Goal: Task Accomplishment & Management: Manage account settings

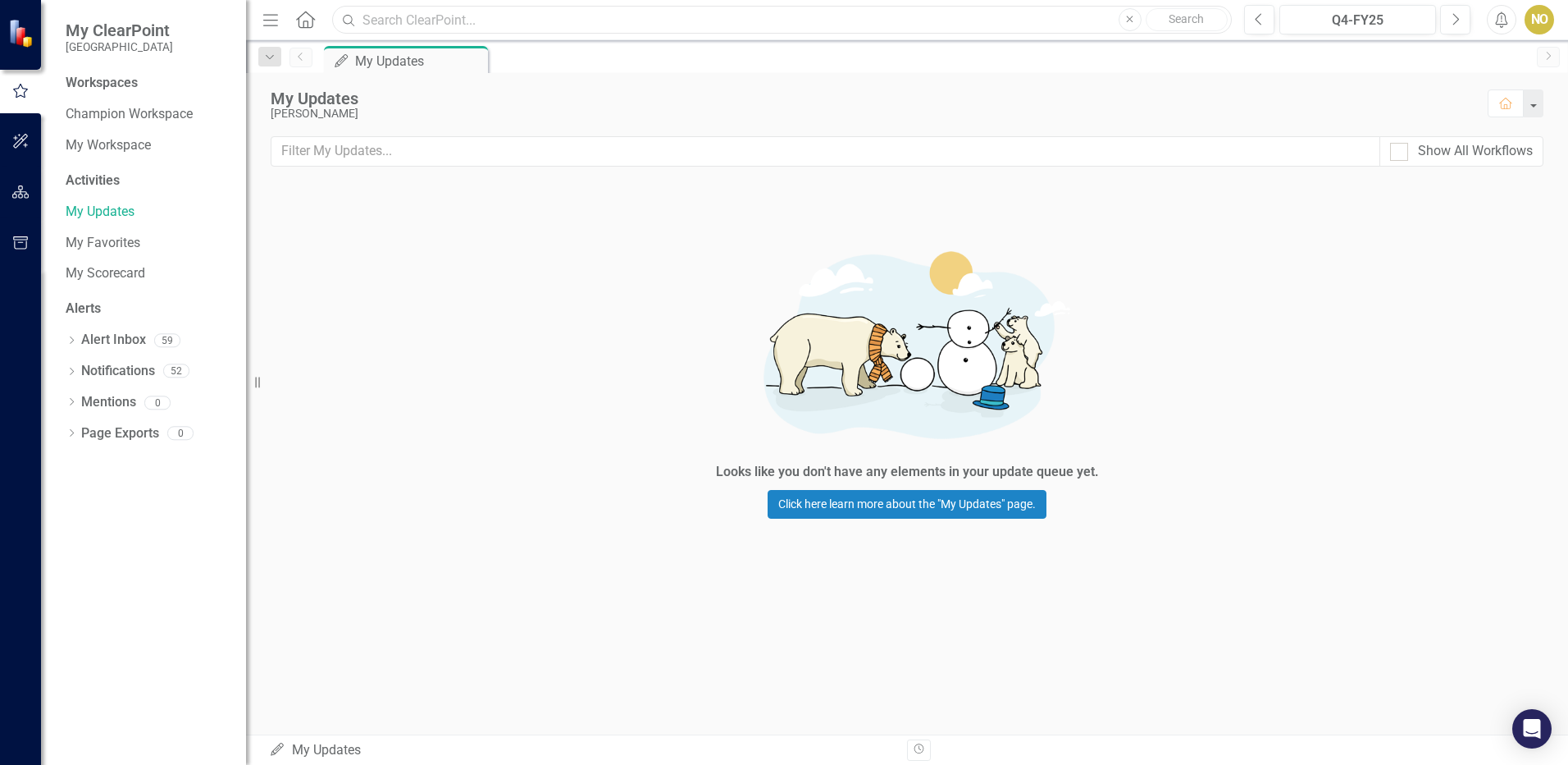
click at [553, 19] on input "text" at bounding box center [782, 20] width 900 height 29
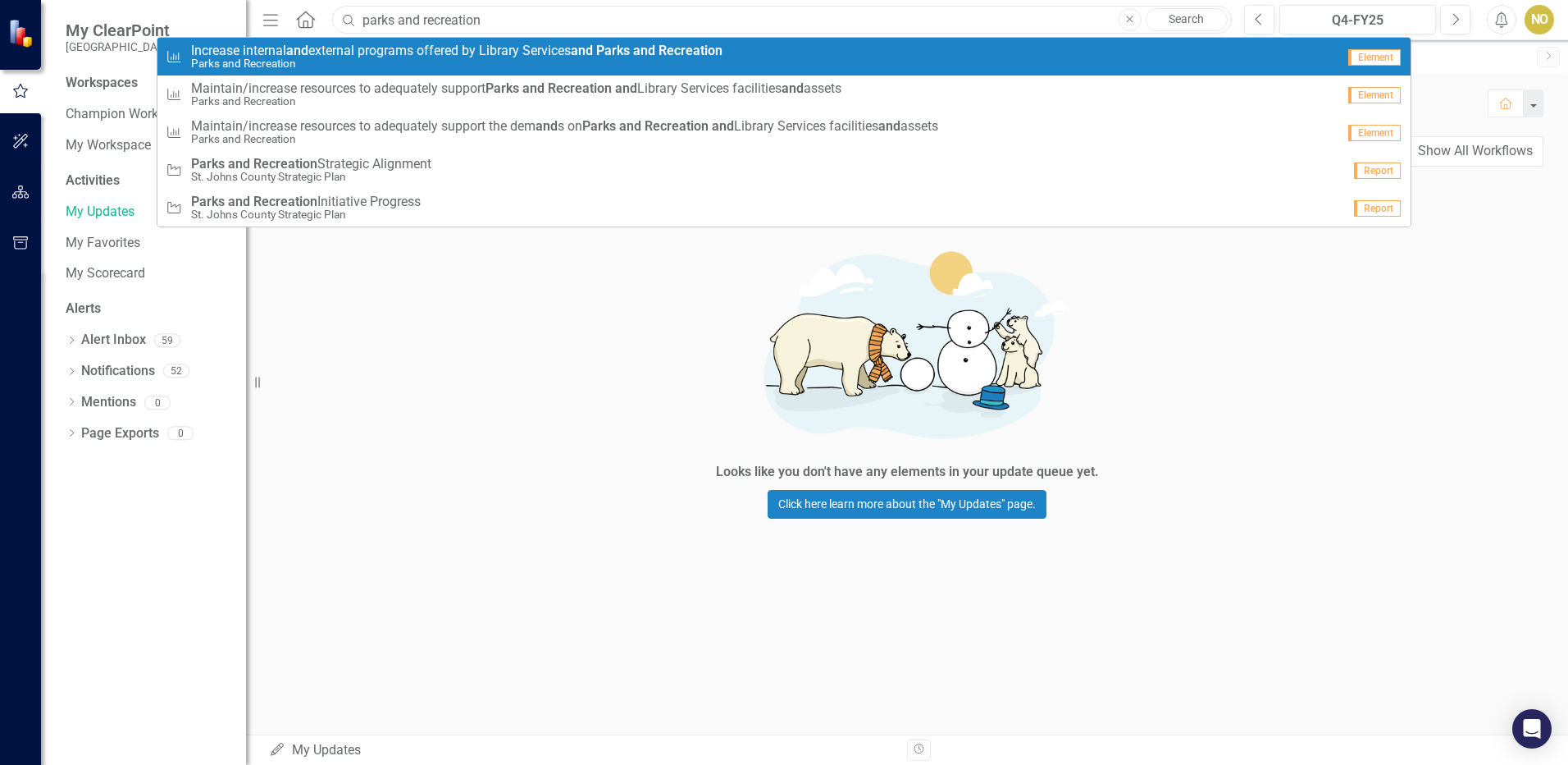
click at [505, 17] on input "parks and recreation" at bounding box center [782, 20] width 900 height 29
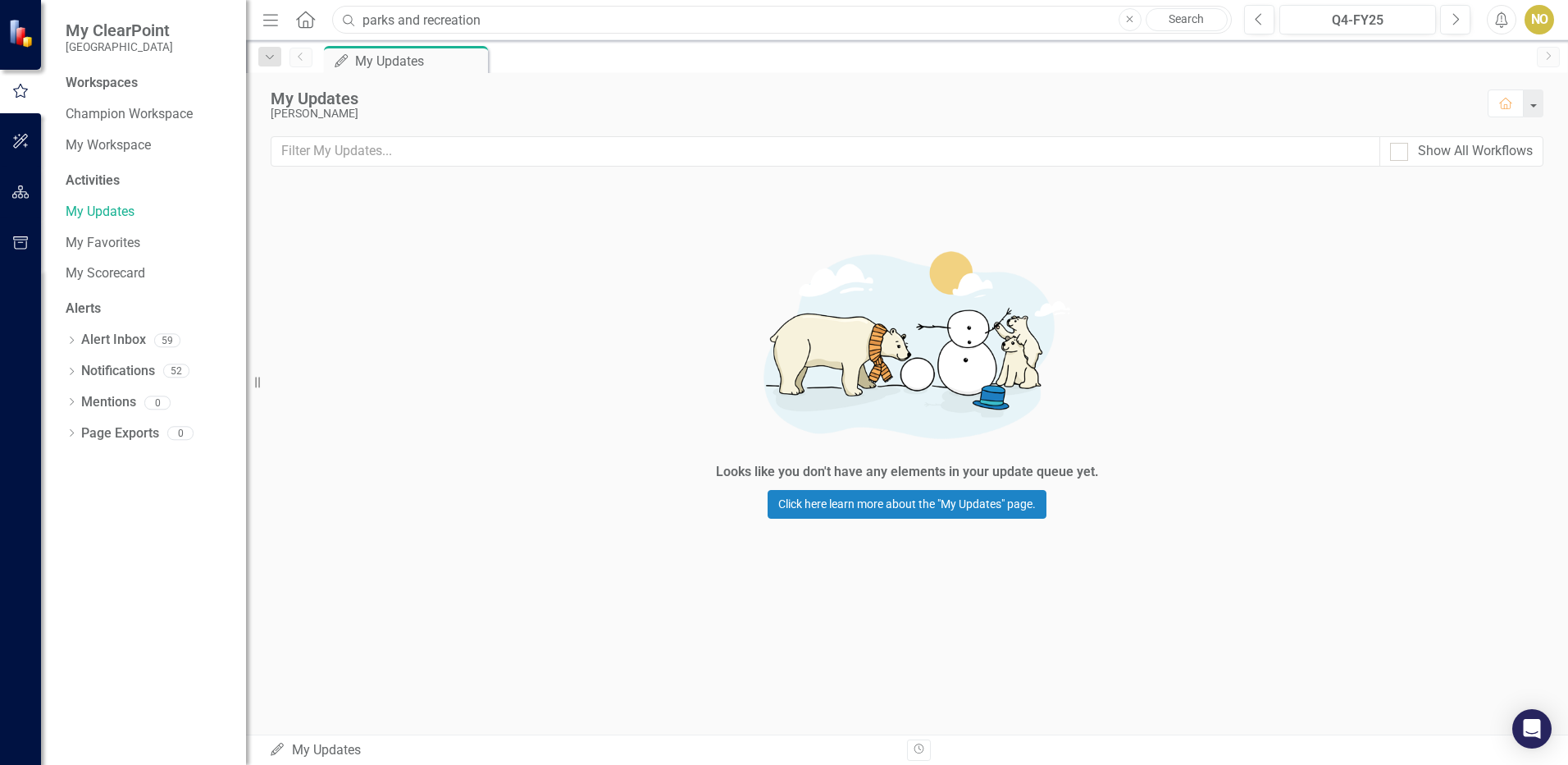
click at [533, 13] on input "parks and recreation" at bounding box center [782, 20] width 900 height 29
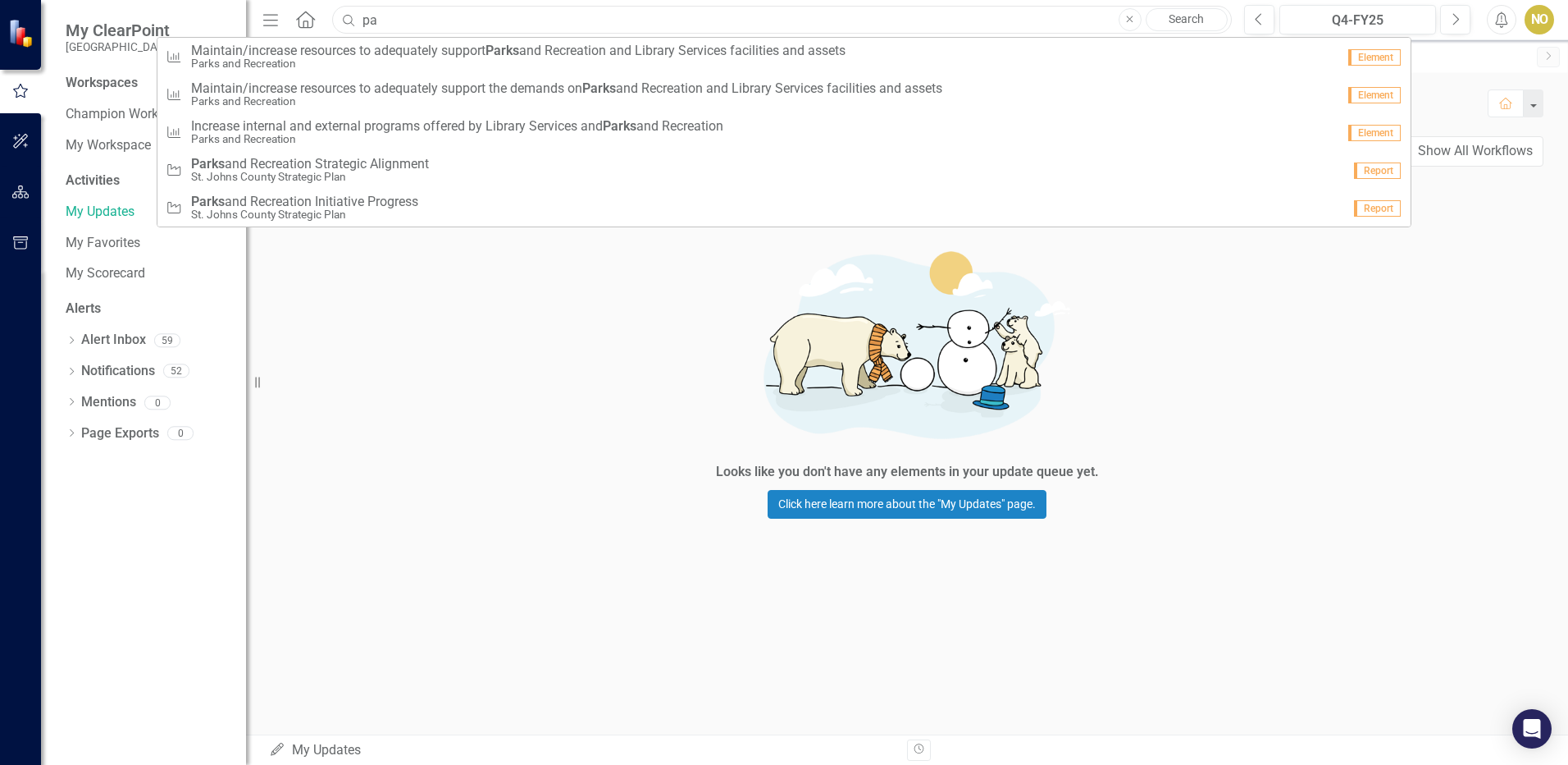
type input "p"
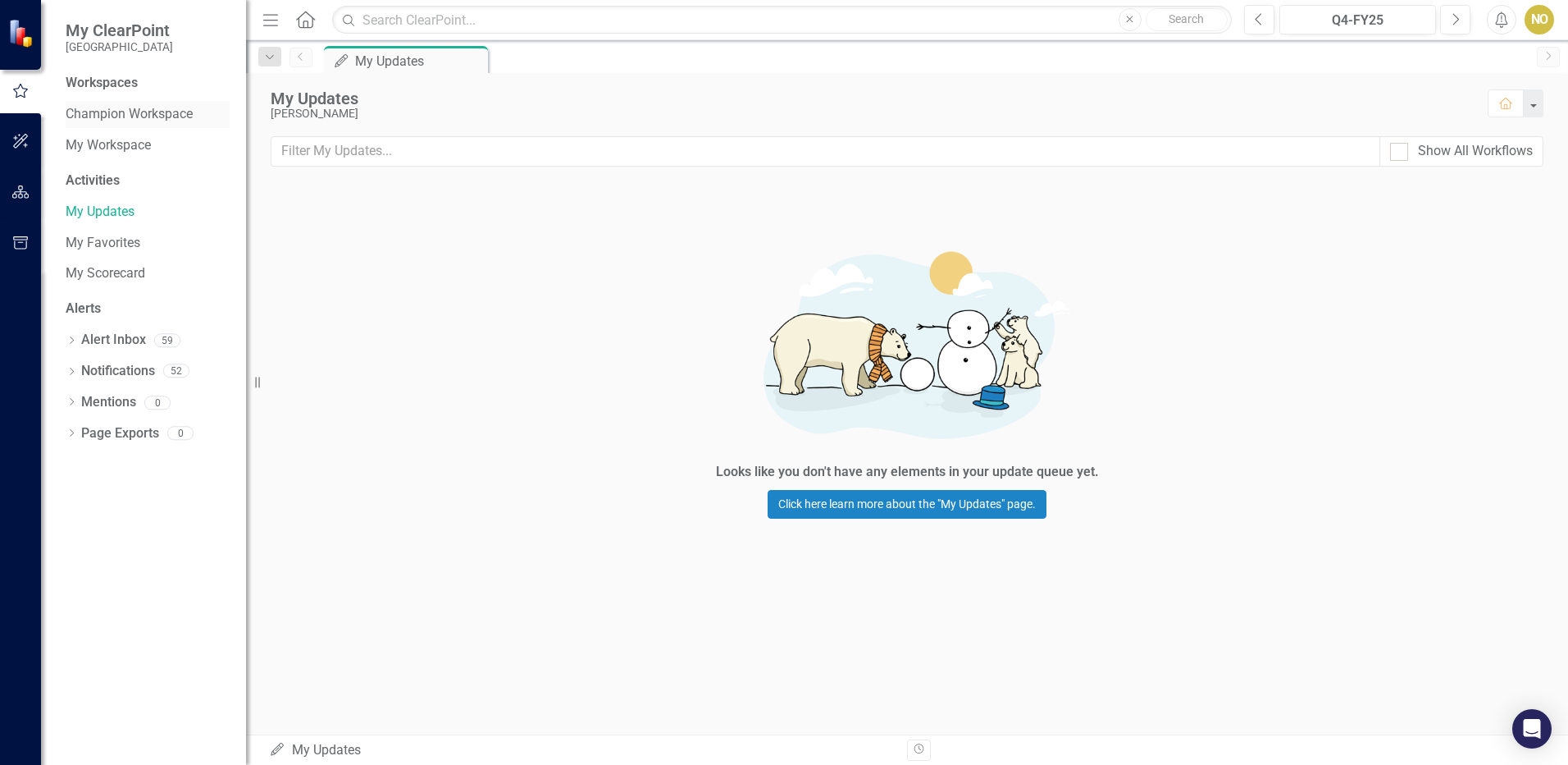
click at [168, 116] on link "Champion Workspace" at bounding box center [147, 114] width 164 height 19
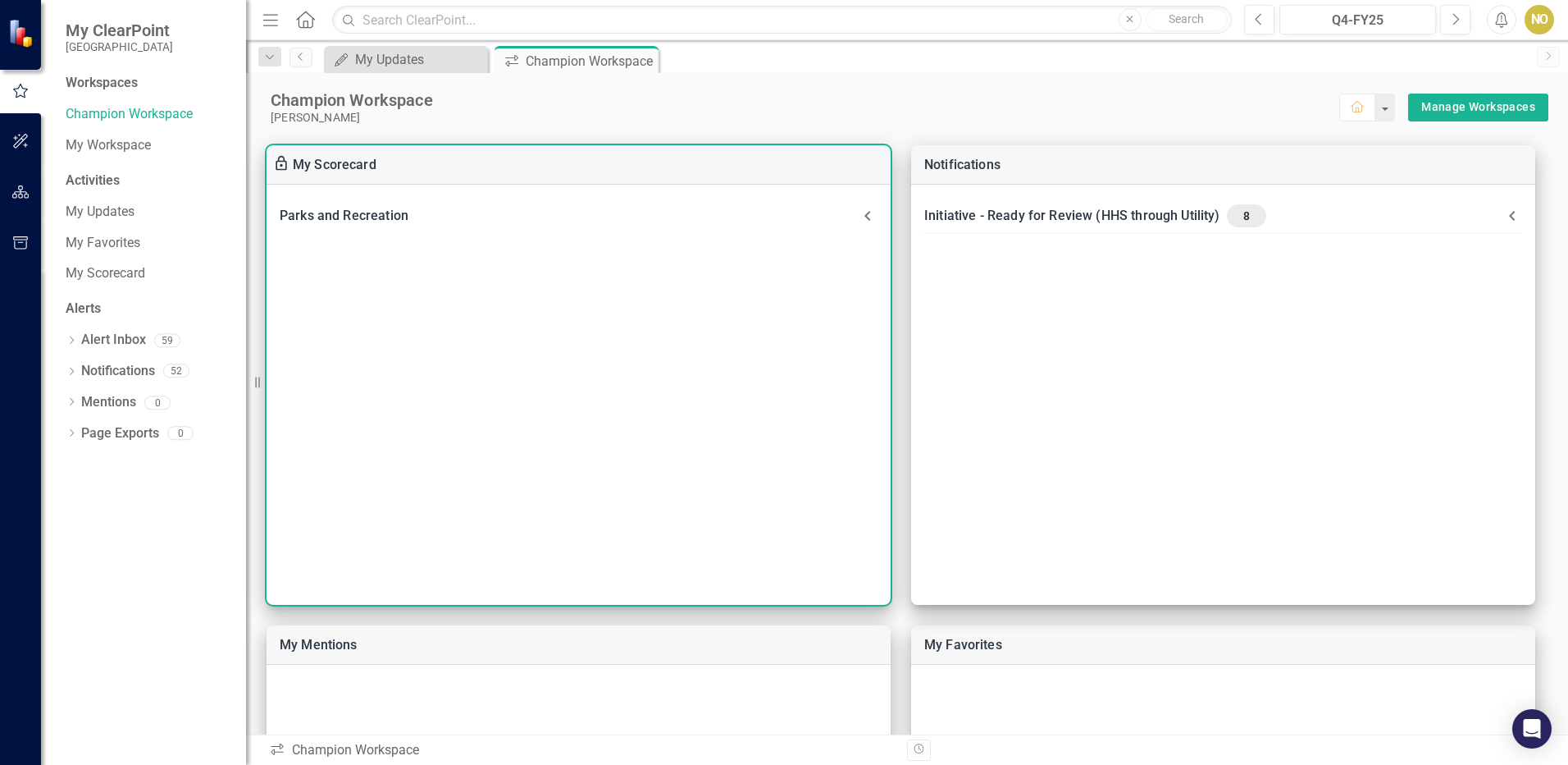
click at [861, 214] on icon at bounding box center [868, 216] width 20 height 20
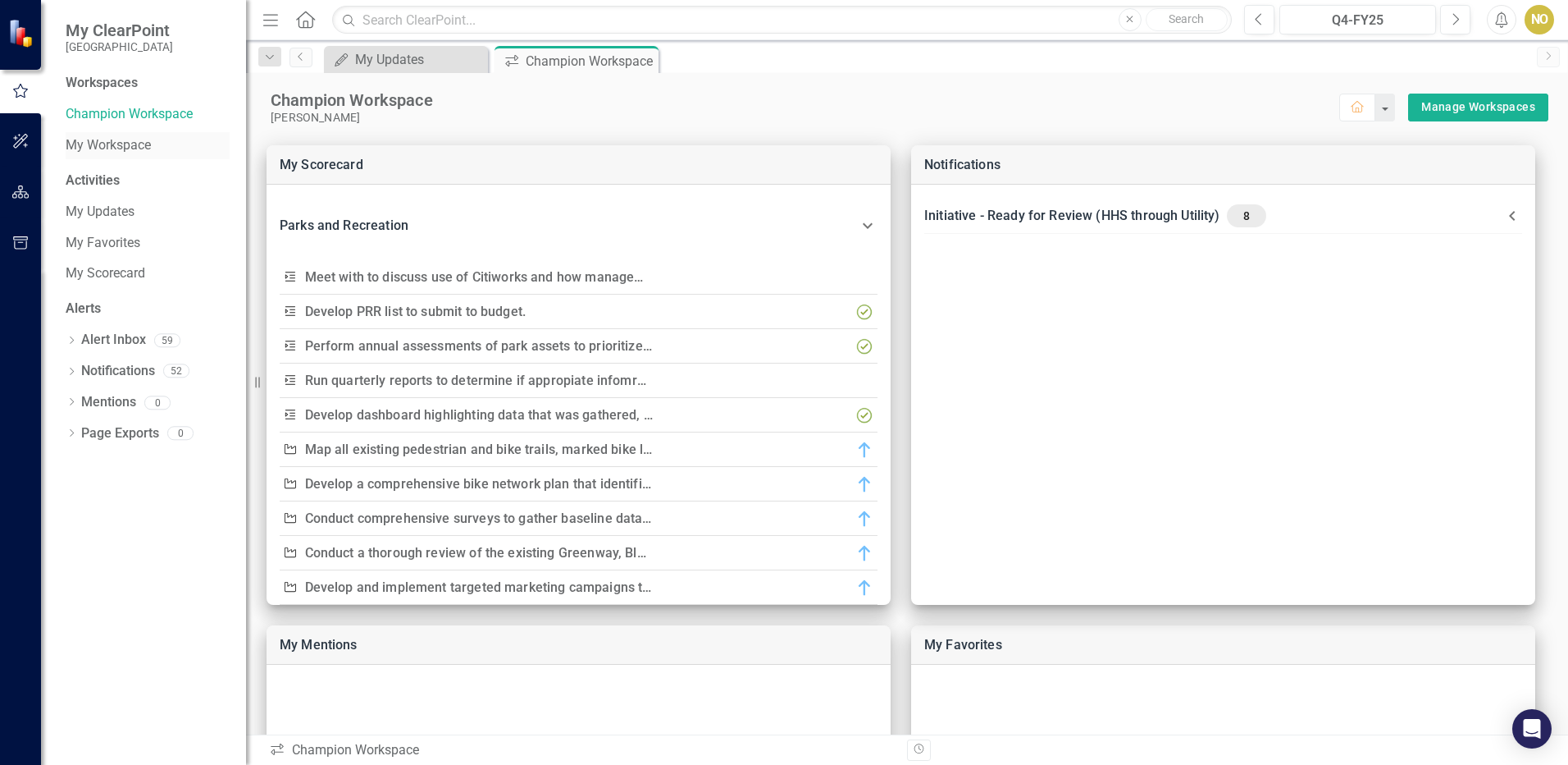
click at [75, 142] on link "My Workspace" at bounding box center [147, 145] width 164 height 19
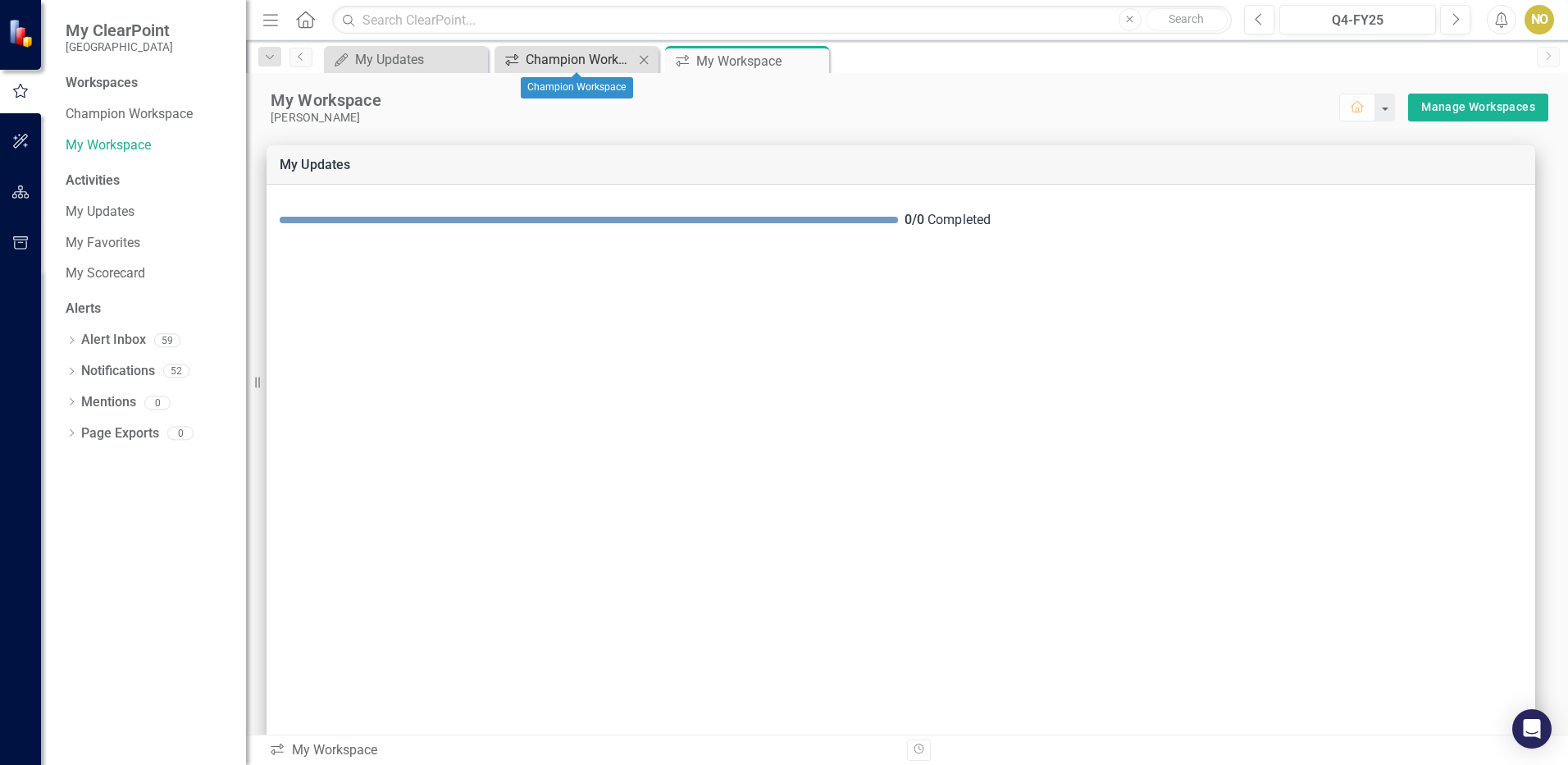
click at [556, 63] on div "Champion Workspace" at bounding box center [579, 60] width 108 height 21
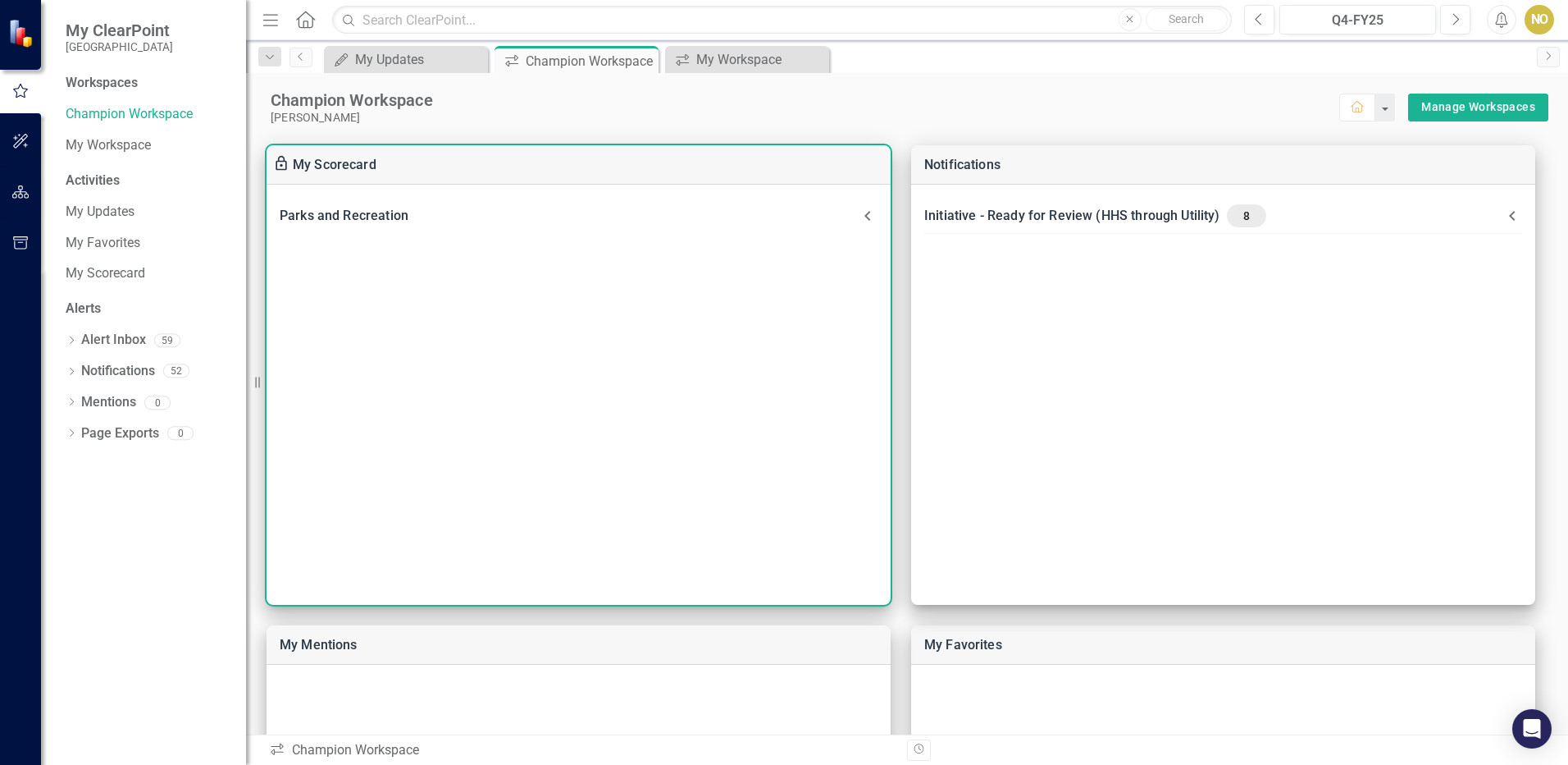
click at [869, 209] on icon at bounding box center [868, 216] width 20 height 20
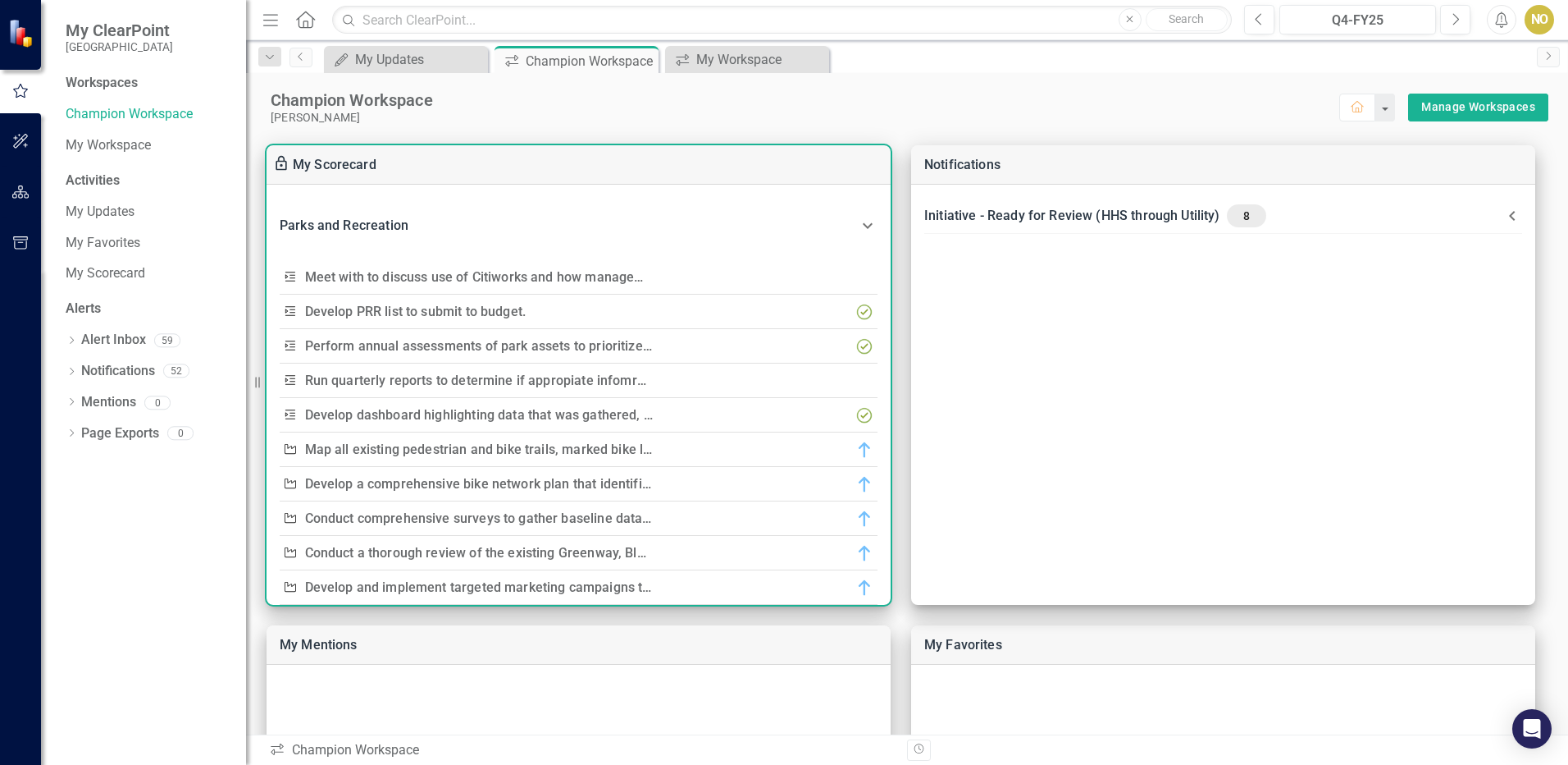
click at [523, 272] on link "Meet with to discuss use of Citiworks and how management can improve the system" at bounding box center [559, 277] width 508 height 16
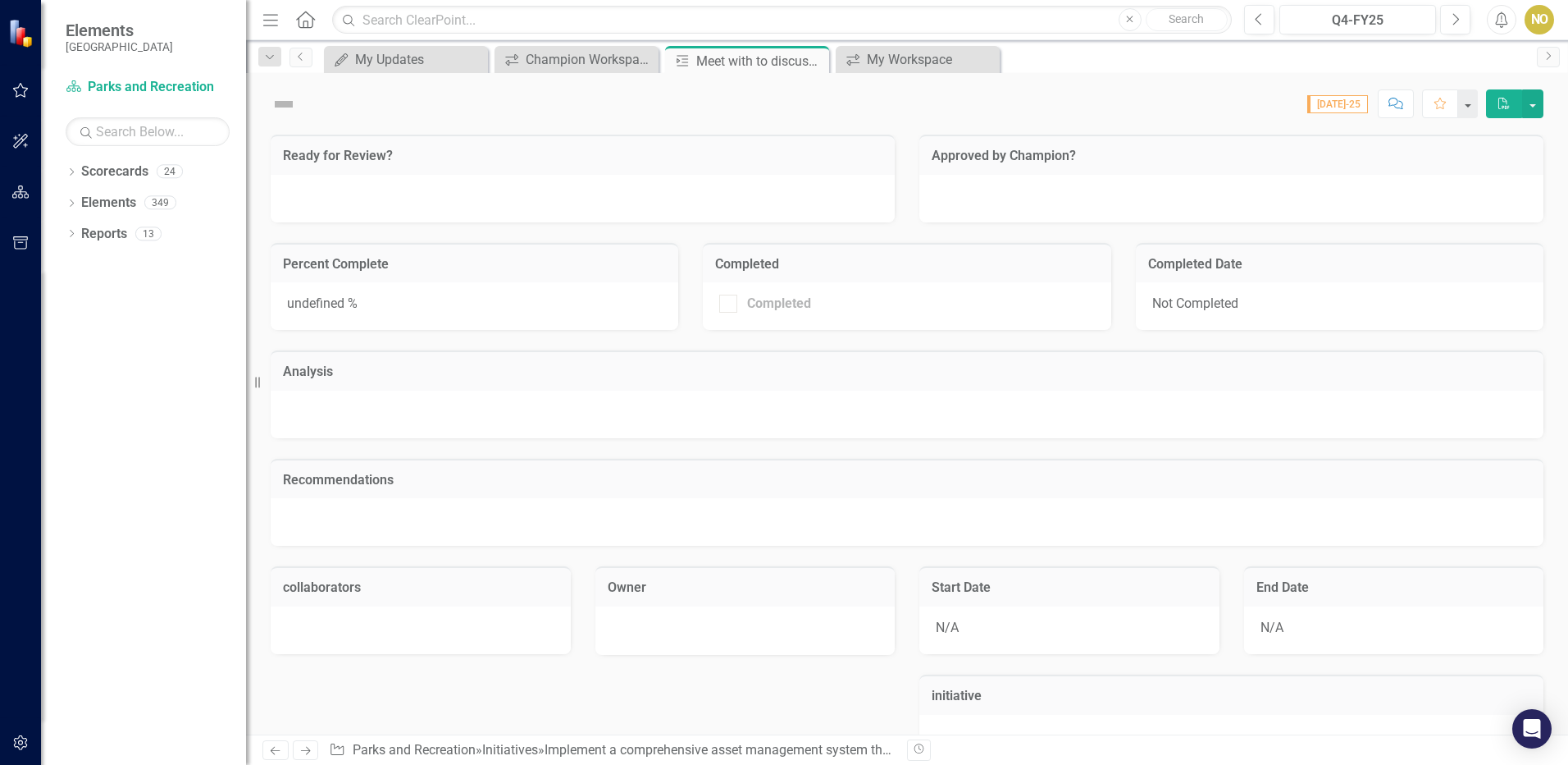
checkbox input "true"
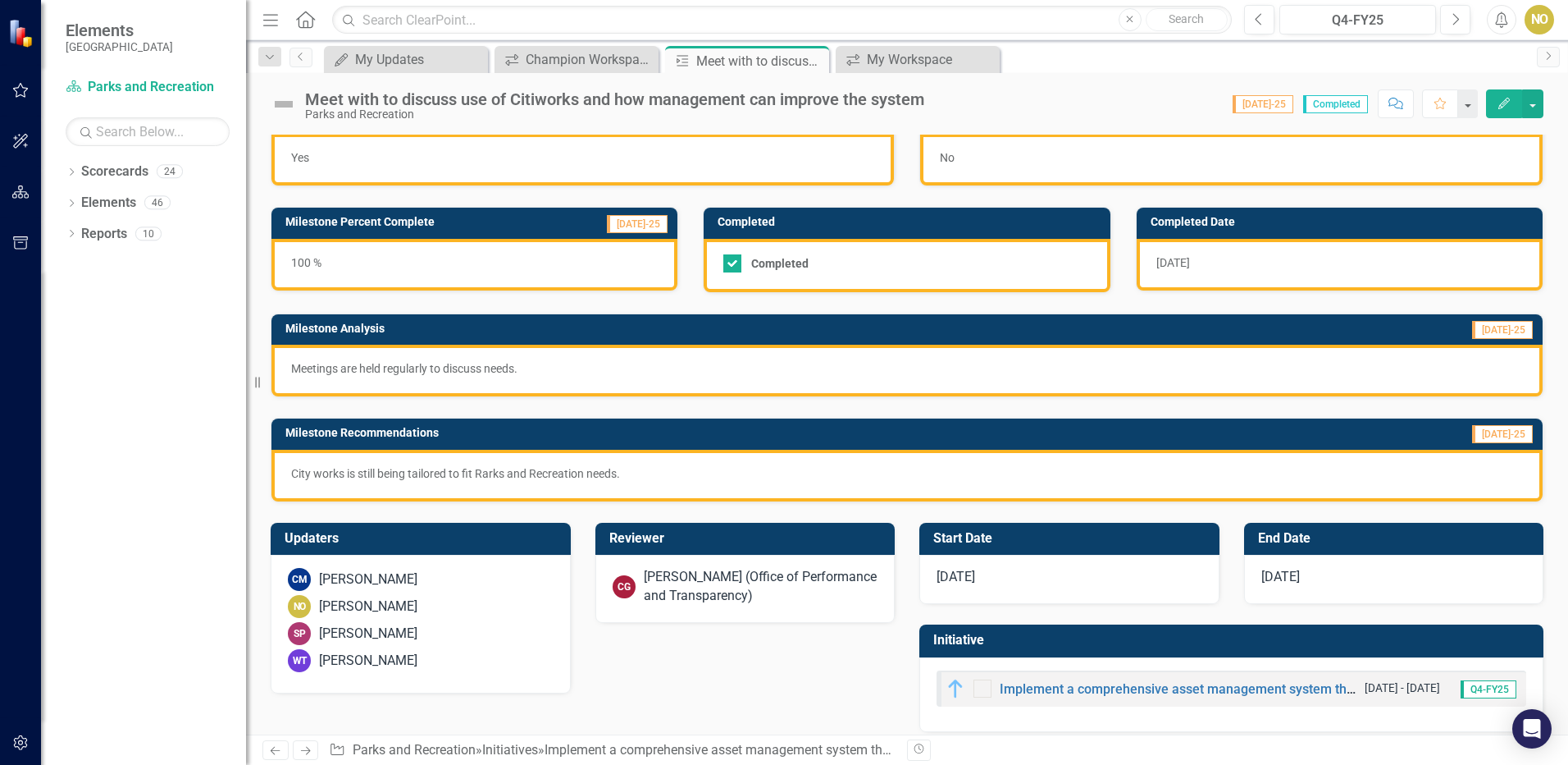
scroll to position [46, 0]
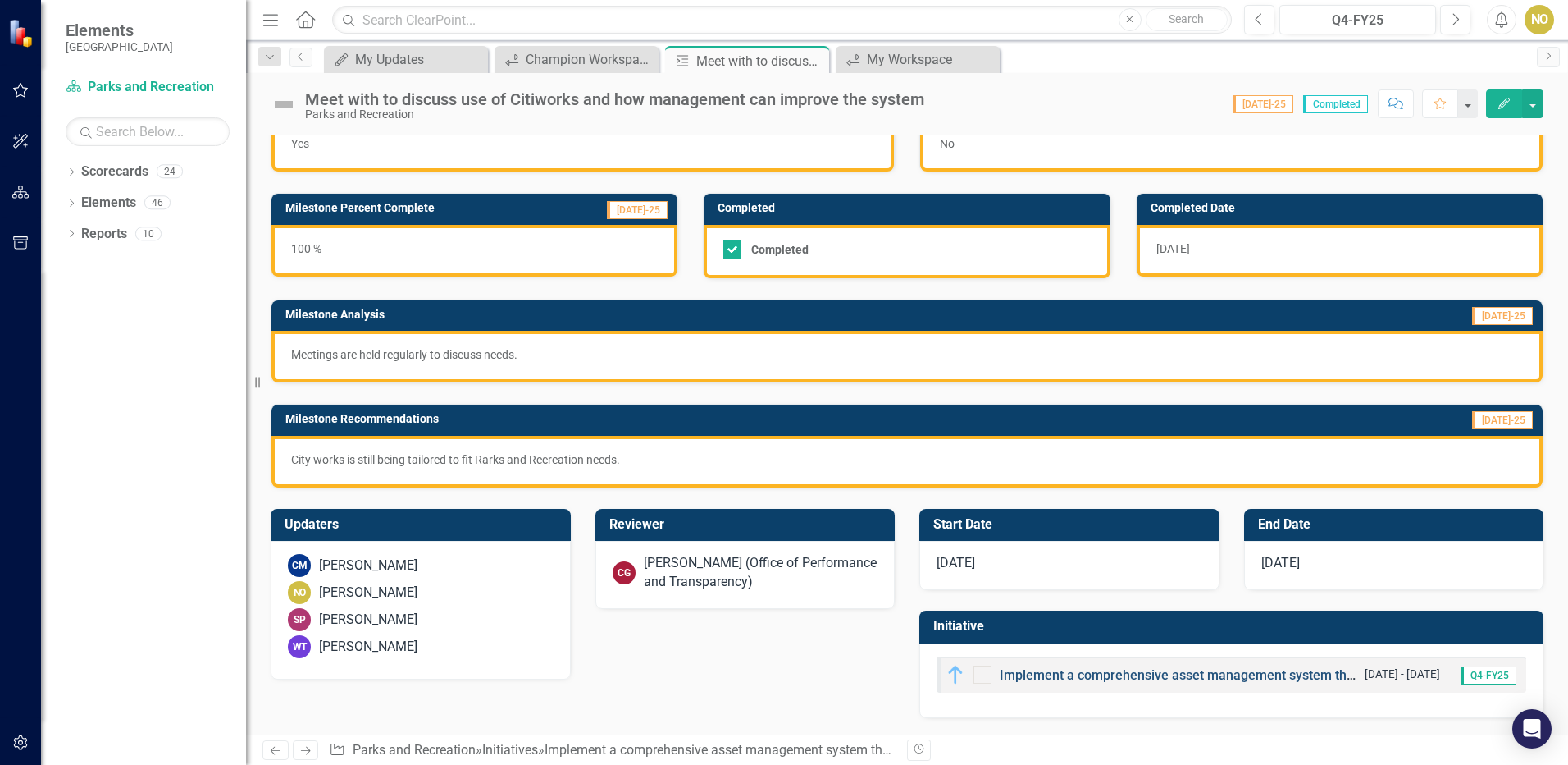
click at [1213, 670] on link "Implement a comprehensive asset management system that tracks the condition and…" at bounding box center [1388, 675] width 779 height 16
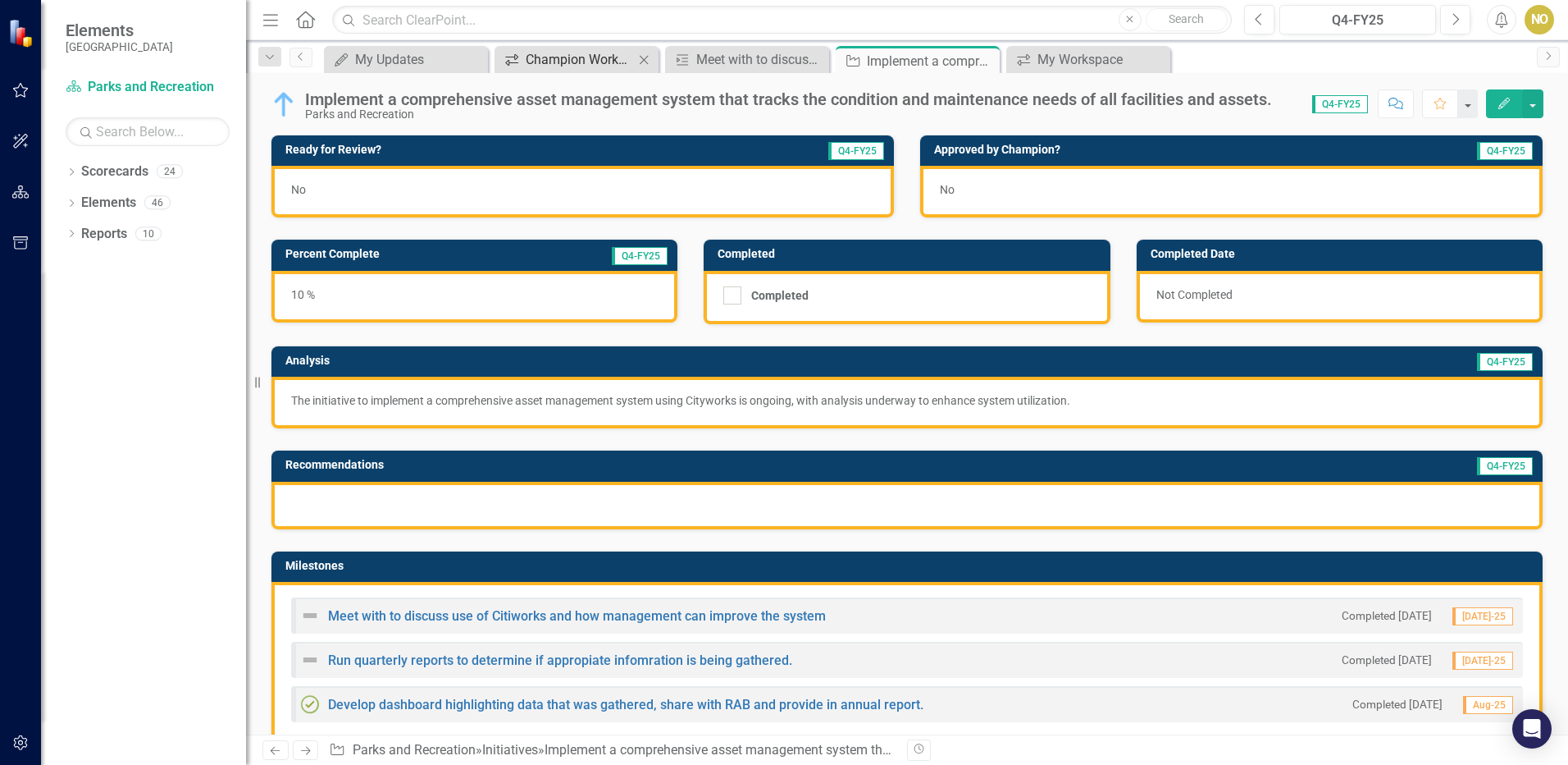
click at [592, 61] on div "Champion Workspace" at bounding box center [579, 60] width 108 height 21
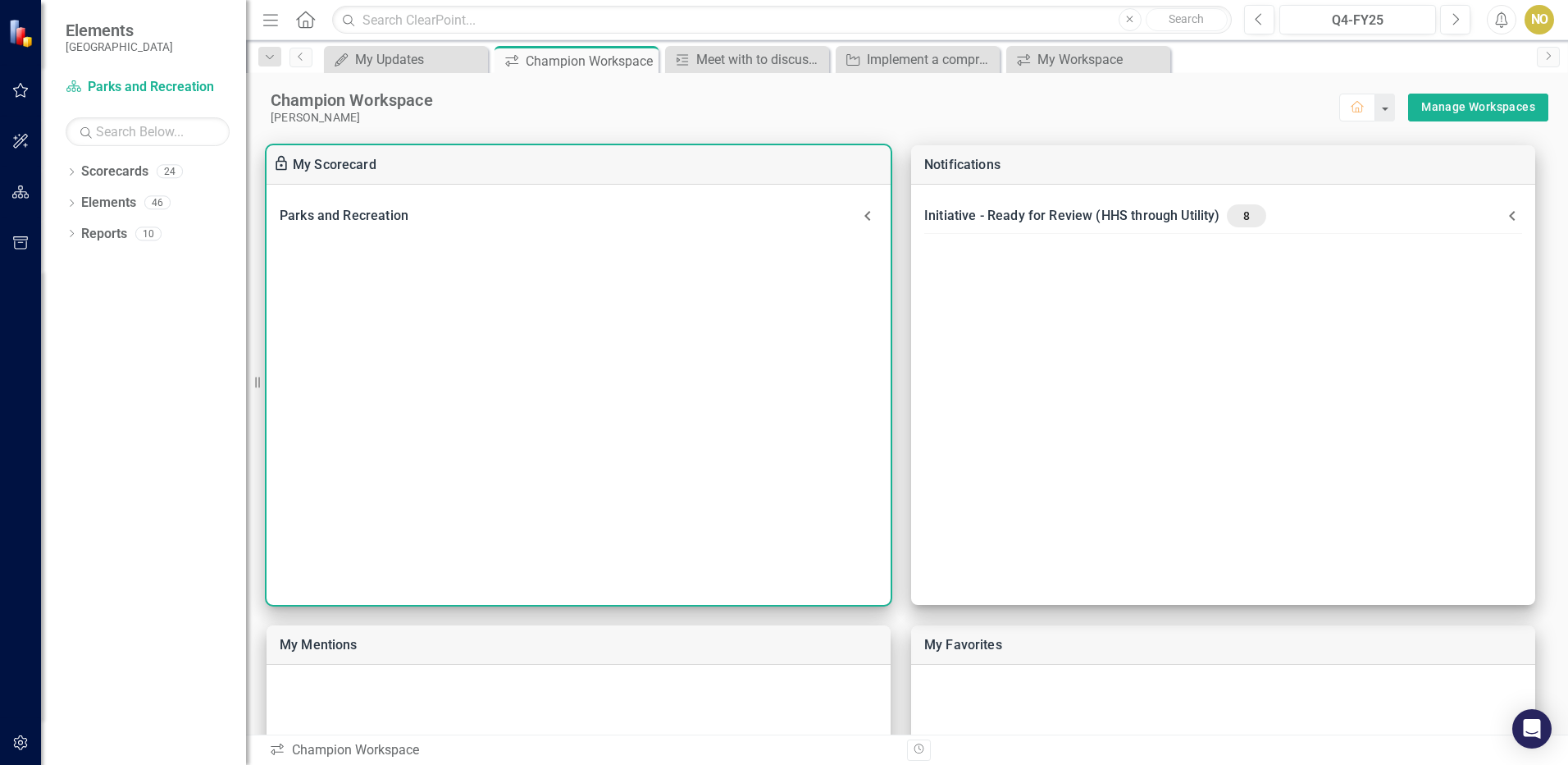
click at [858, 214] on icon at bounding box center [868, 216] width 20 height 20
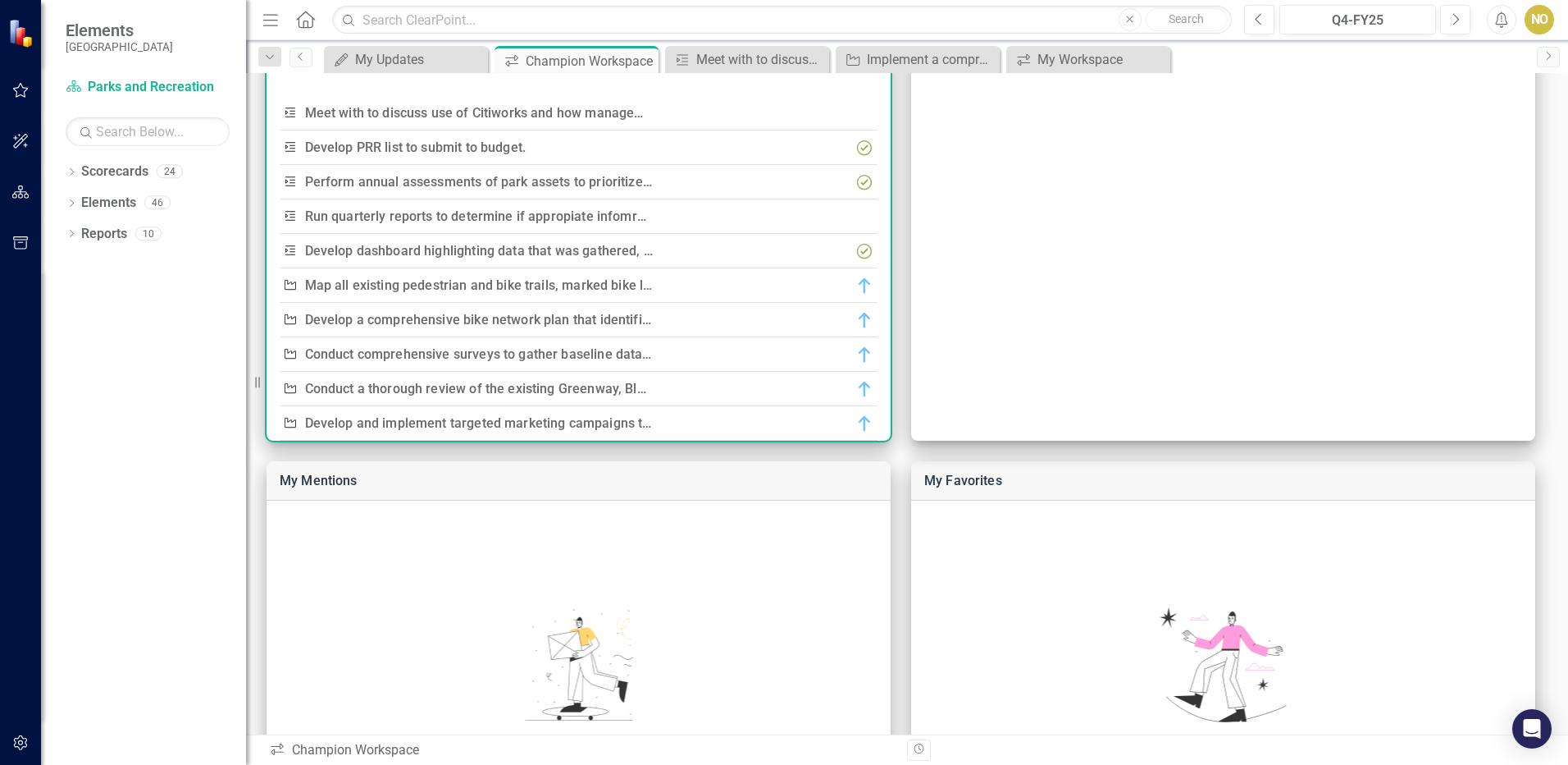
click at [511, 115] on link "Meet with to discuss use of Citiworks and how management can improve the system" at bounding box center [559, 113] width 508 height 16
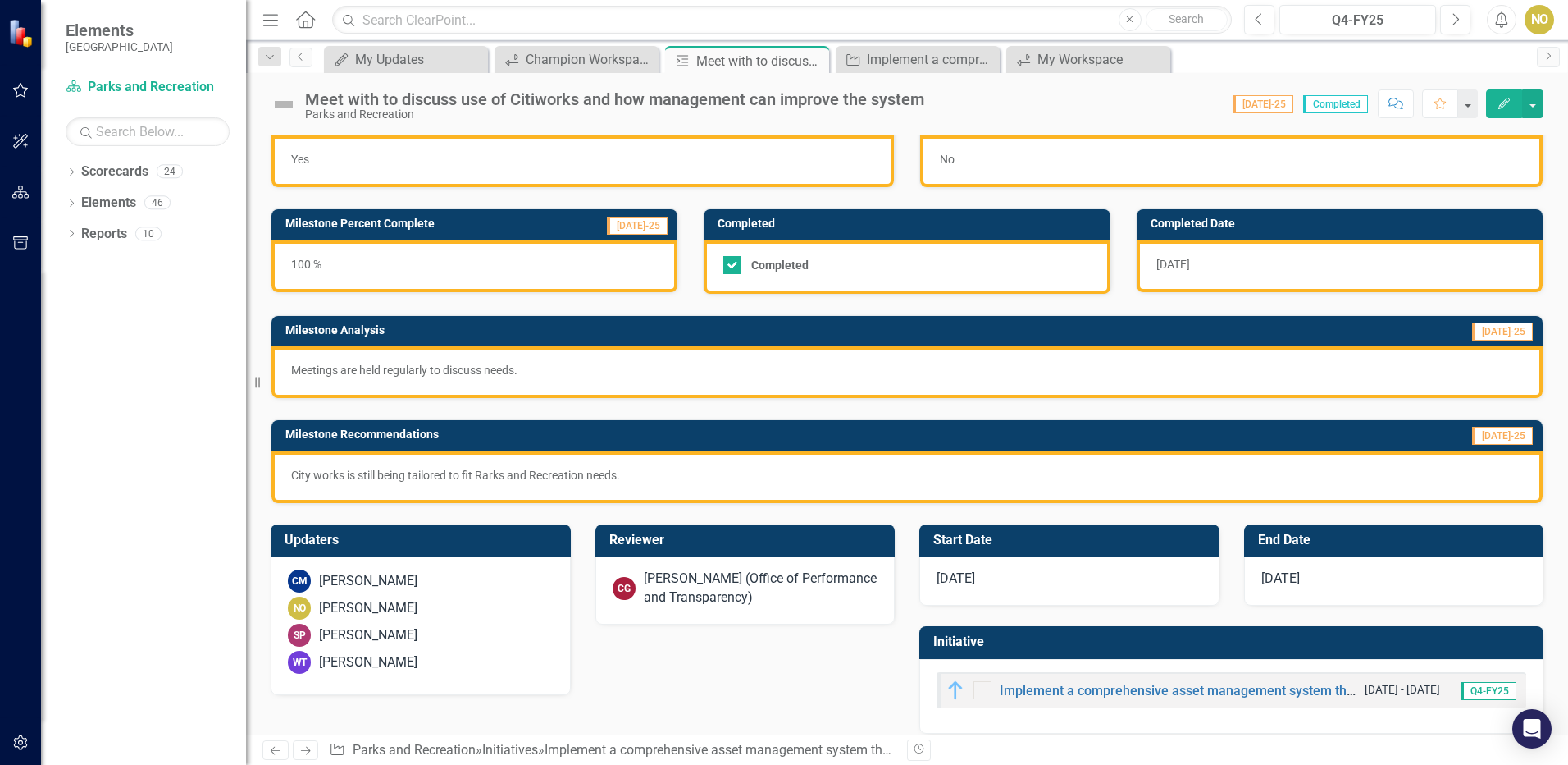
scroll to position [46, 0]
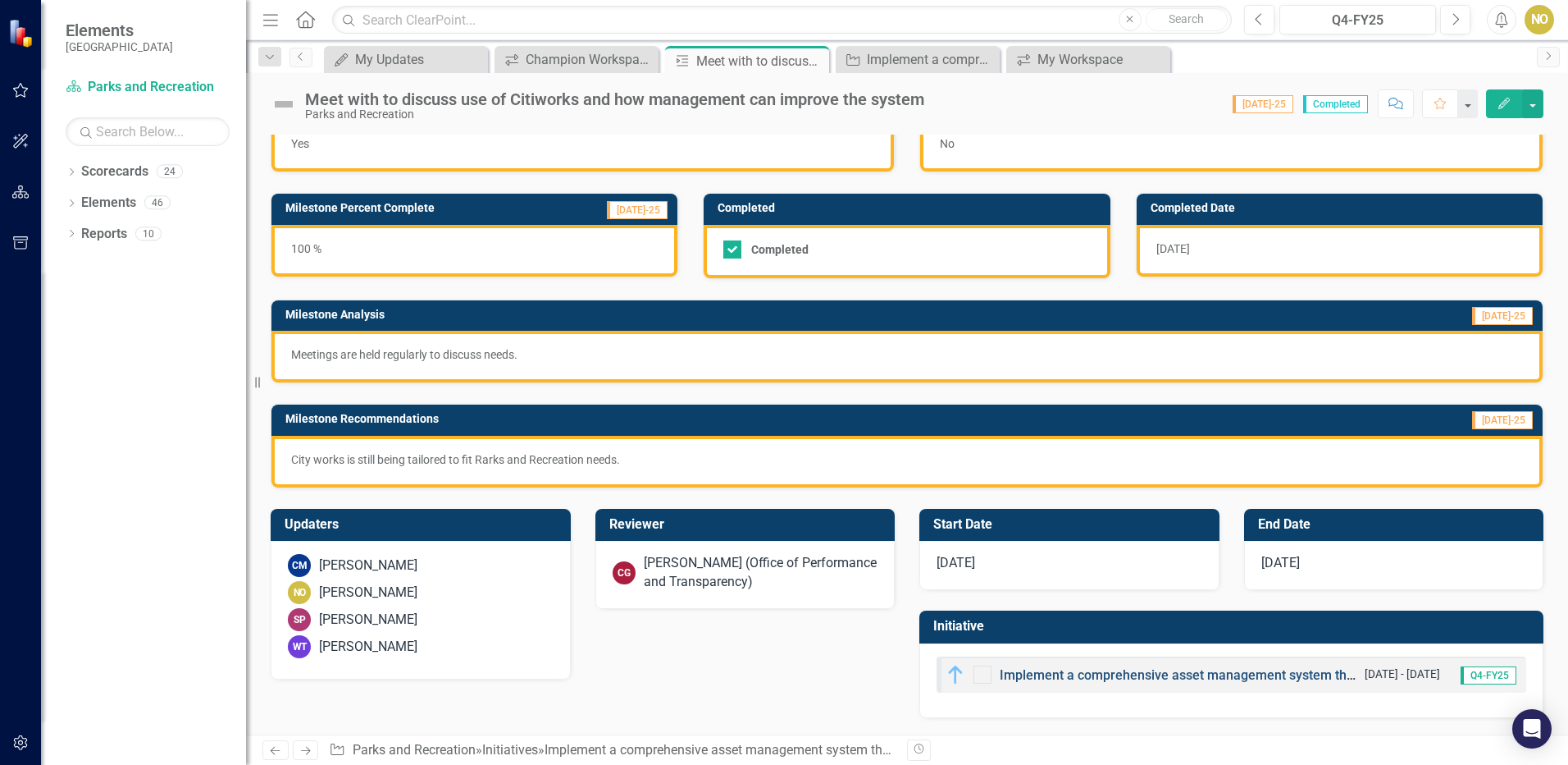
click at [1148, 674] on link "Implement a comprehensive asset management system that tracks the condition and…" at bounding box center [1388, 675] width 779 height 16
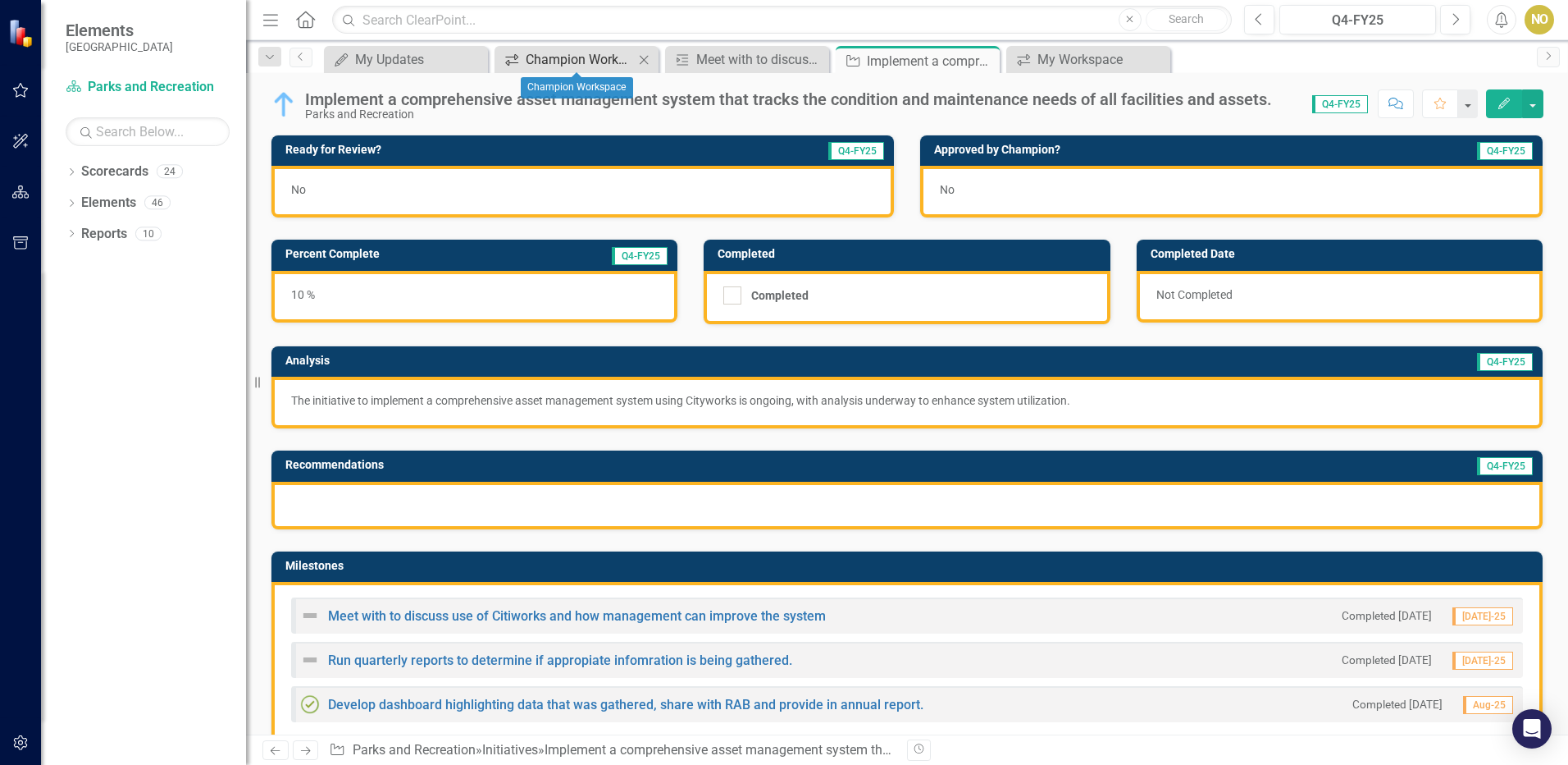
click at [545, 55] on div "Champion Workspace" at bounding box center [579, 60] width 108 height 21
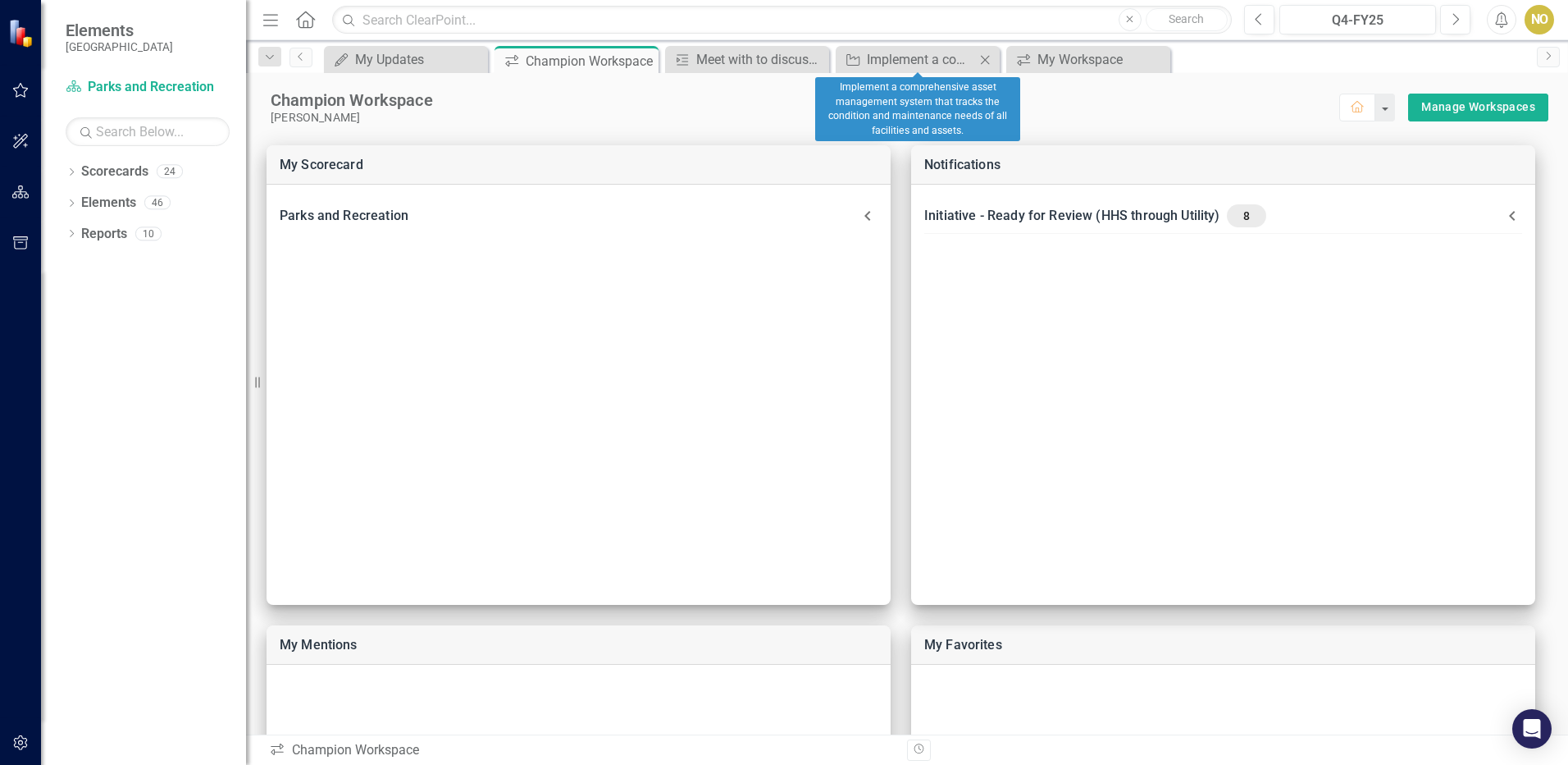
click at [984, 60] on icon "Close" at bounding box center [985, 60] width 17 height 13
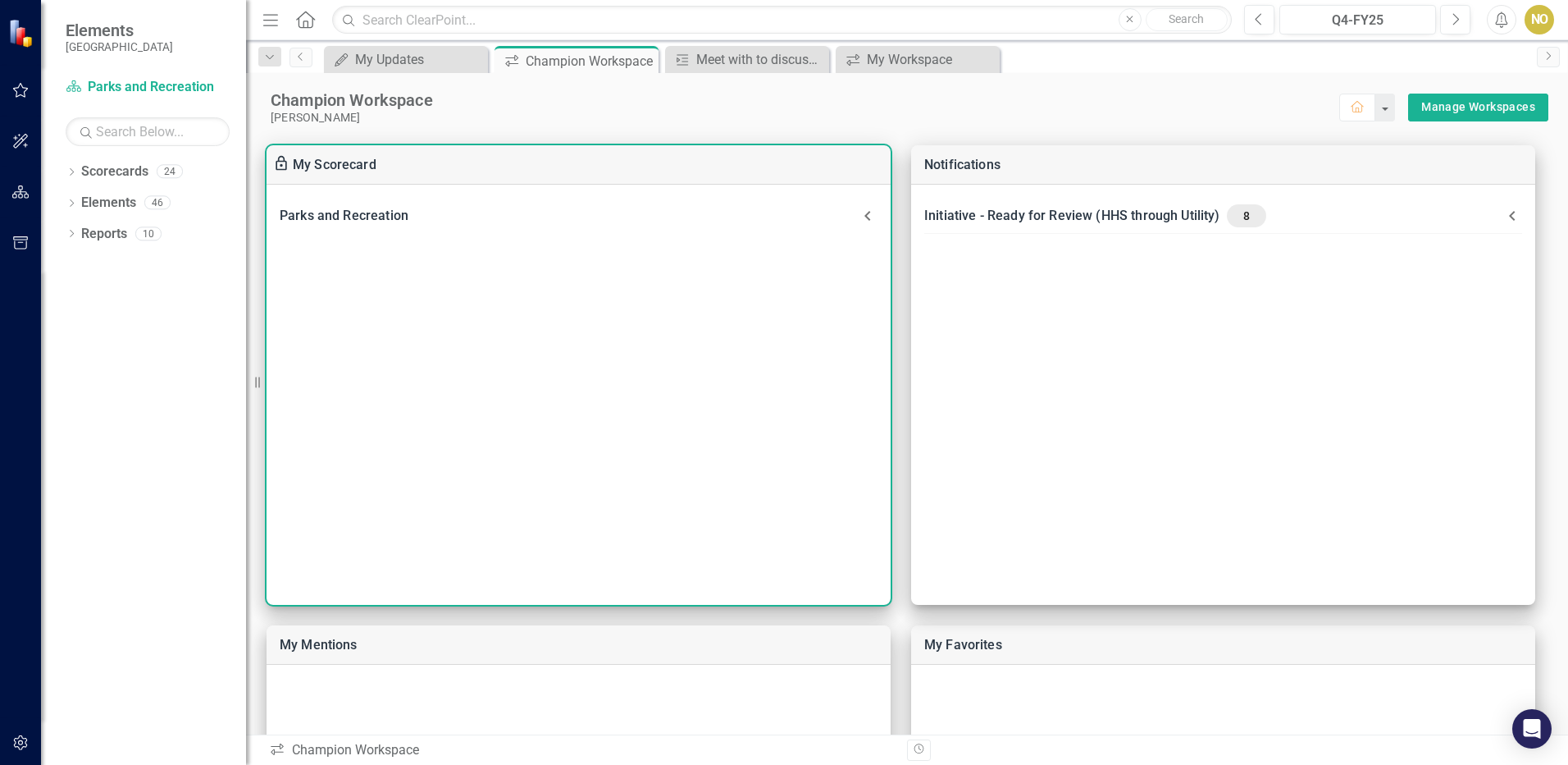
click at [865, 211] on icon at bounding box center [868, 216] width 20 height 20
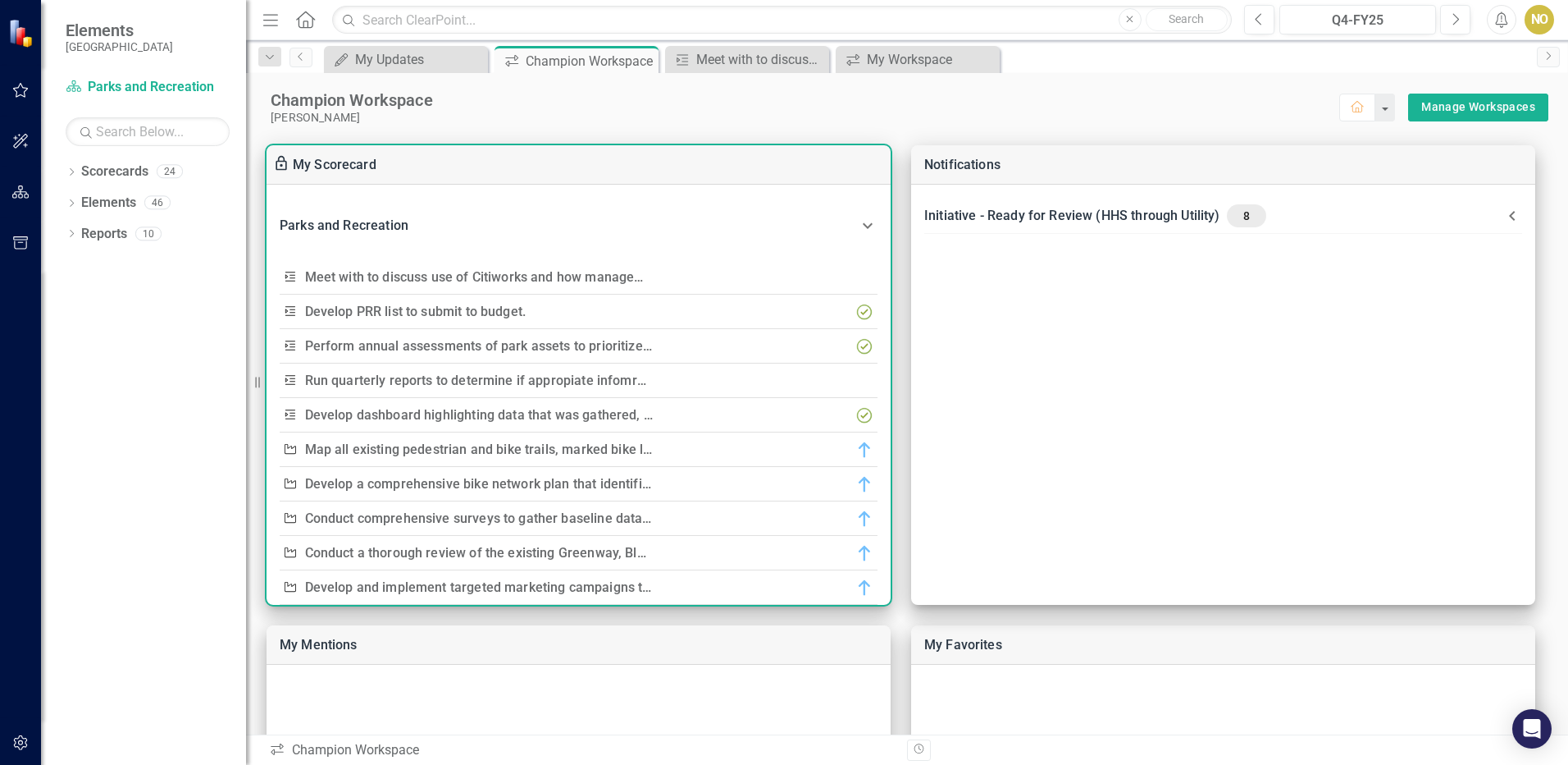
click at [452, 311] on link "Develop PRR list to submit to budget." at bounding box center [416, 312] width 221 height 16
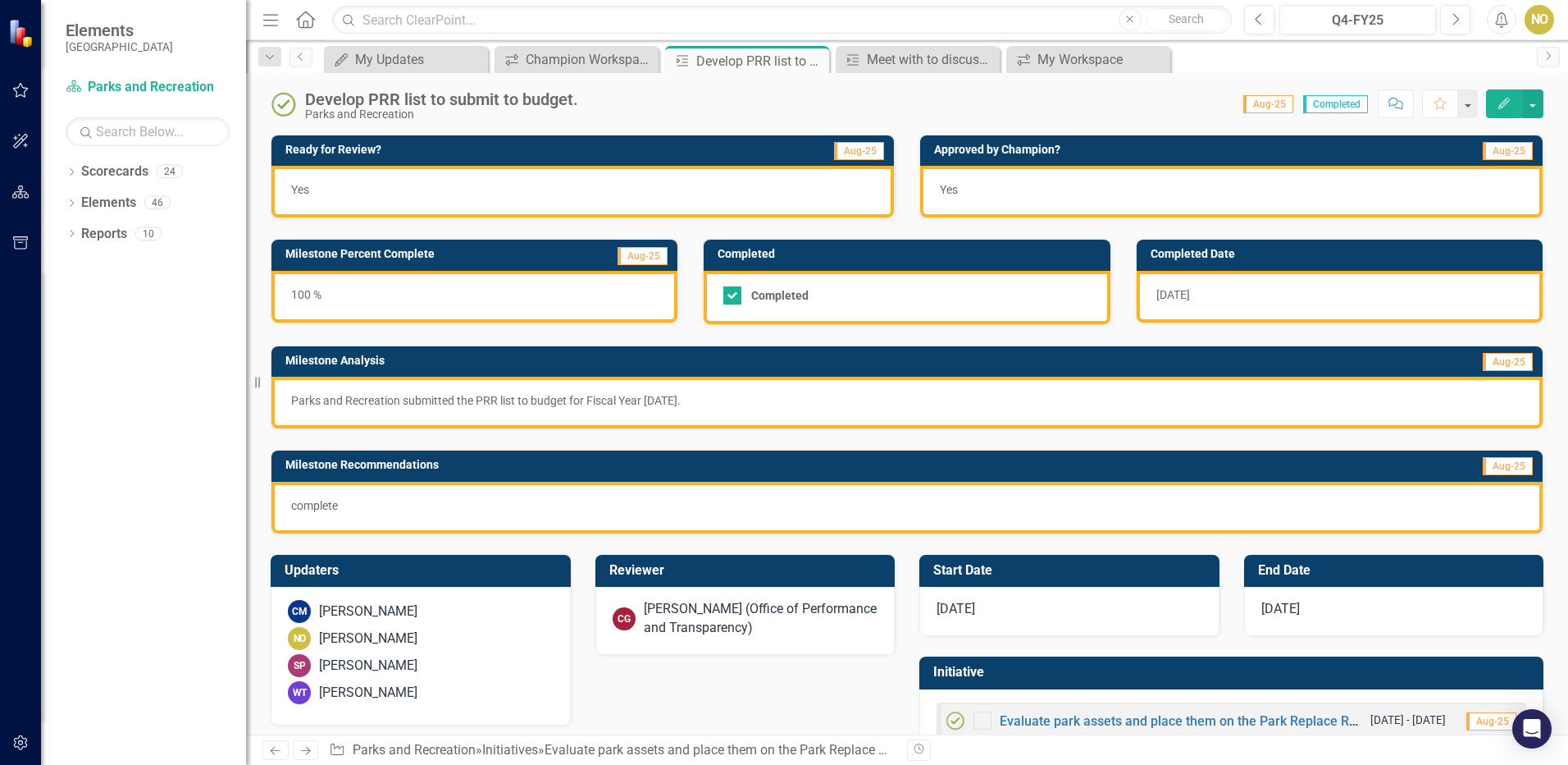
checkbox input "true"
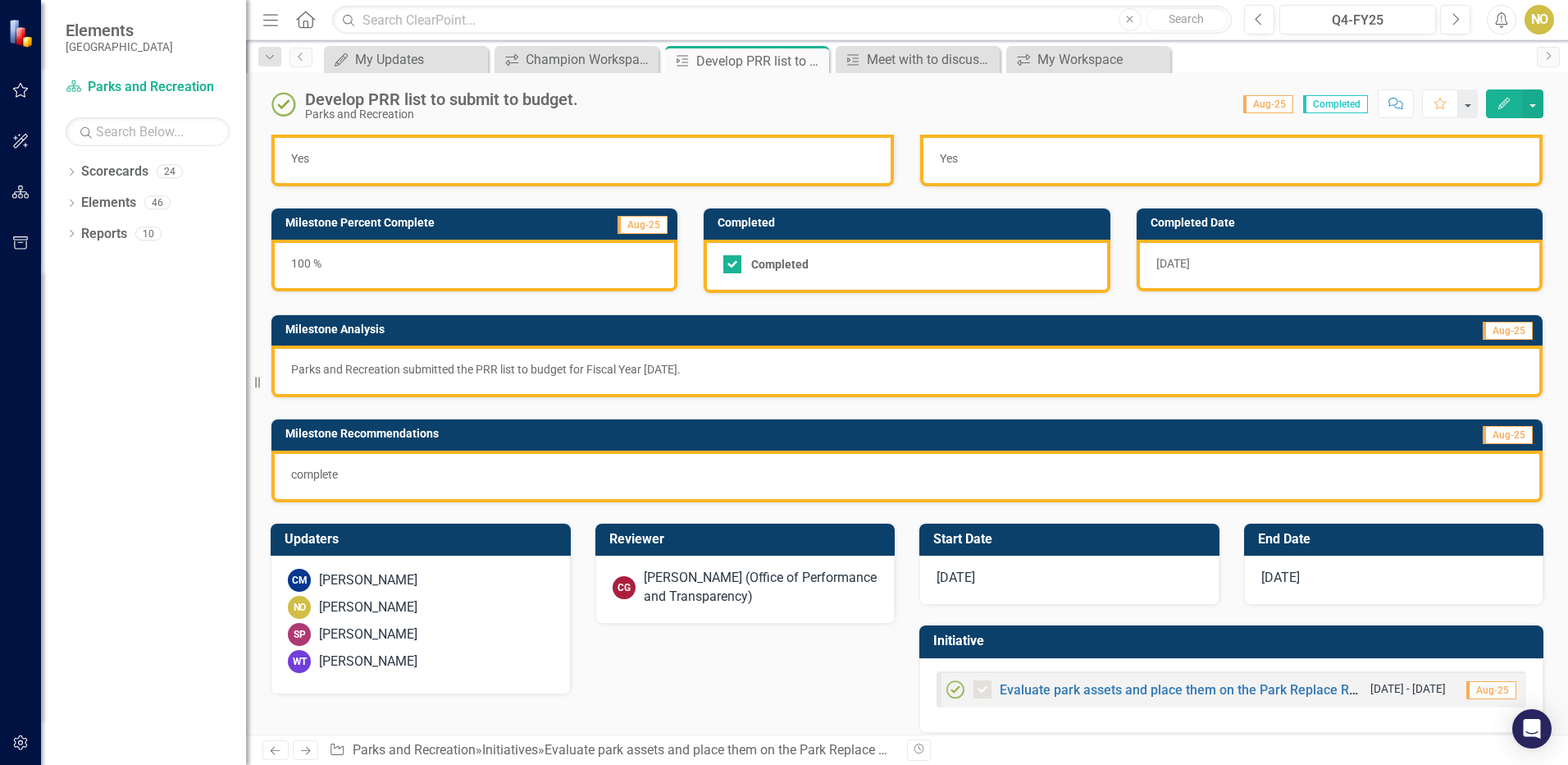
scroll to position [46, 0]
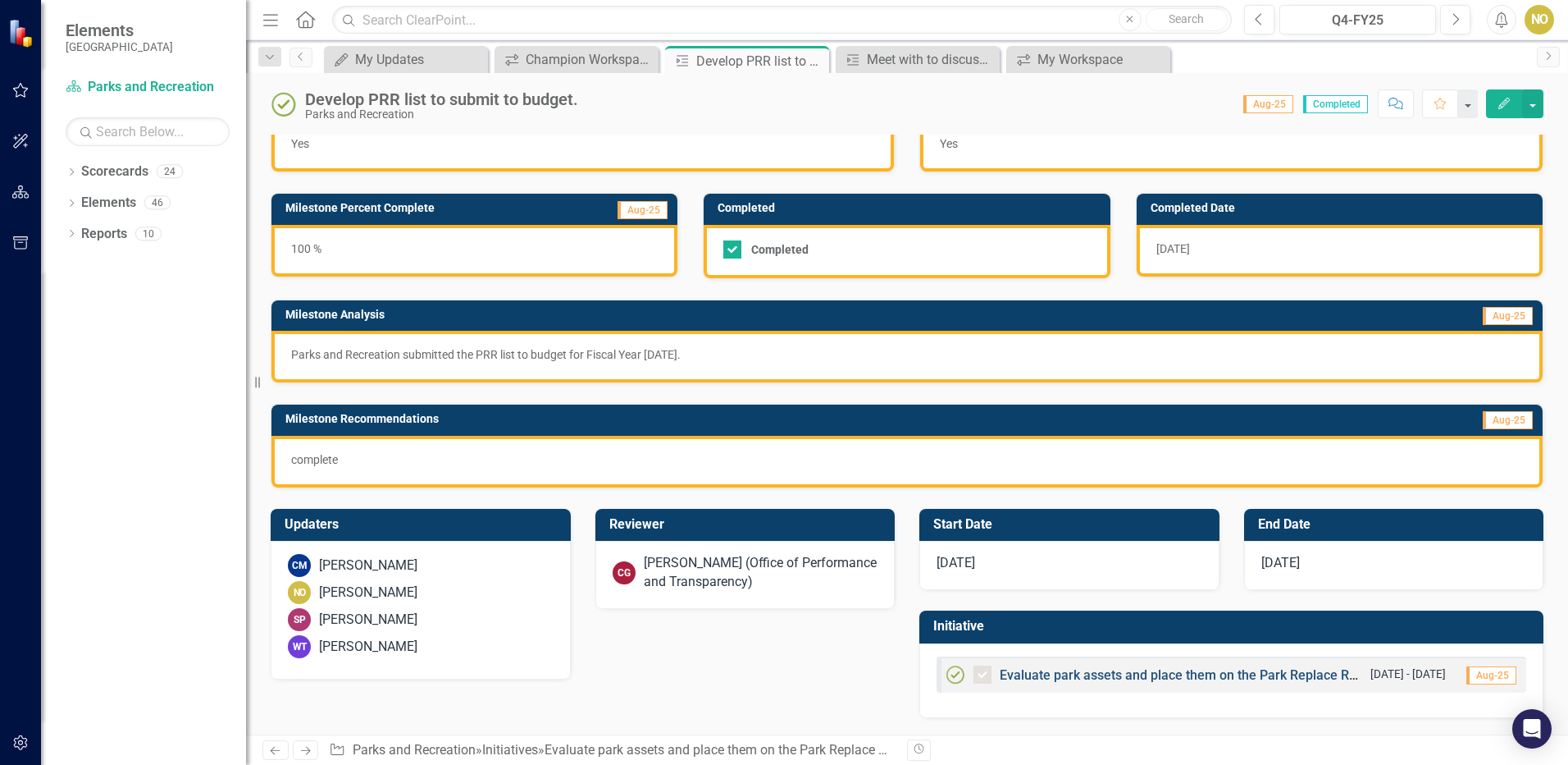
click at [1171, 679] on link "Evaluate park assets and place them on the Park Replace Renewal Program to ensu…" at bounding box center [1418, 675] width 837 height 16
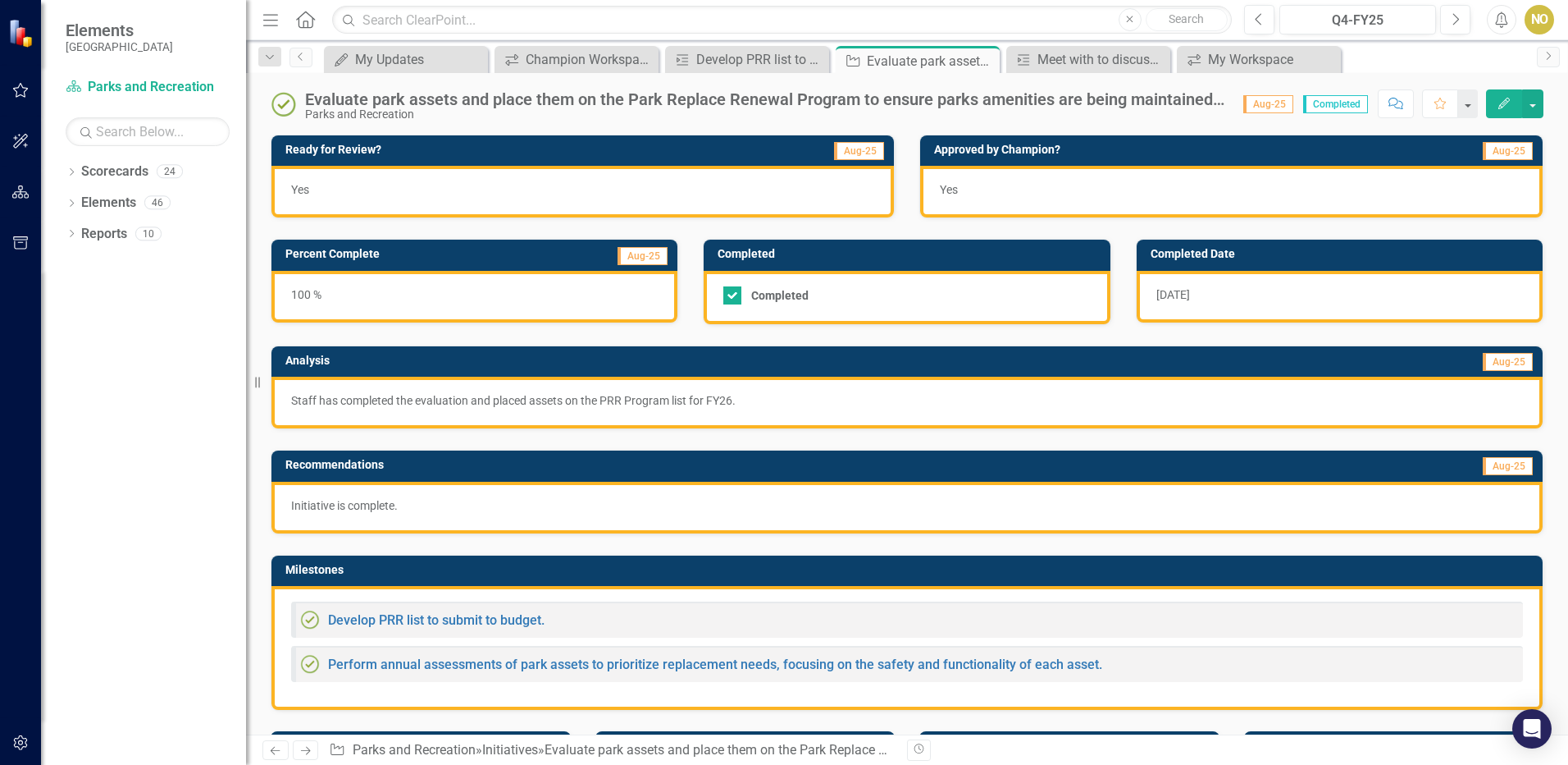
scroll to position [410, 0]
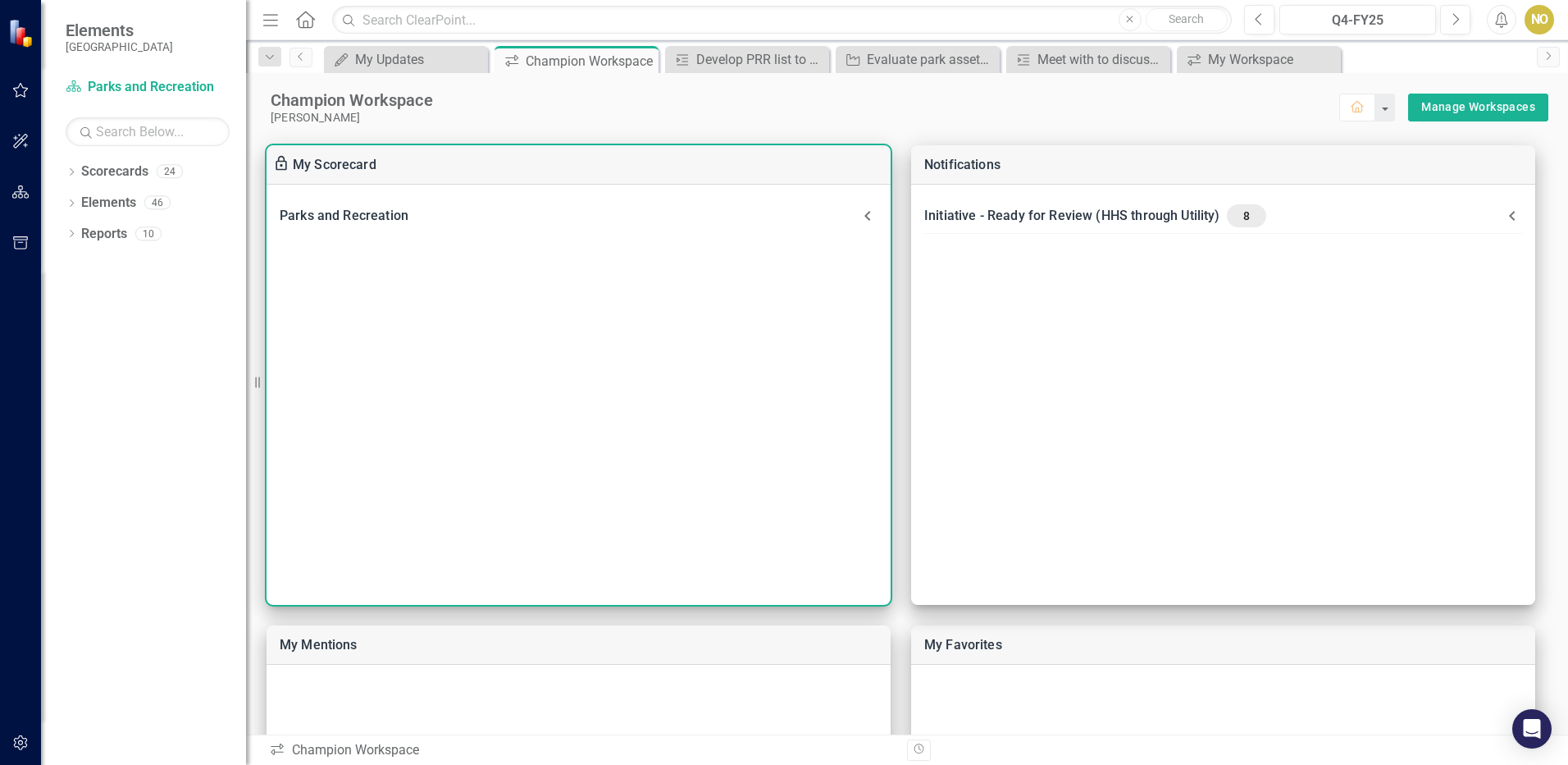
click at [861, 213] on icon at bounding box center [868, 216] width 20 height 20
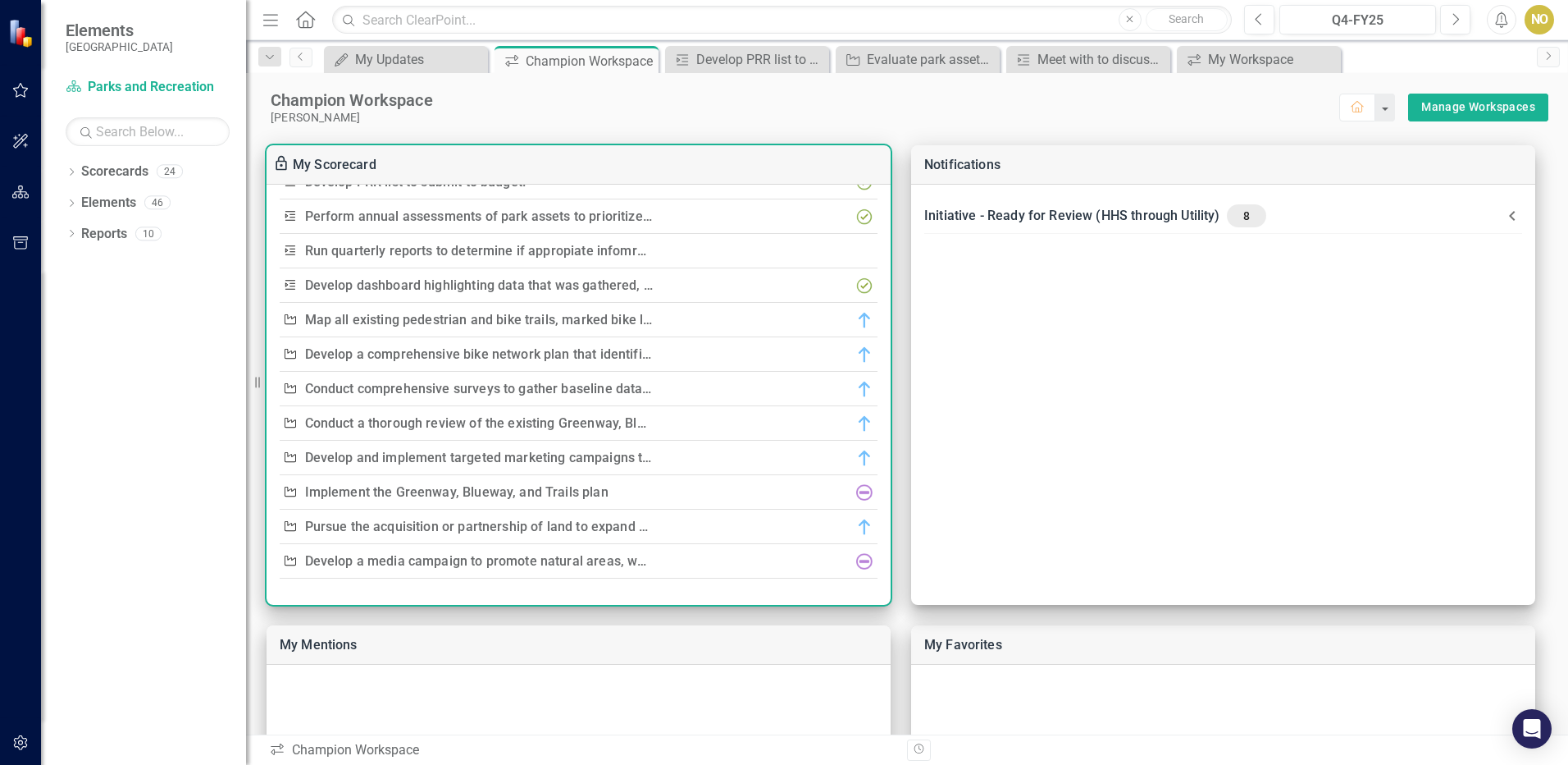
scroll to position [48, 0]
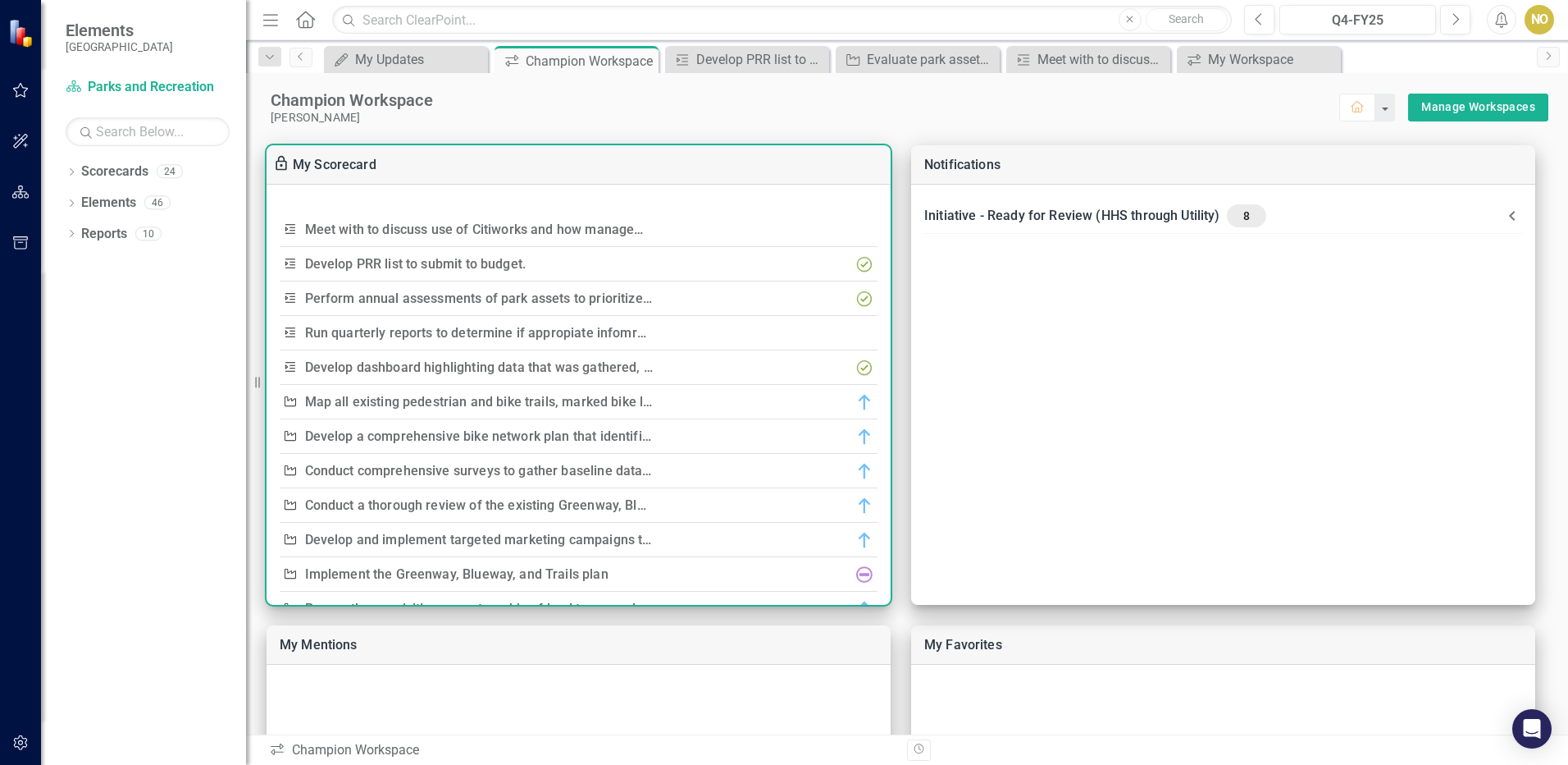
click at [463, 295] on link "Perform annual assessments of park assets to prioritize replacement needs, focu…" at bounding box center [700, 299] width 790 height 16
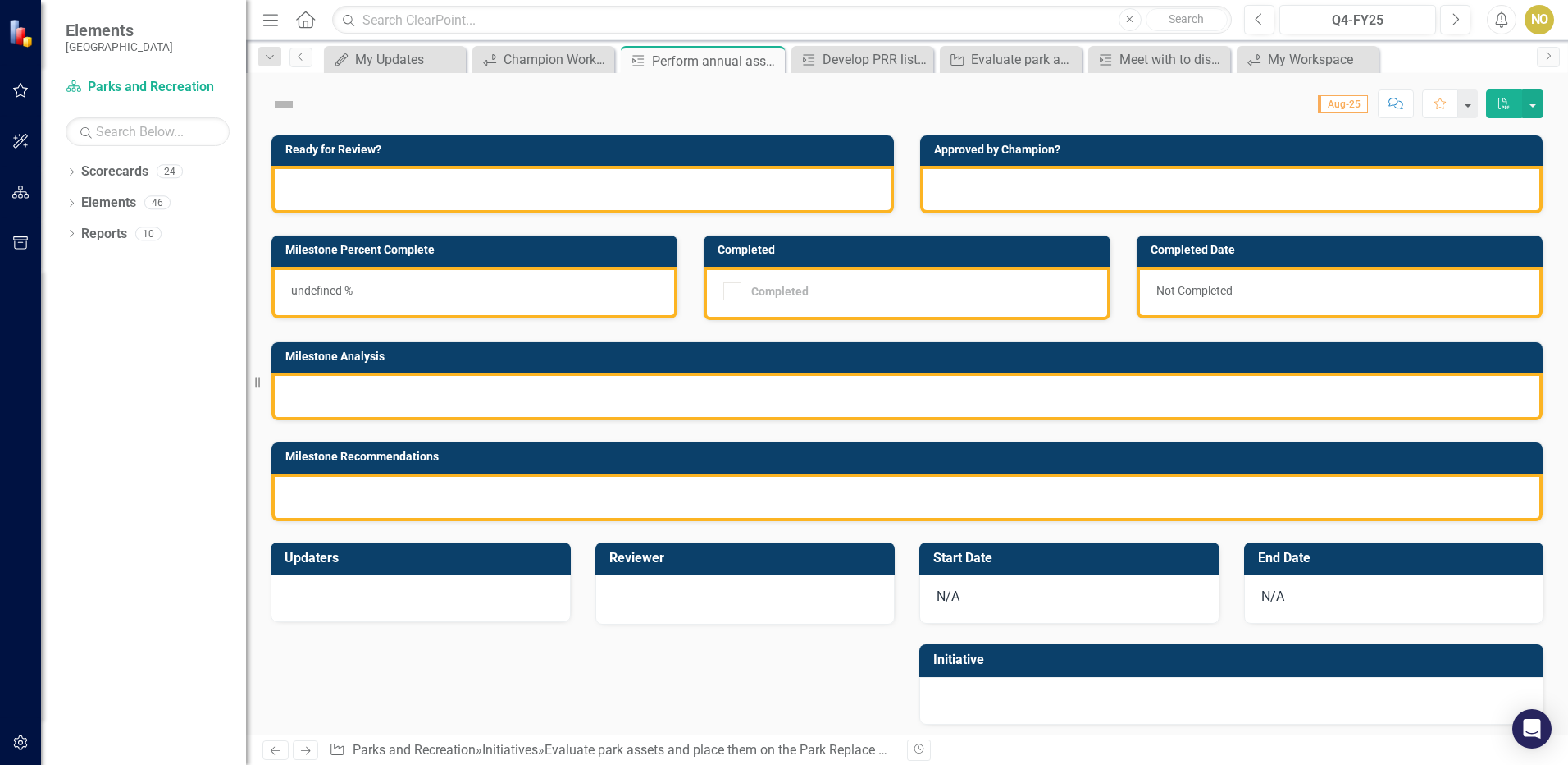
checkbox input "true"
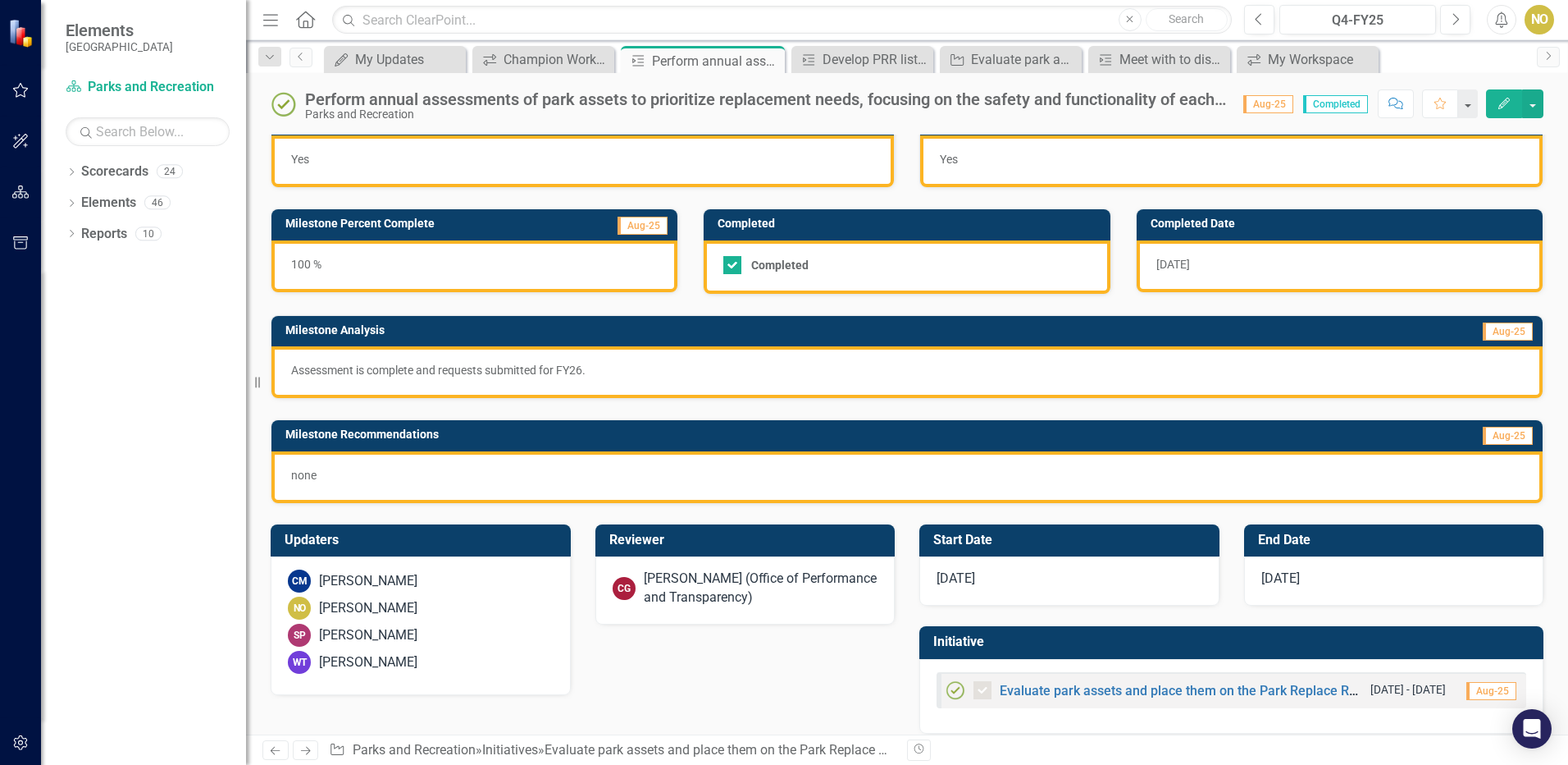
scroll to position [46, 0]
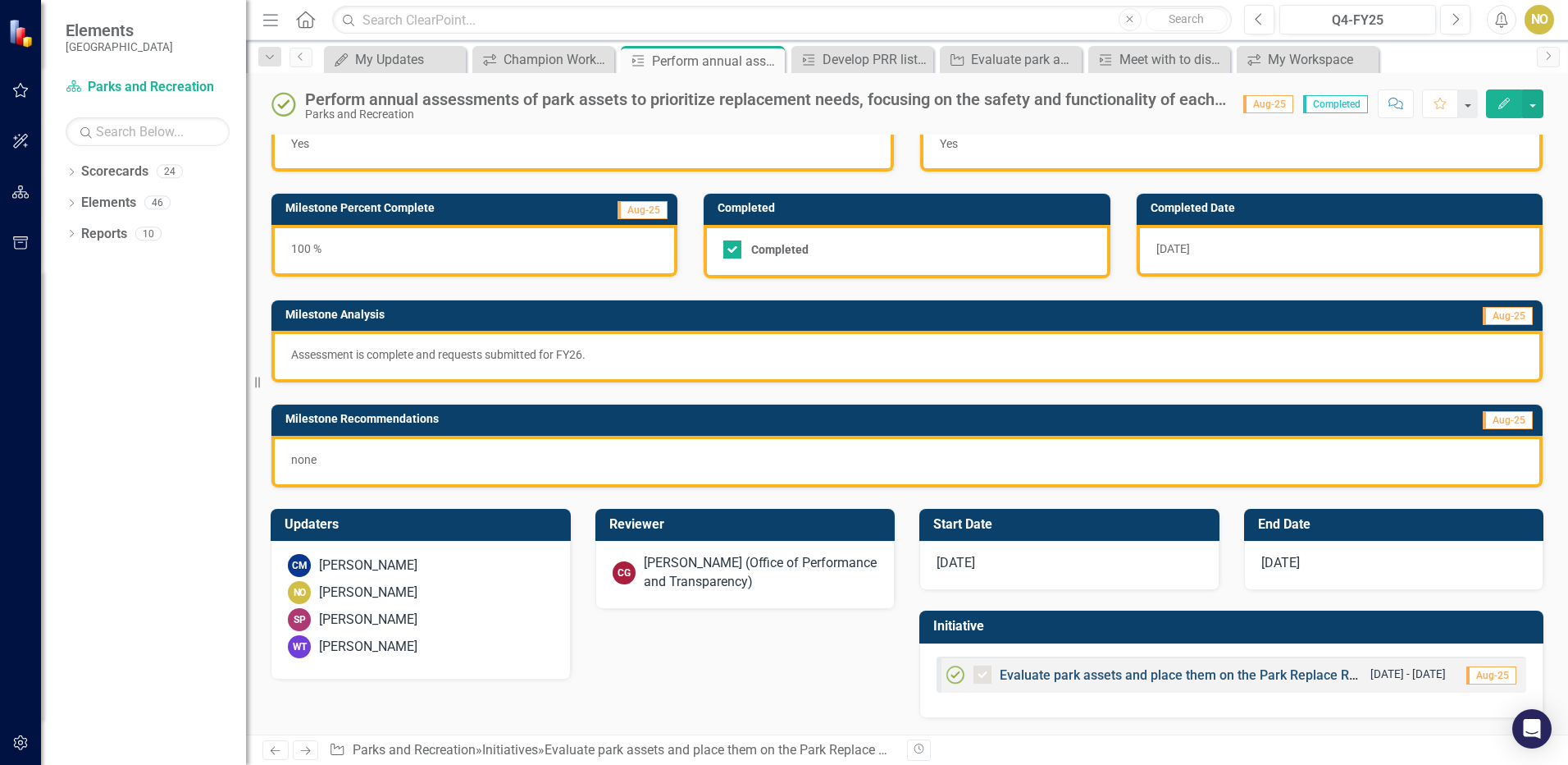
click at [1178, 676] on link "Evaluate park assets and place them on the Park Replace Renewal Program to ensu…" at bounding box center [1418, 675] width 837 height 16
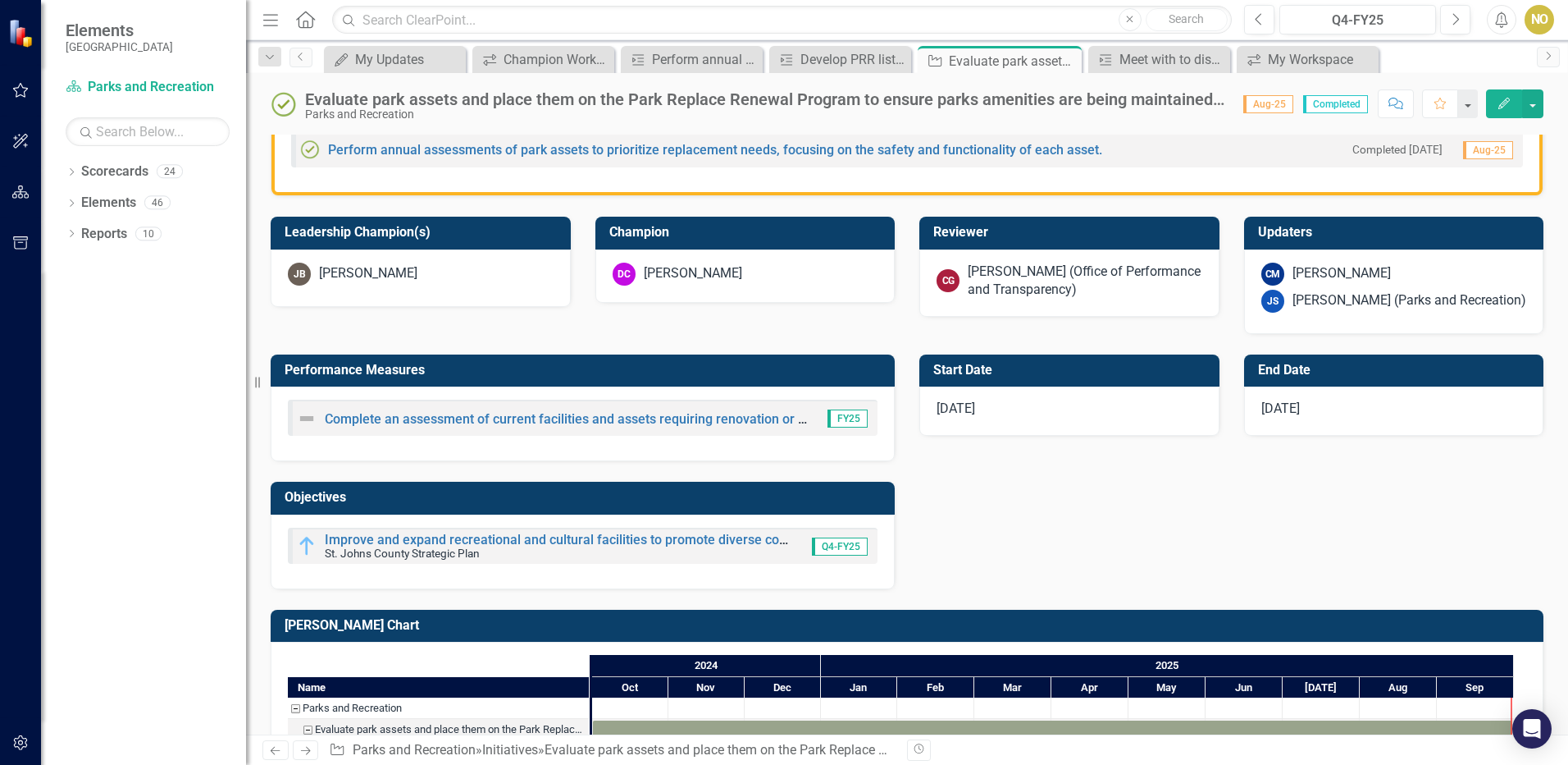
scroll to position [433, 0]
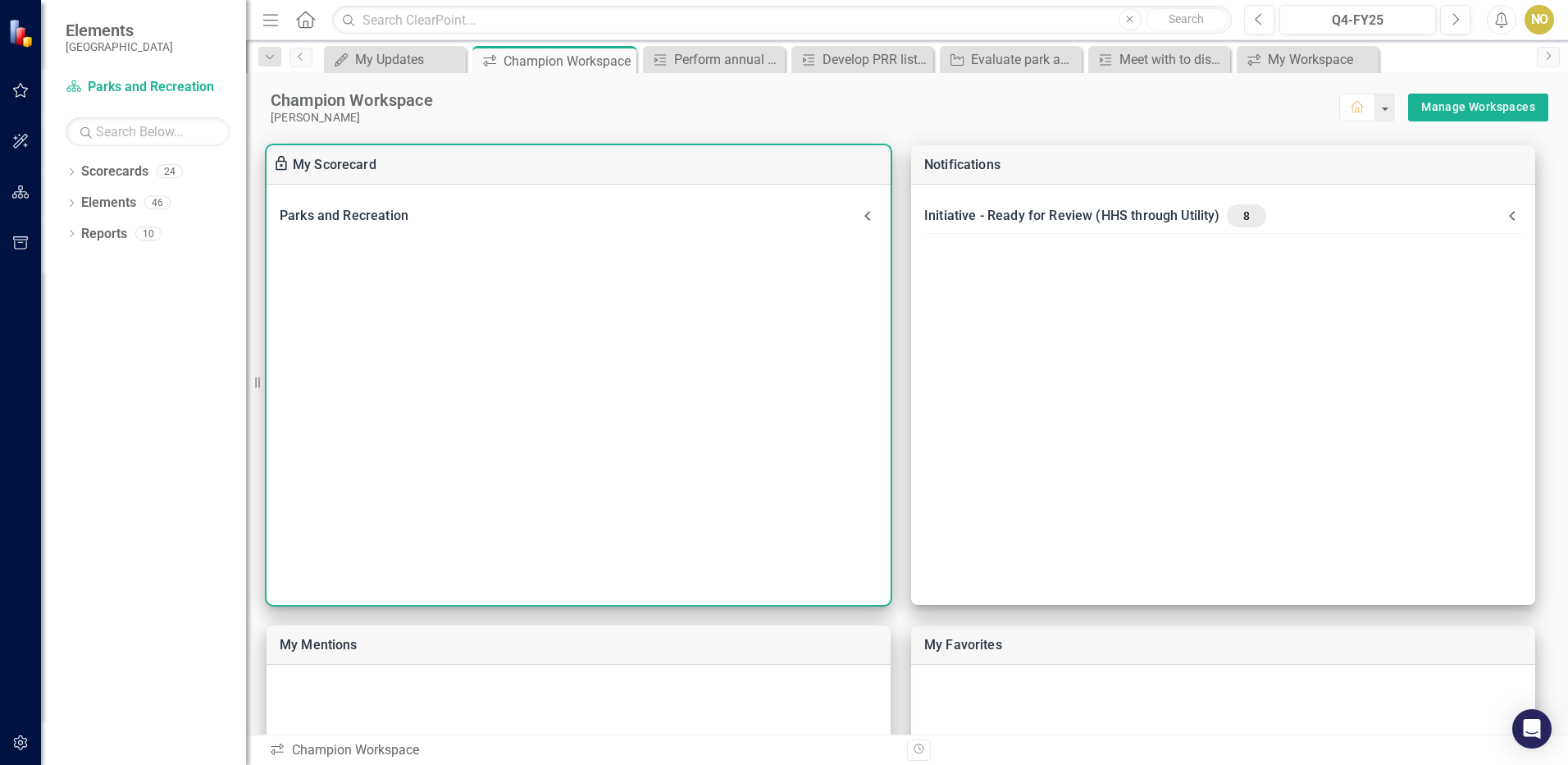
click at [875, 210] on icon at bounding box center [868, 216] width 20 height 20
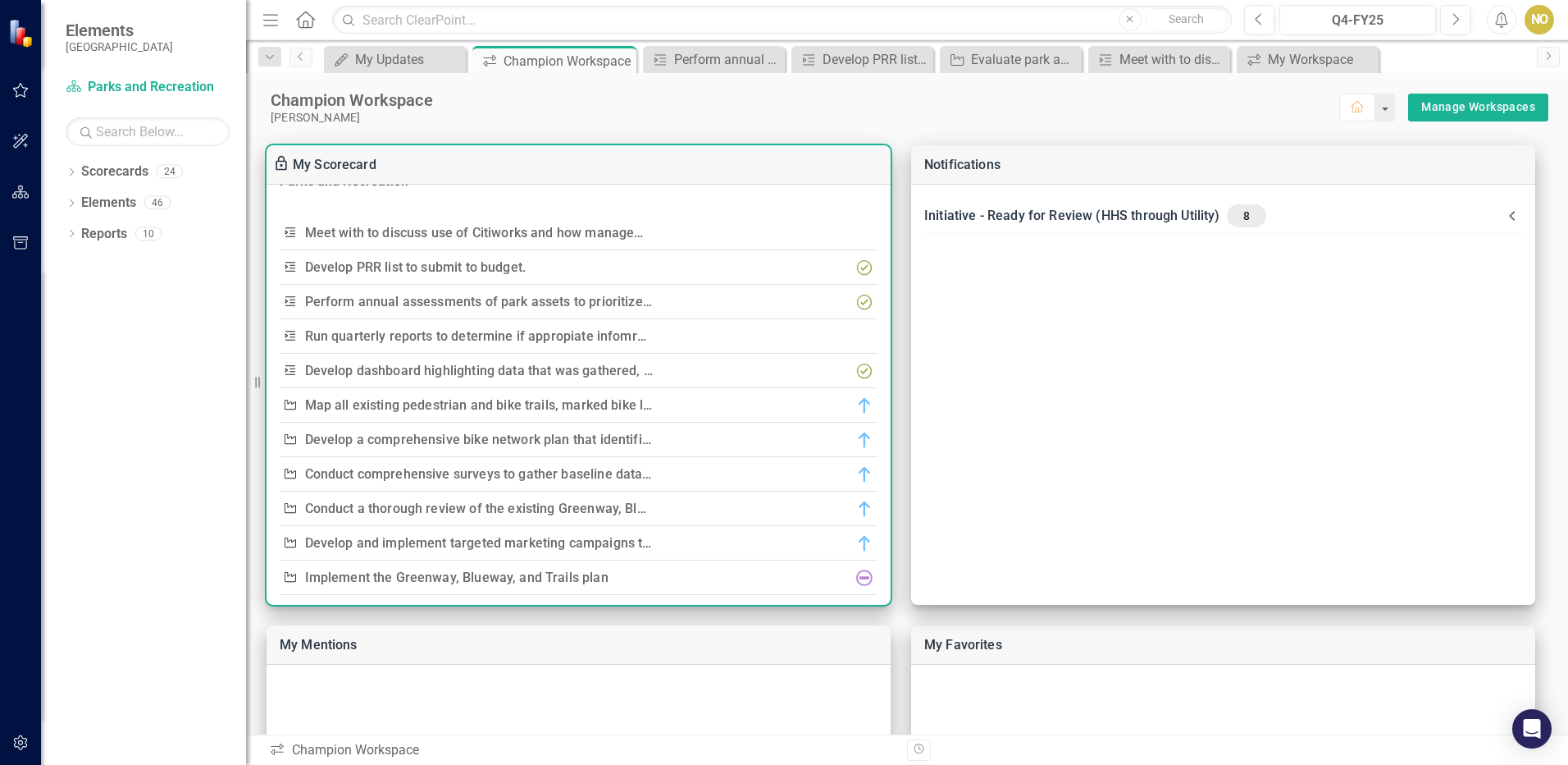
scroll to position [82, 0]
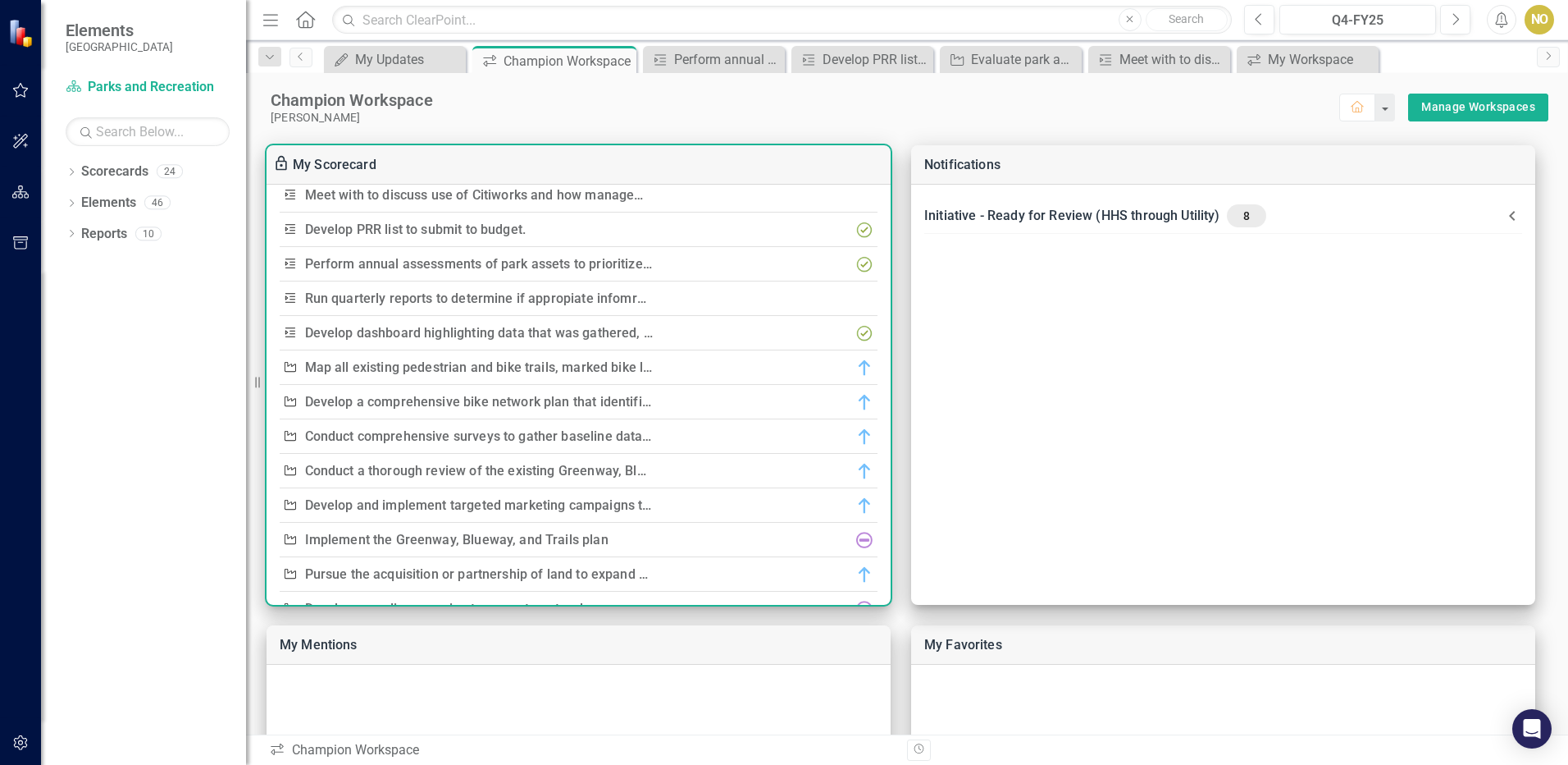
click at [421, 258] on link "Perform annual assessments of park assets to prioritize replacement needs, focu…" at bounding box center [700, 264] width 790 height 16
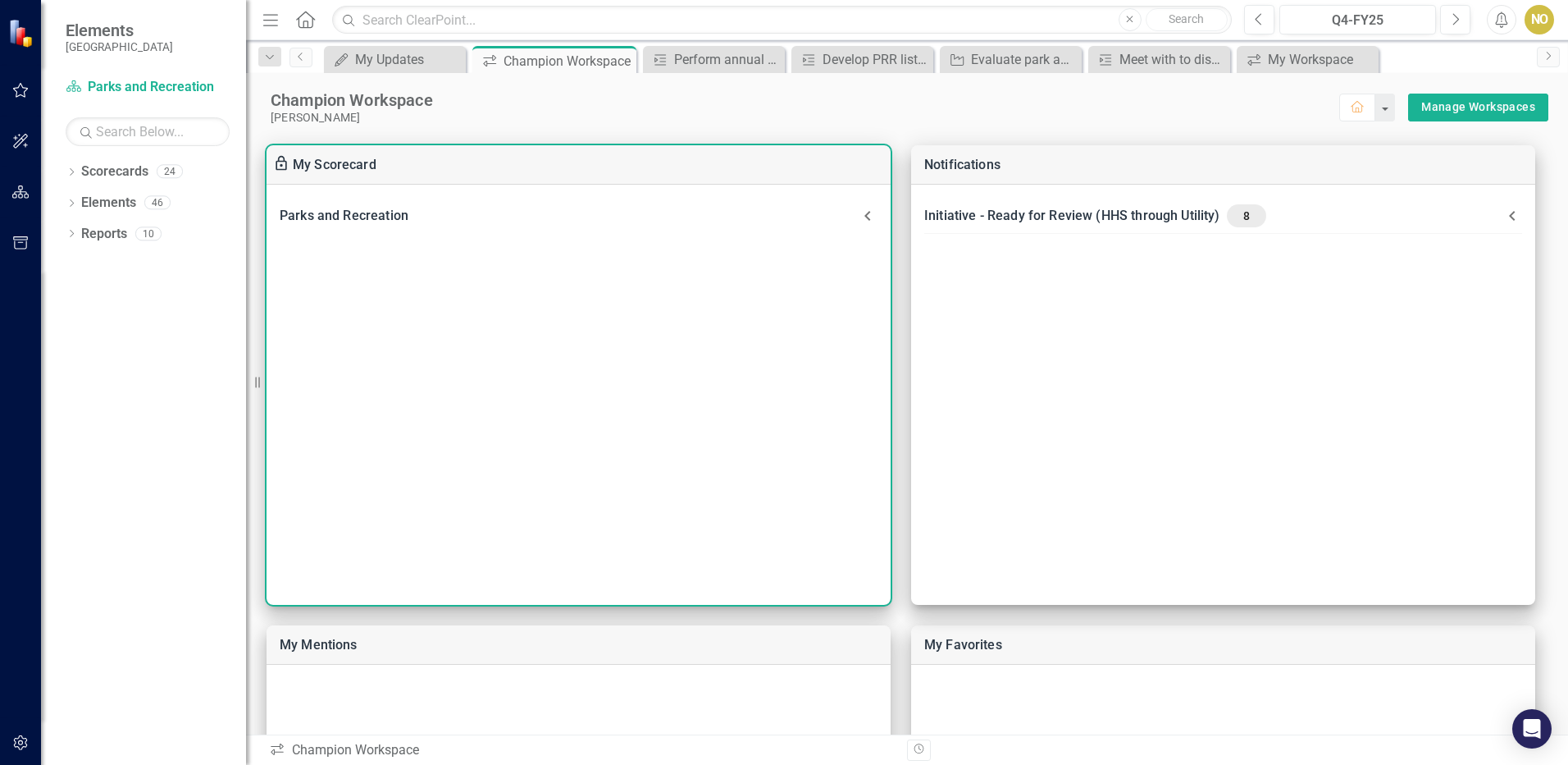
click at [865, 221] on icon at bounding box center [868, 216] width 20 height 20
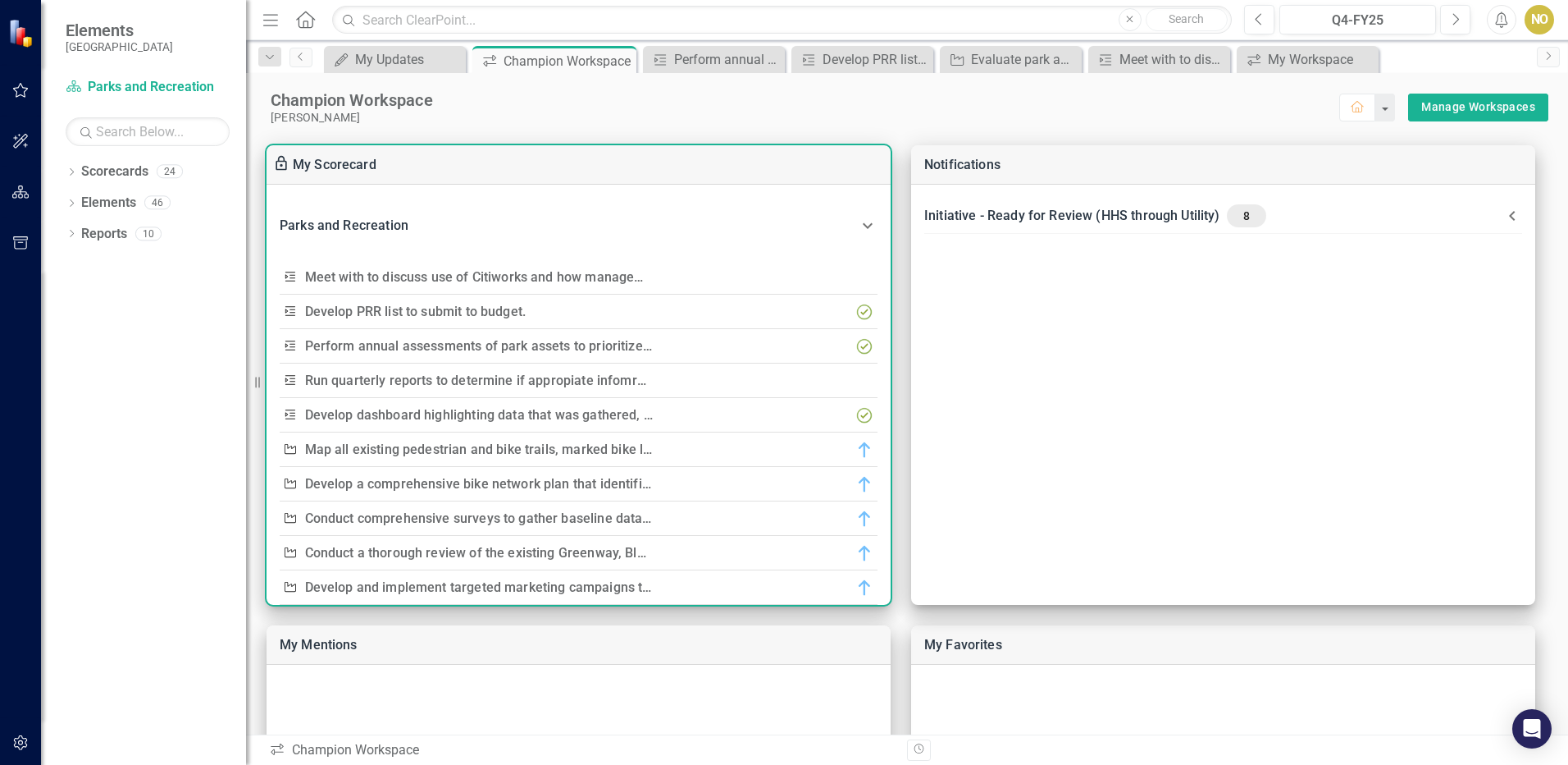
click at [625, 376] on link "Run quarterly reports to determine if appropiate infomration is being gathered." at bounding box center [543, 380] width 474 height 16
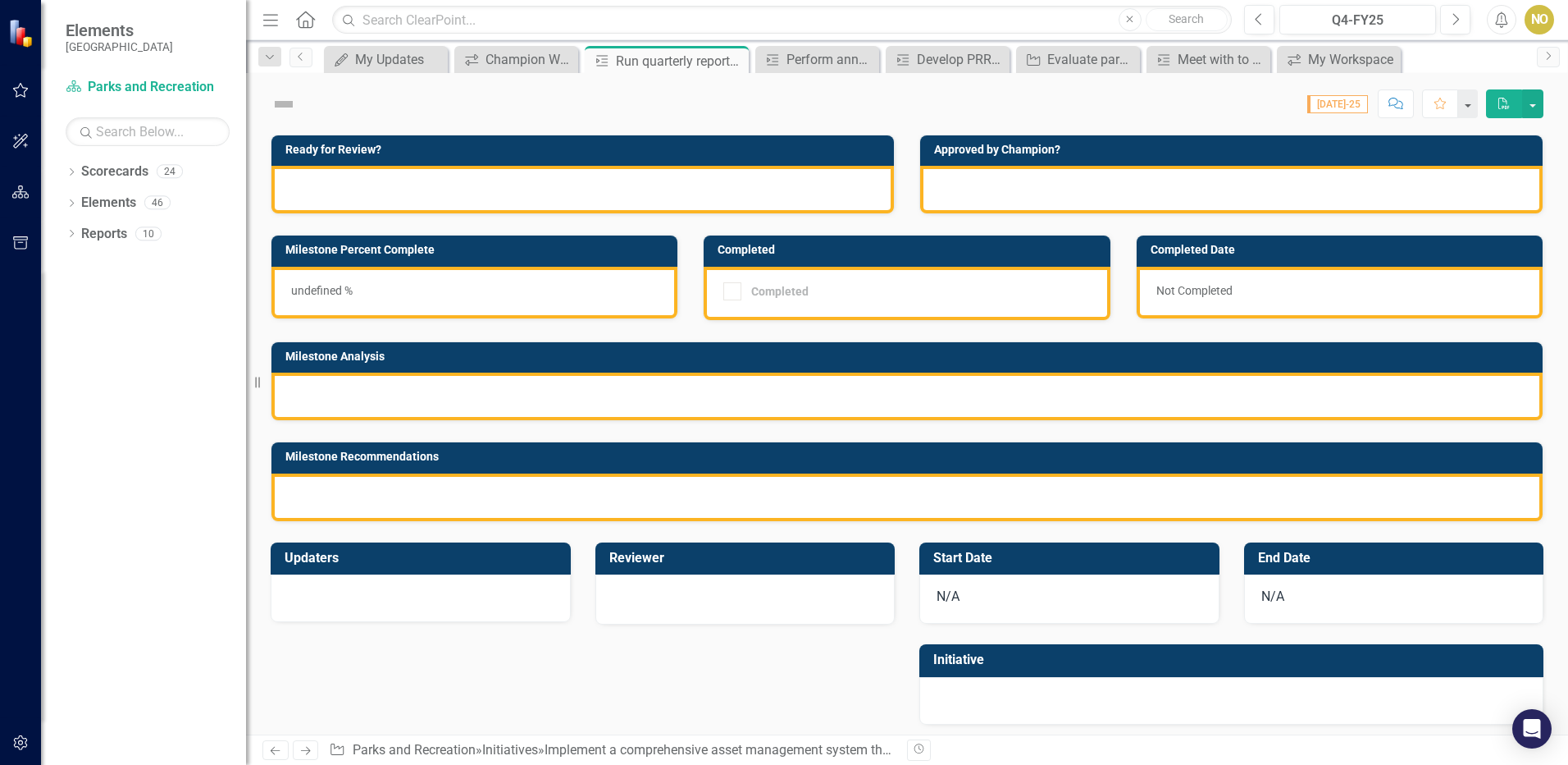
checkbox input "true"
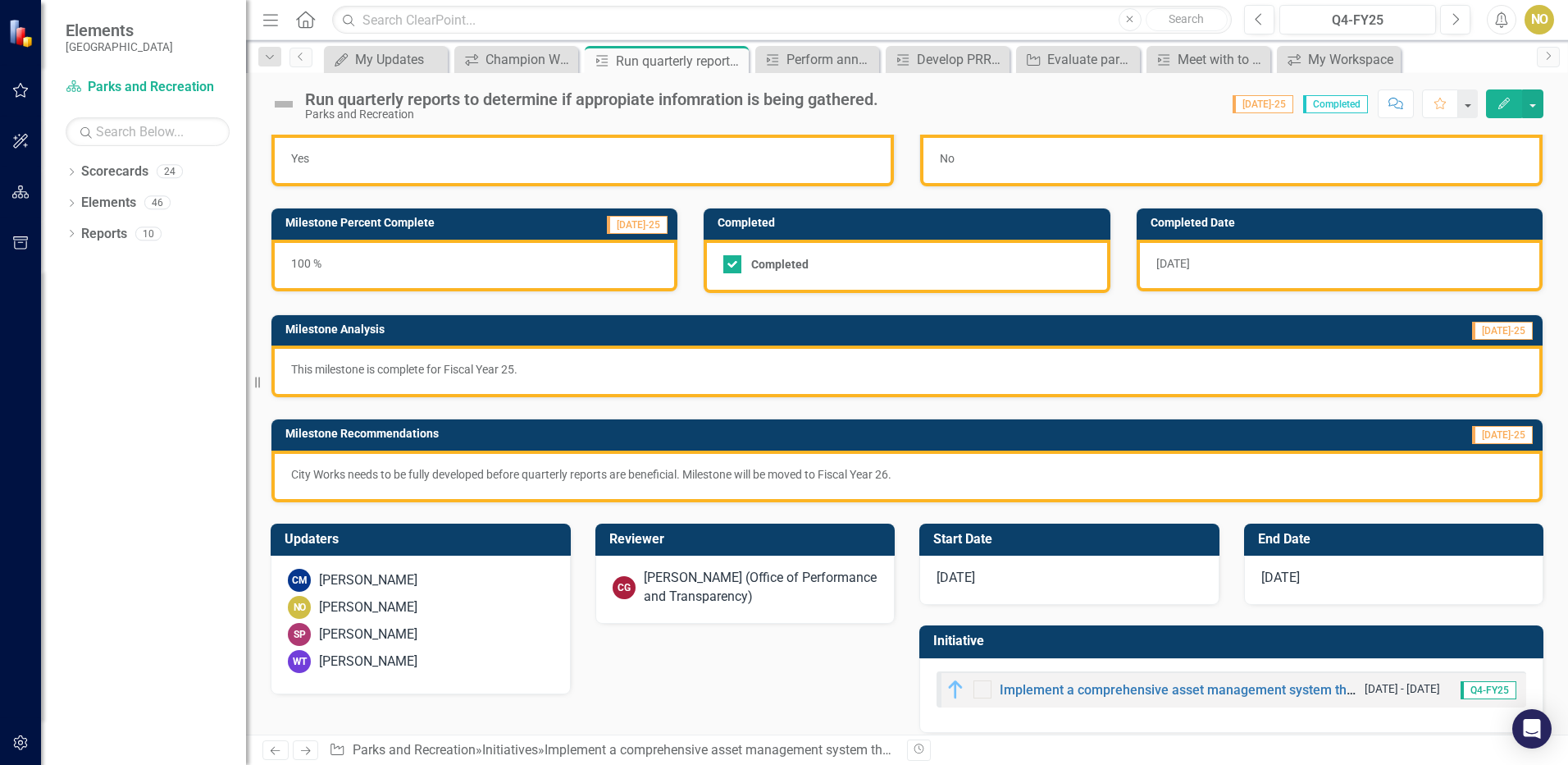
scroll to position [46, 0]
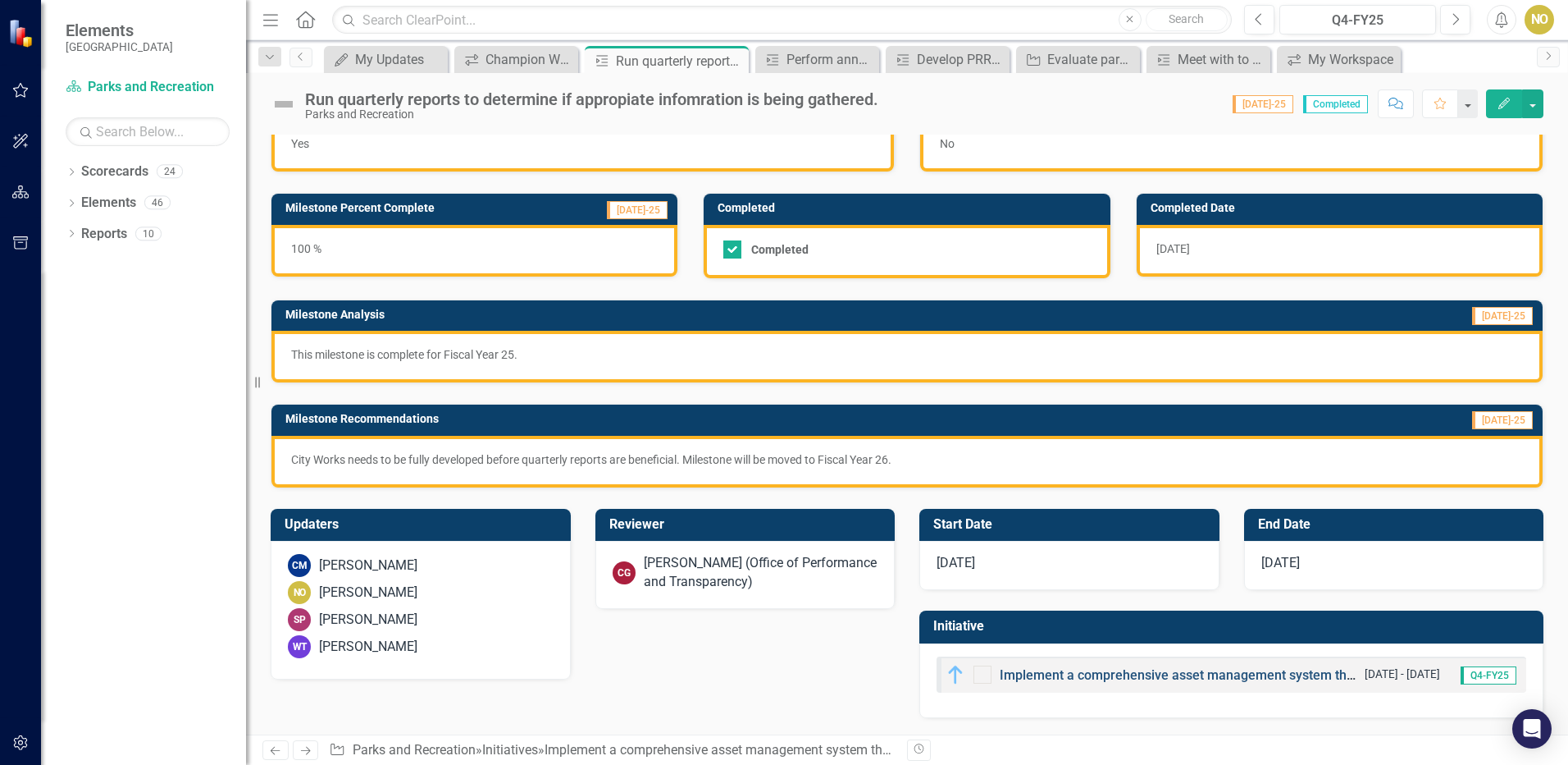
click at [1226, 676] on link "Implement a comprehensive asset management system that tracks the condition and…" at bounding box center [1388, 675] width 779 height 16
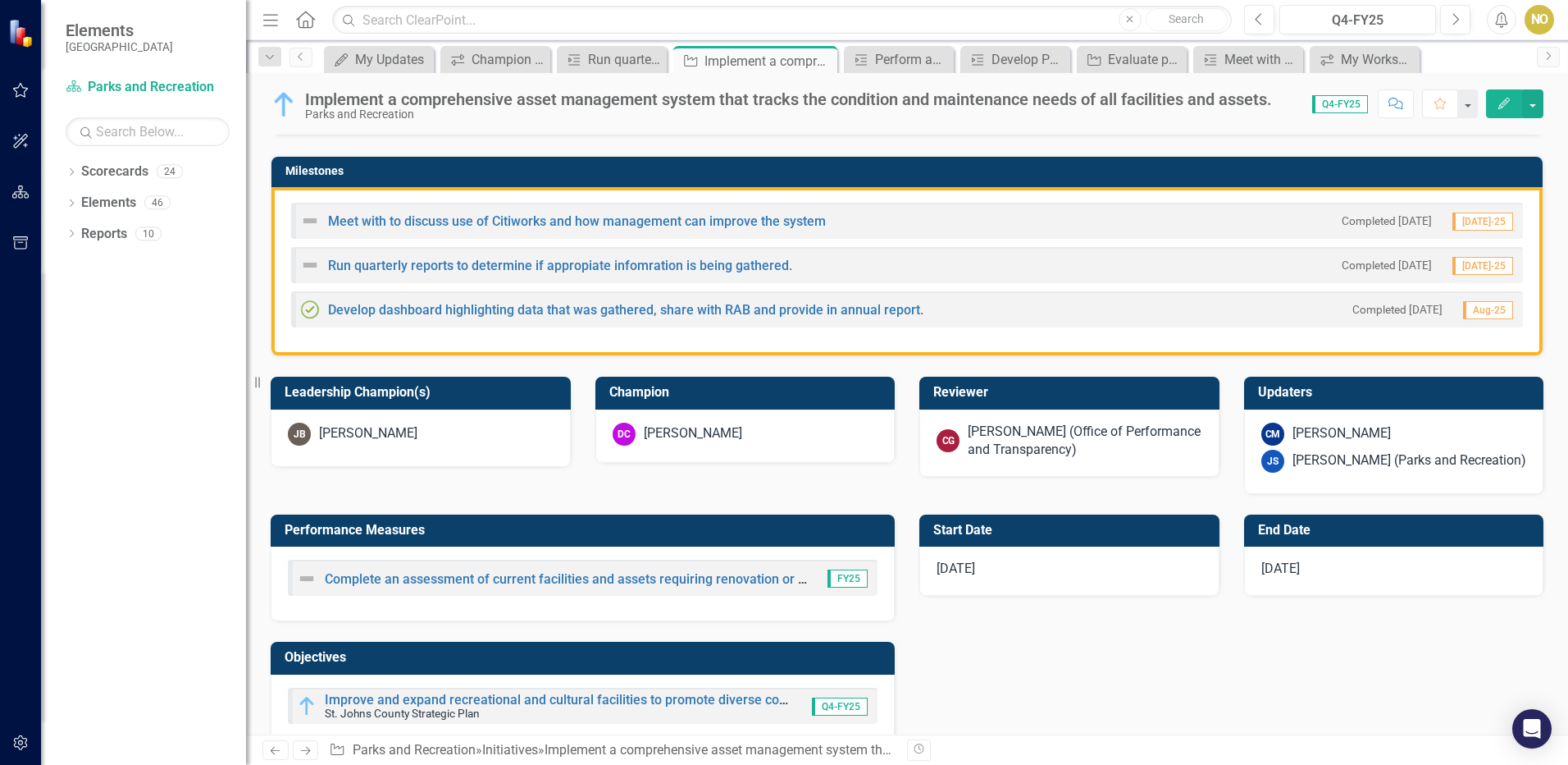
scroll to position [410, 0]
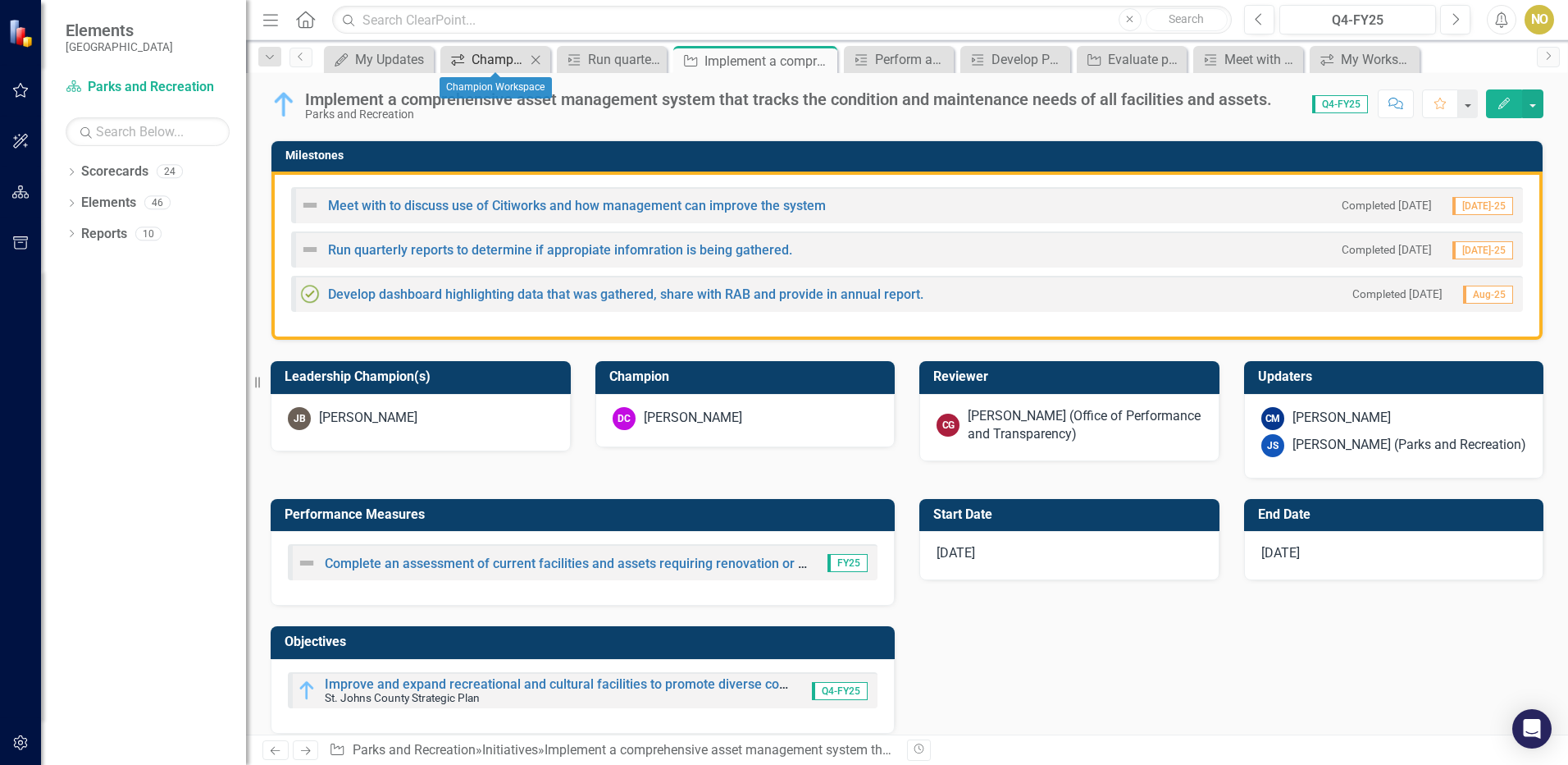
click at [488, 55] on div "Champion Workspace" at bounding box center [498, 60] width 55 height 21
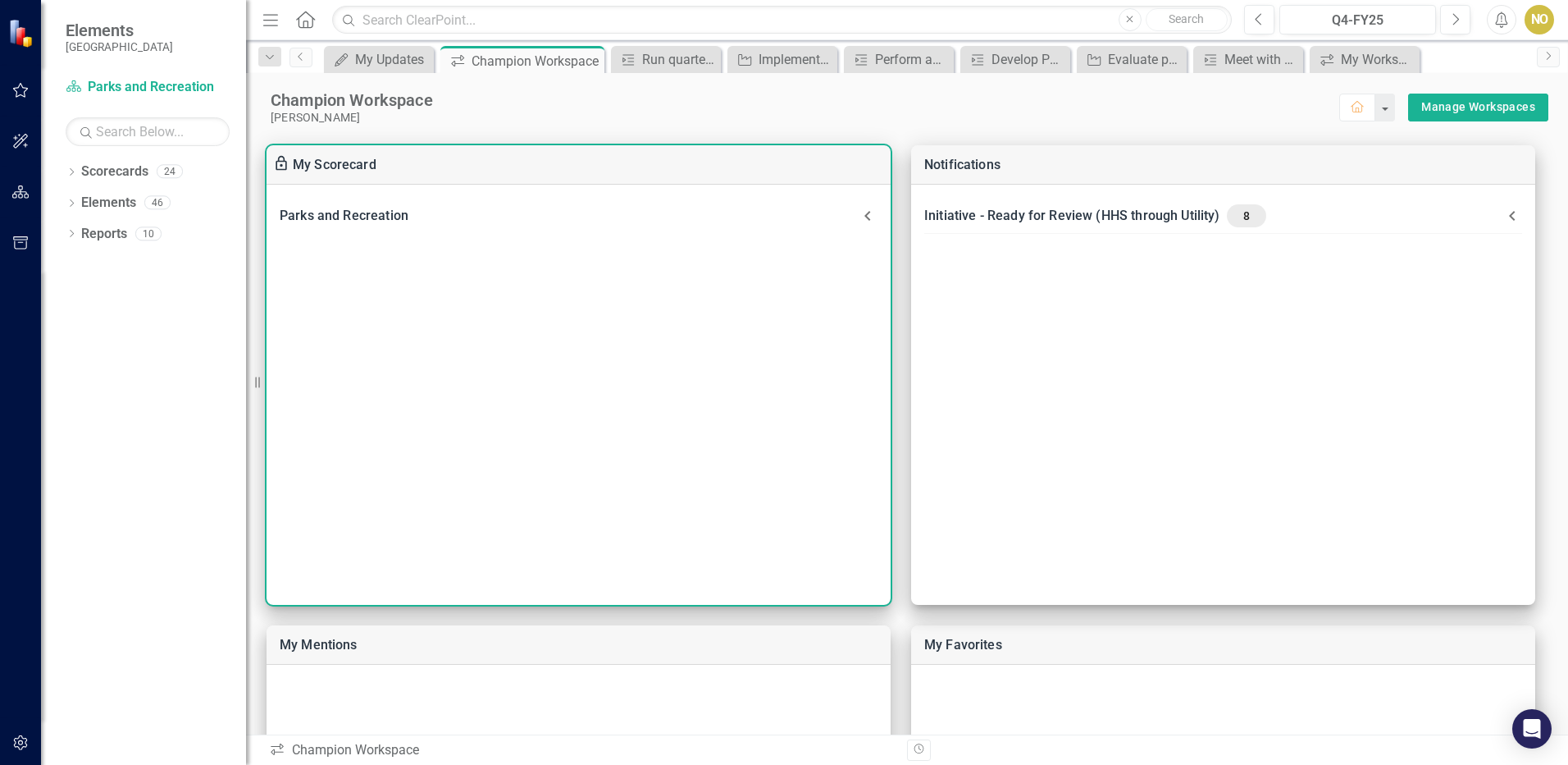
click at [868, 210] on icon at bounding box center [868, 216] width 20 height 20
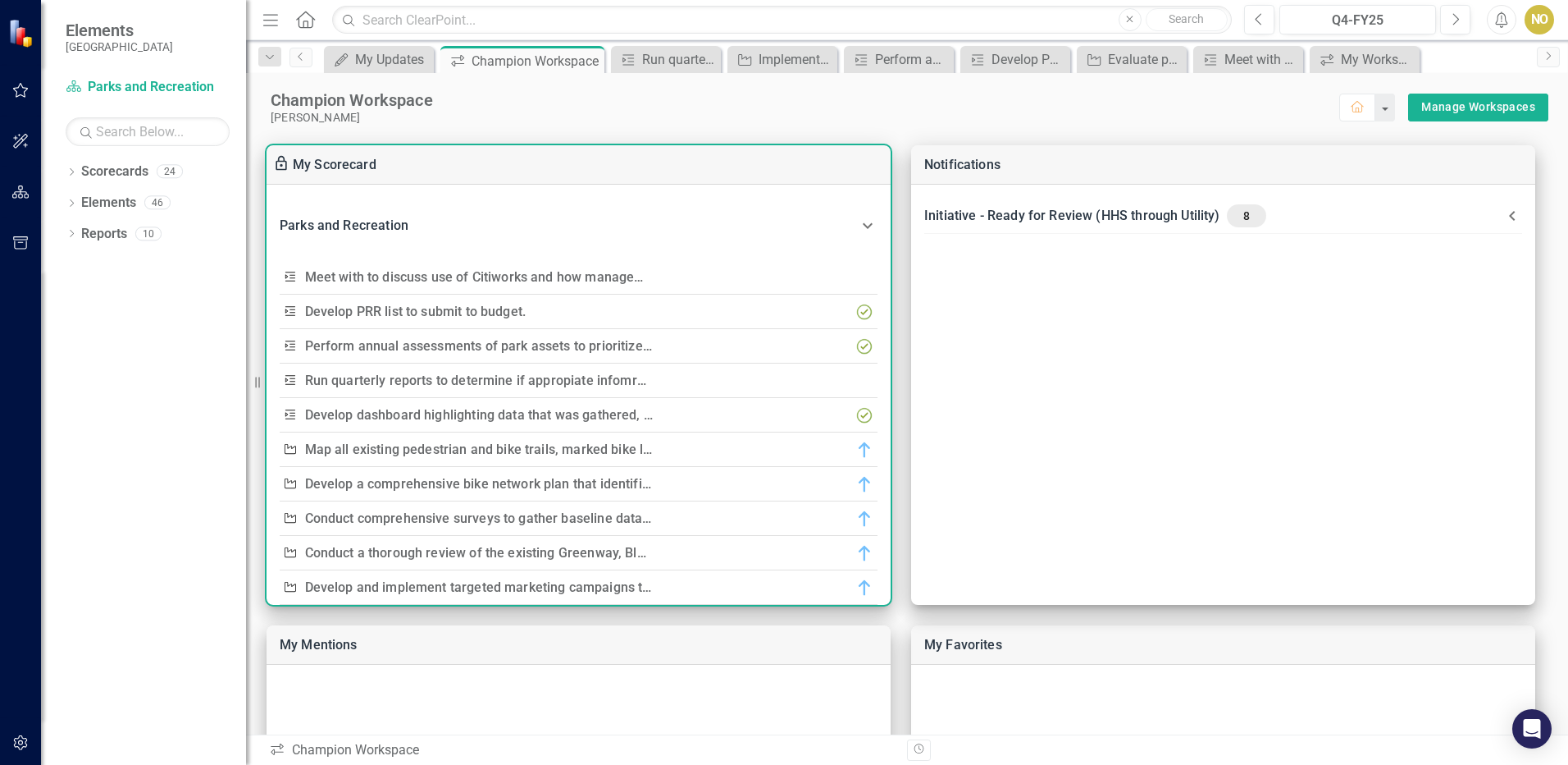
click at [606, 418] on link "Develop dashboard highlighting data that was gathered, share with RAB and provi…" at bounding box center [609, 415] width 608 height 16
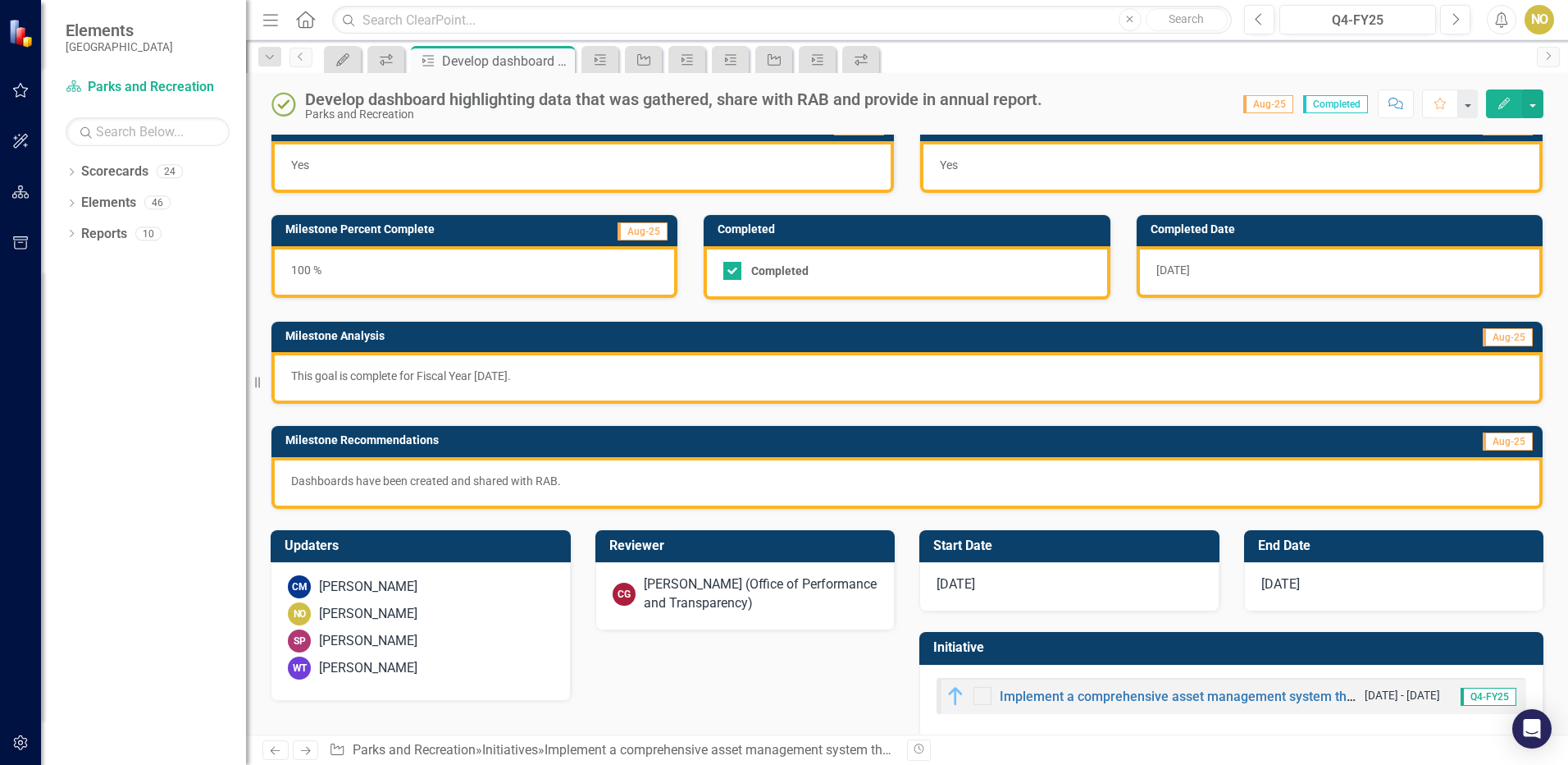
scroll to position [46, 0]
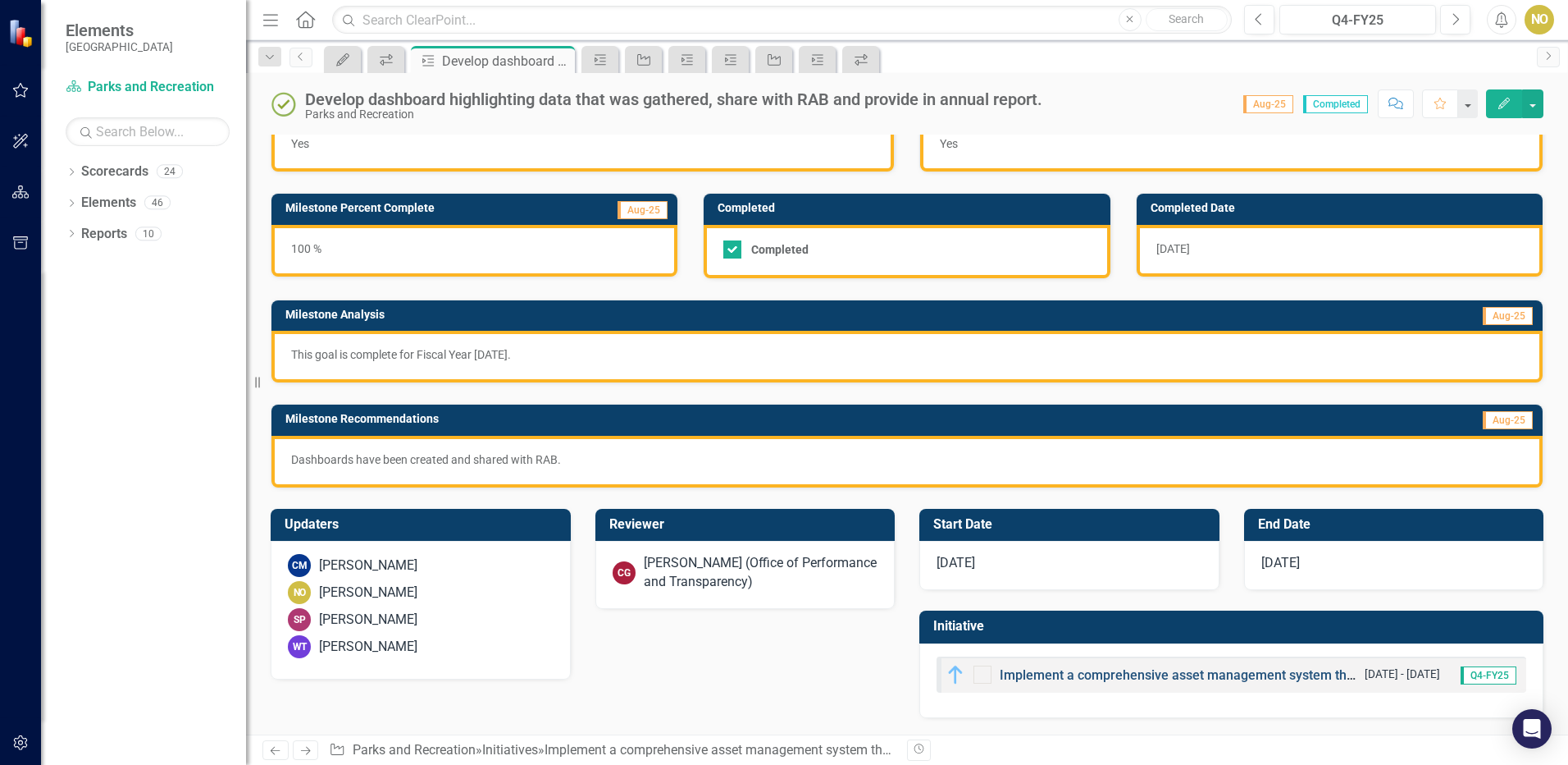
click at [1022, 680] on link "Implement a comprehensive asset management system that tracks the condition and…" at bounding box center [1388, 675] width 779 height 16
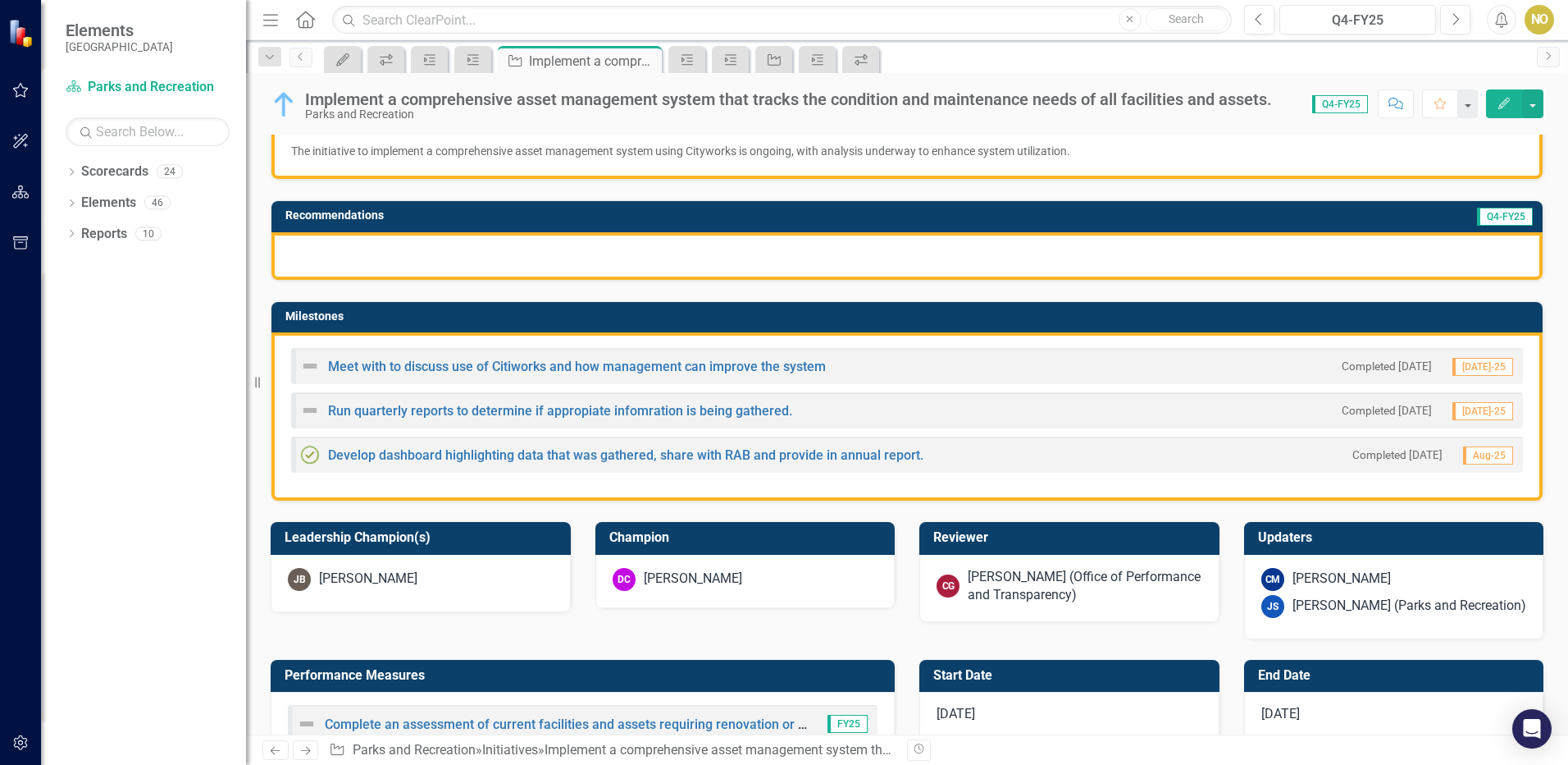
scroll to position [248, 0]
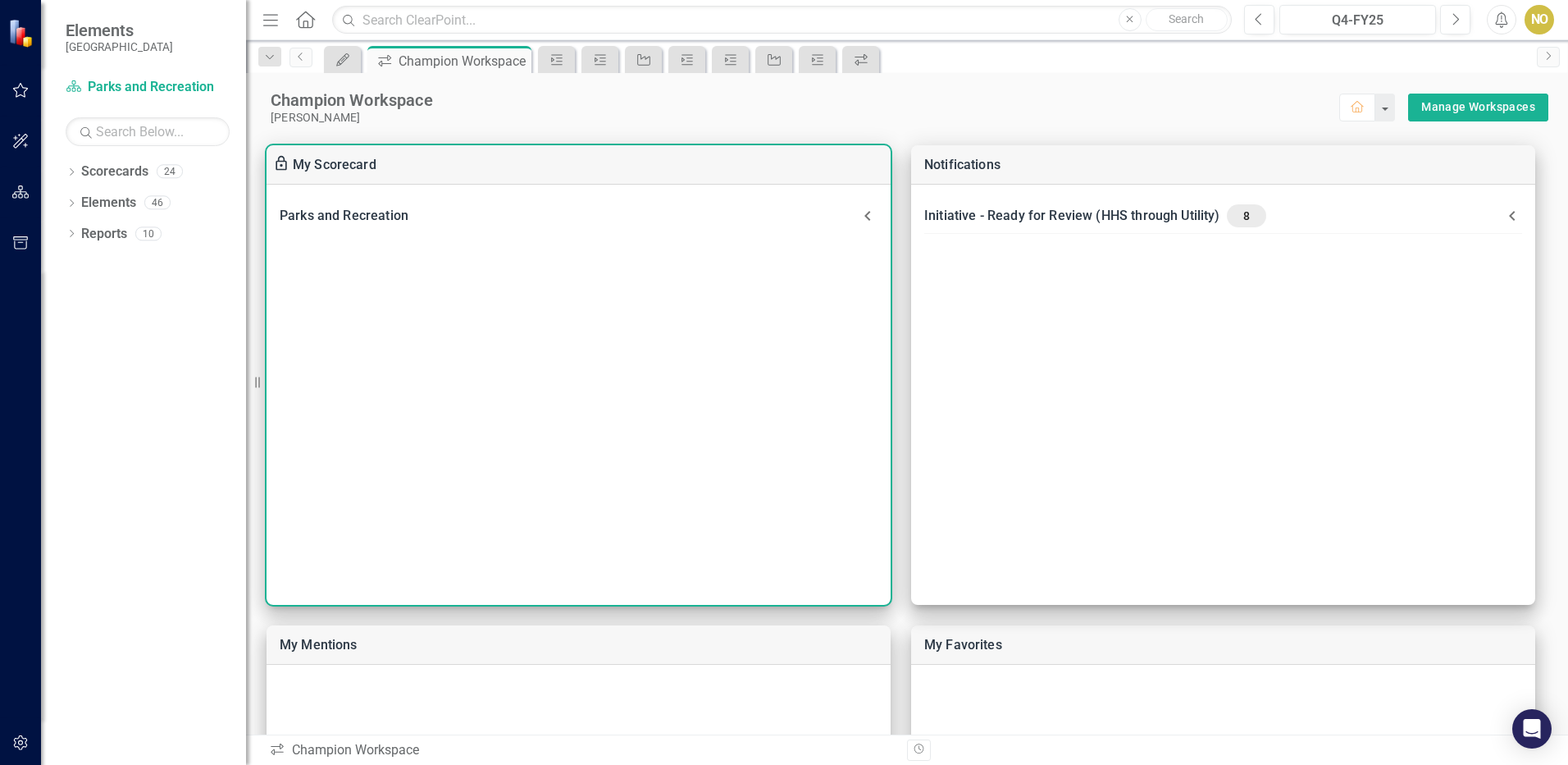
click at [861, 215] on icon at bounding box center [868, 216] width 20 height 20
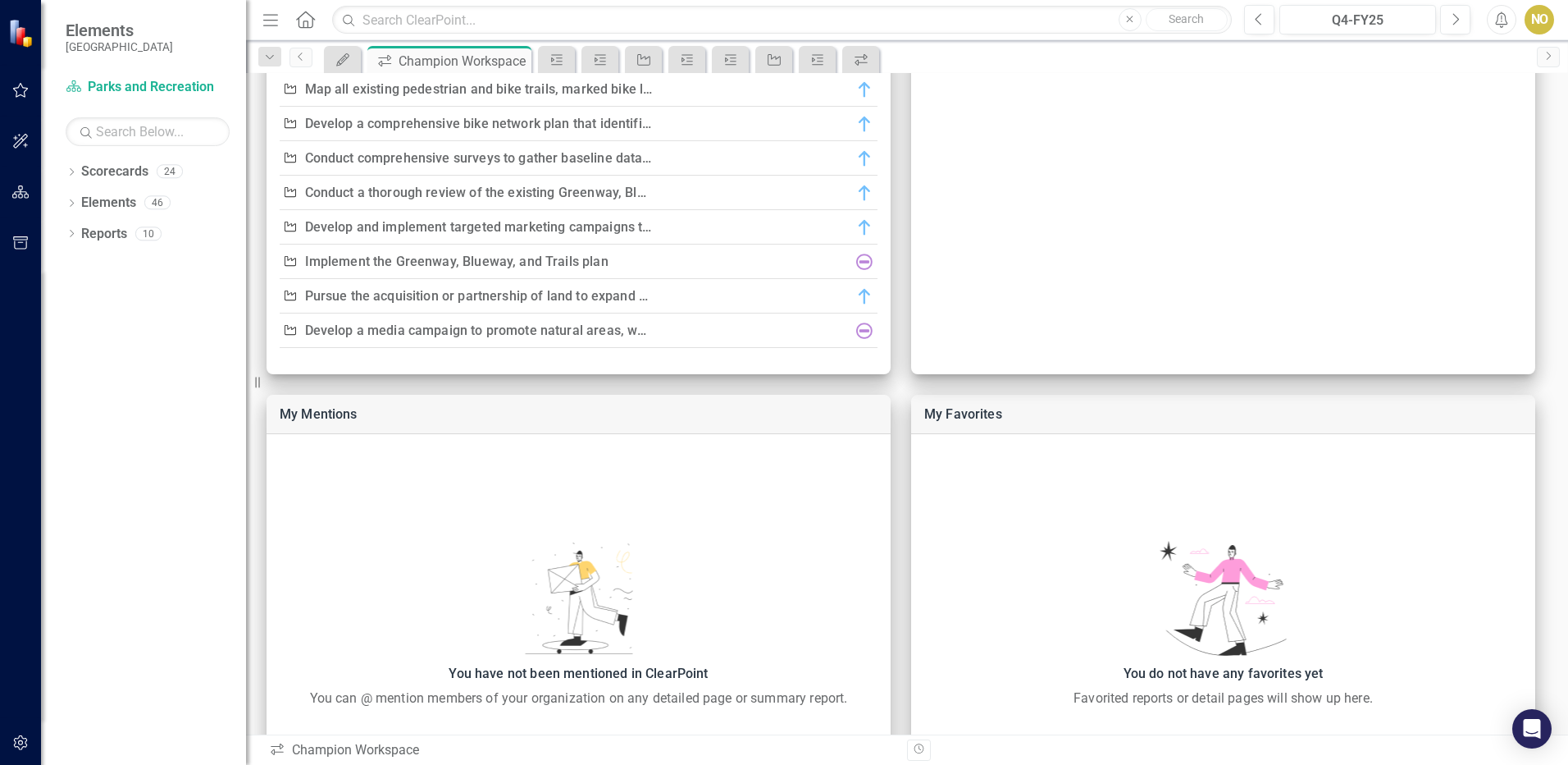
scroll to position [246, 0]
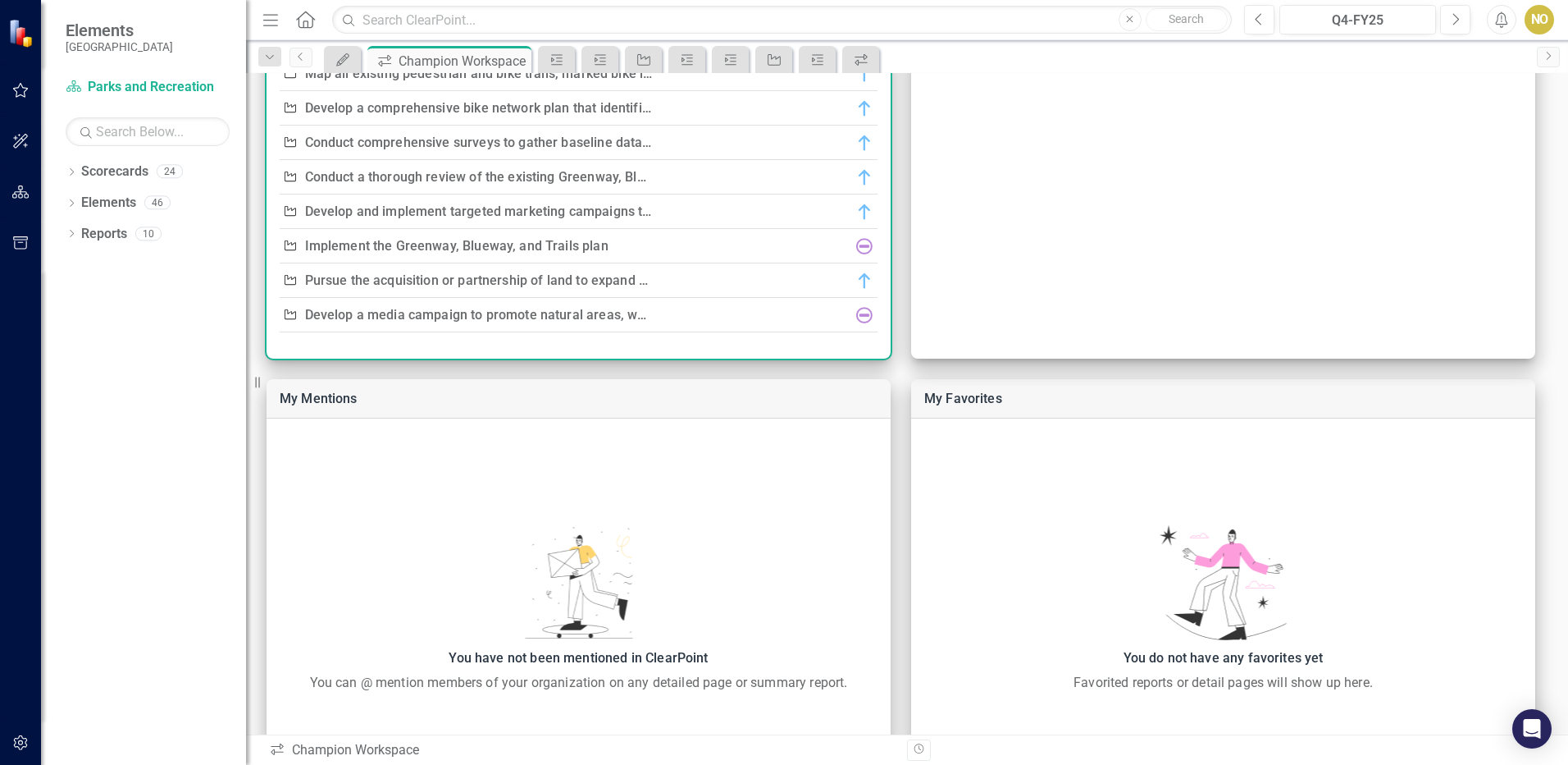
click at [461, 314] on link "Develop a media campaign to promote natural areas, which includes conducting a …" at bounding box center [609, 315] width 608 height 16
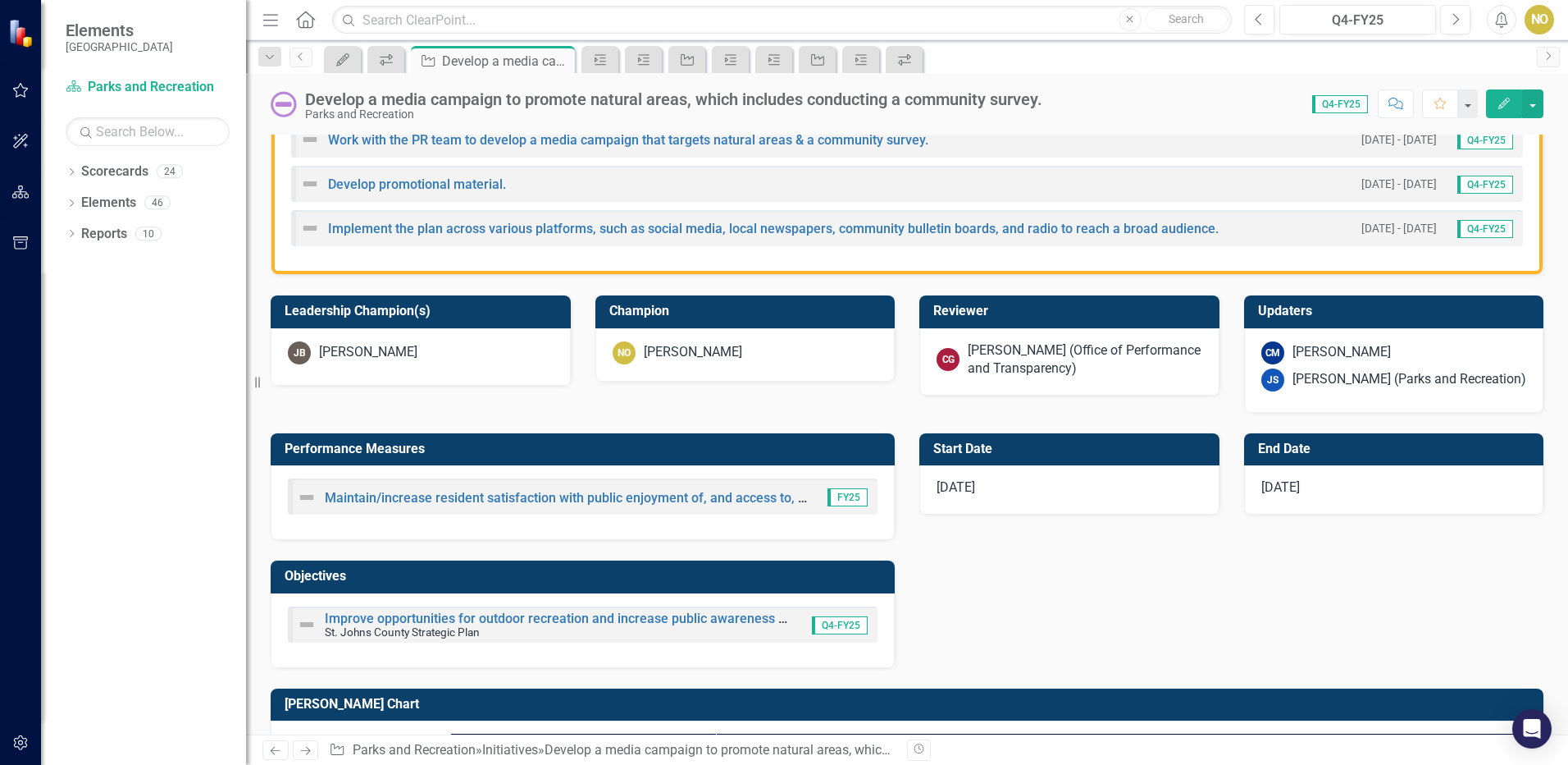
scroll to position [410, 0]
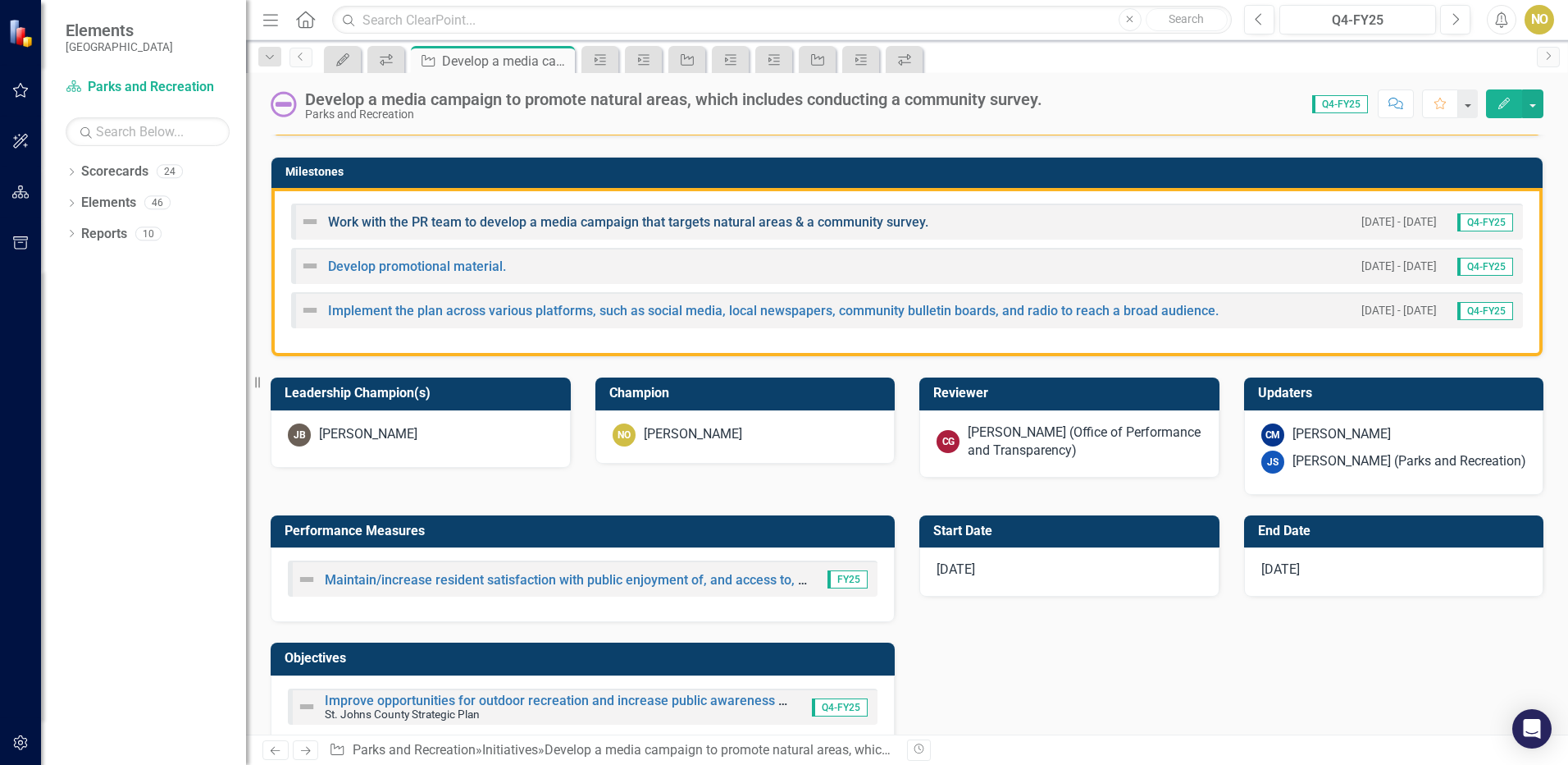
click at [415, 219] on link "Work with the PR team to develop a media campaign that targets natural areas & …" at bounding box center [628, 222] width 600 height 16
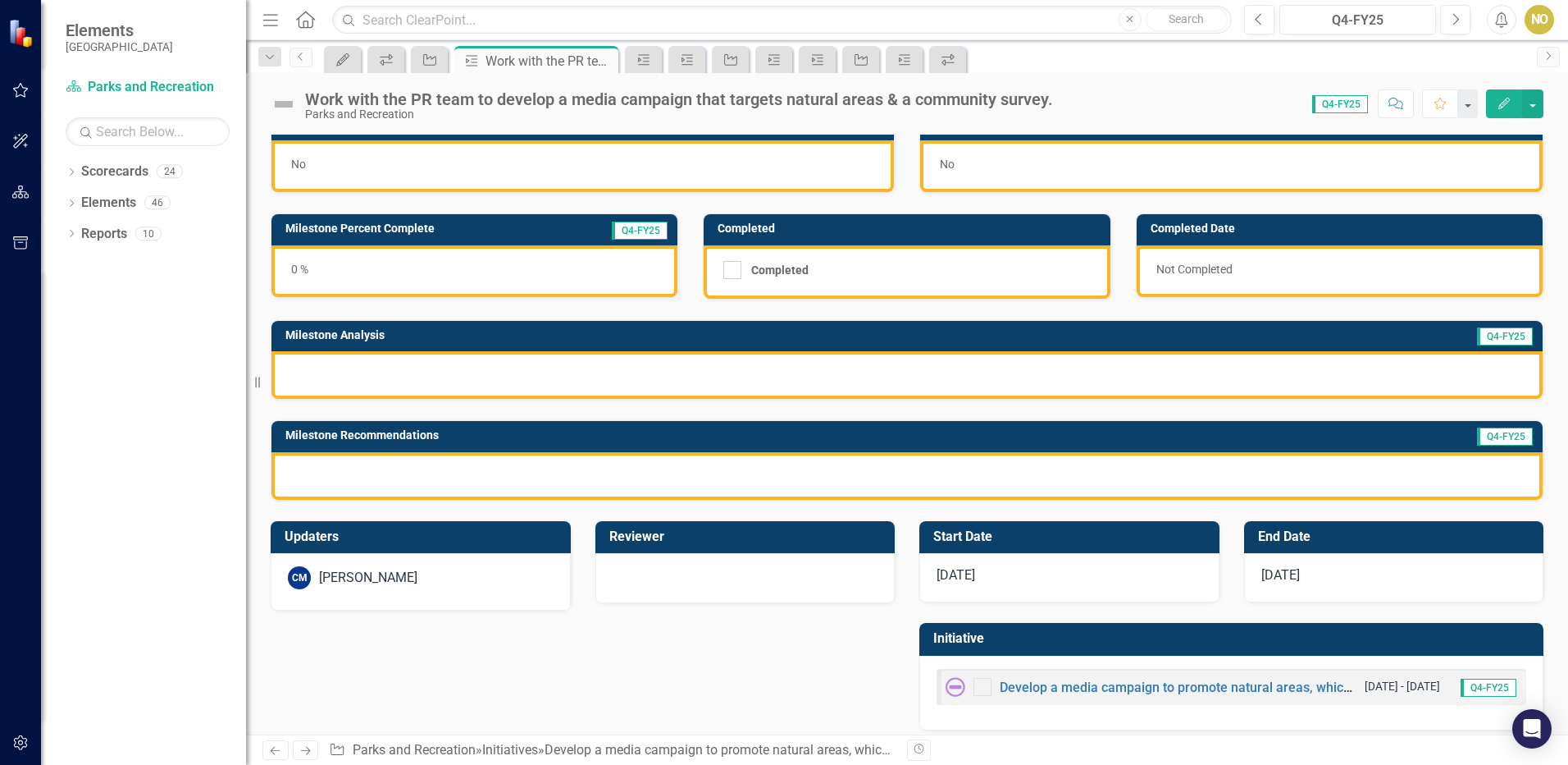
scroll to position [38, 0]
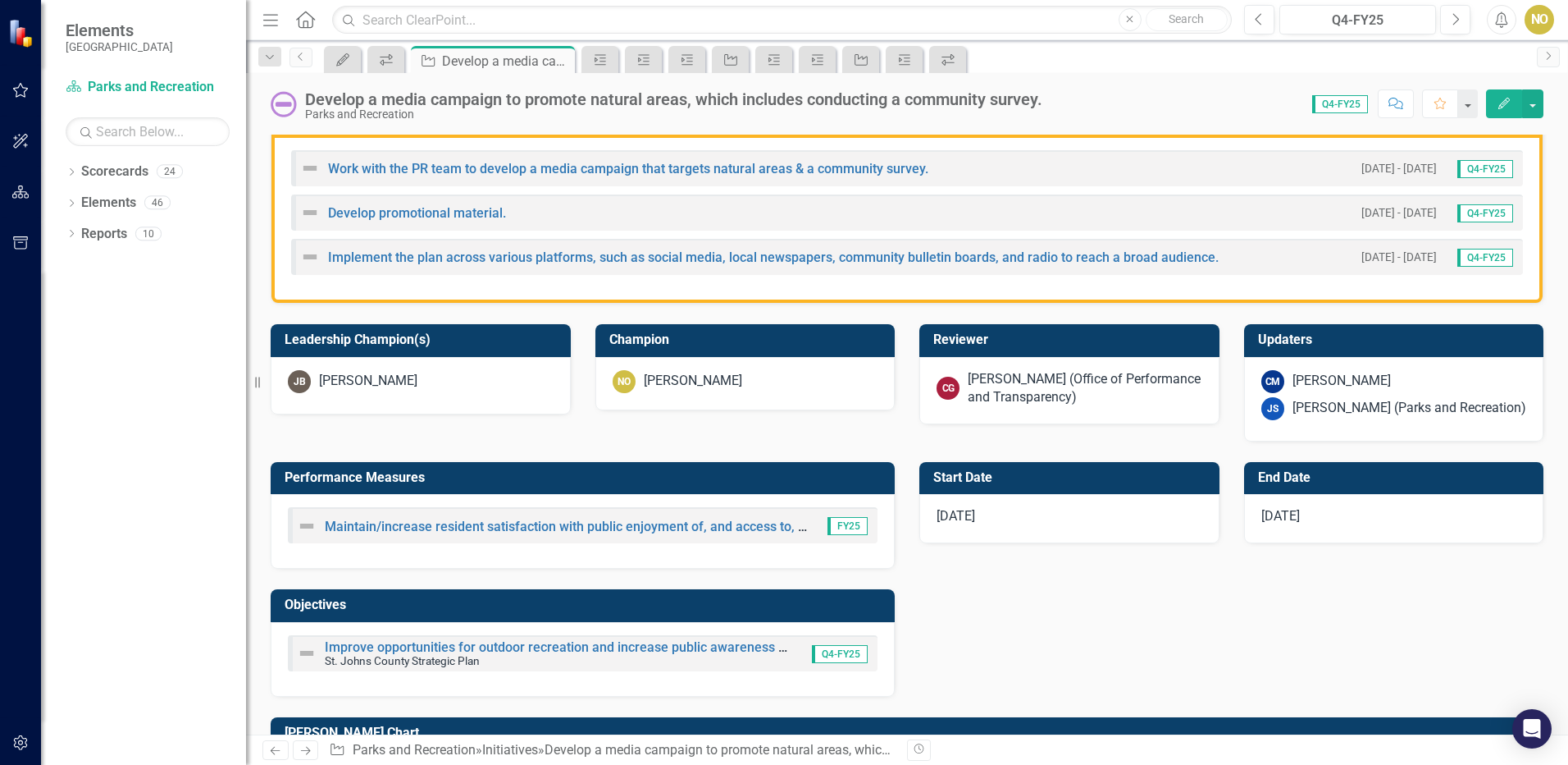
scroll to position [492, 0]
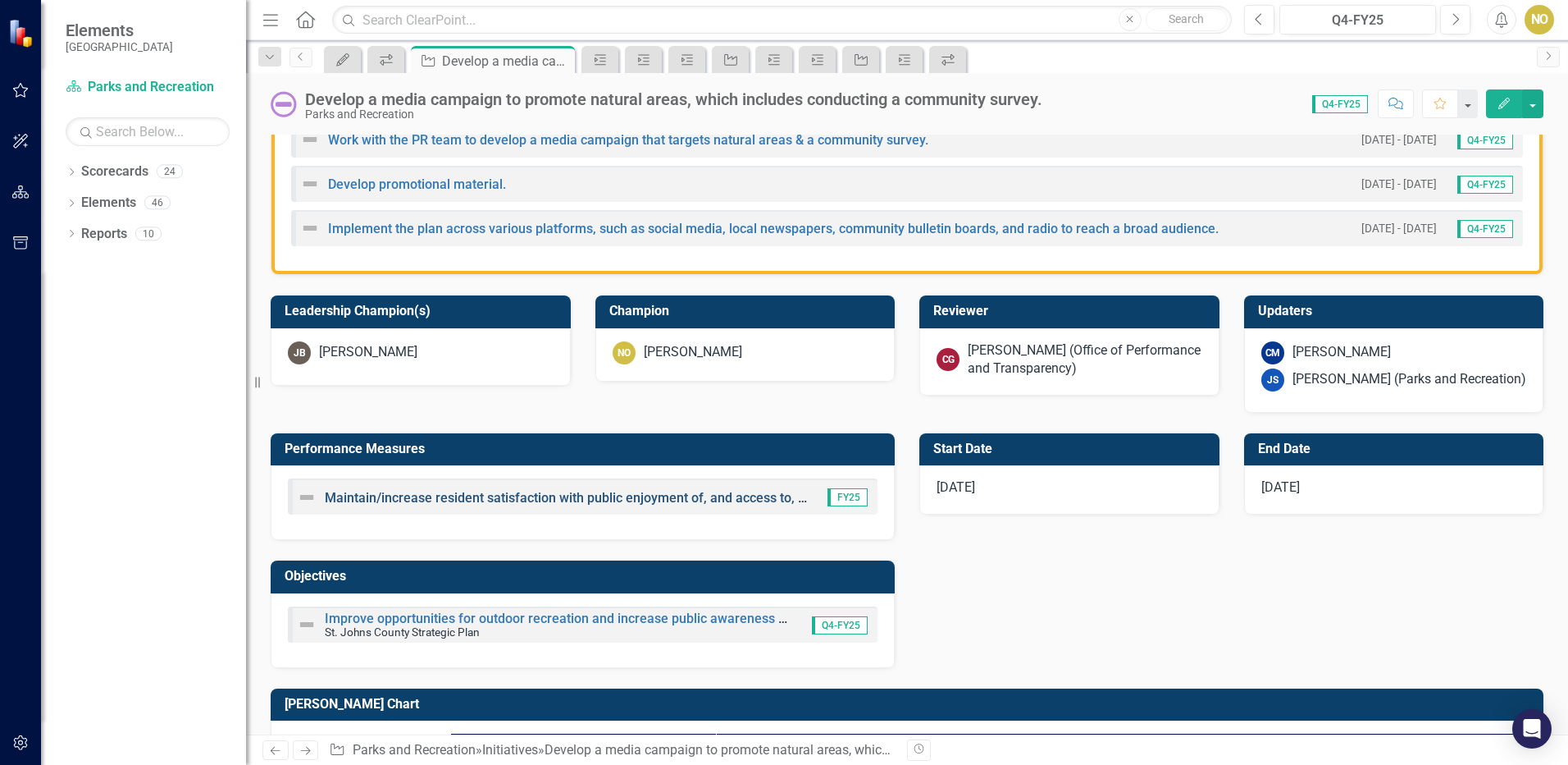
click at [529, 495] on link "Maintain/increase resident satisfaction with public enjoyment of, and access to…" at bounding box center [723, 498] width 797 height 16
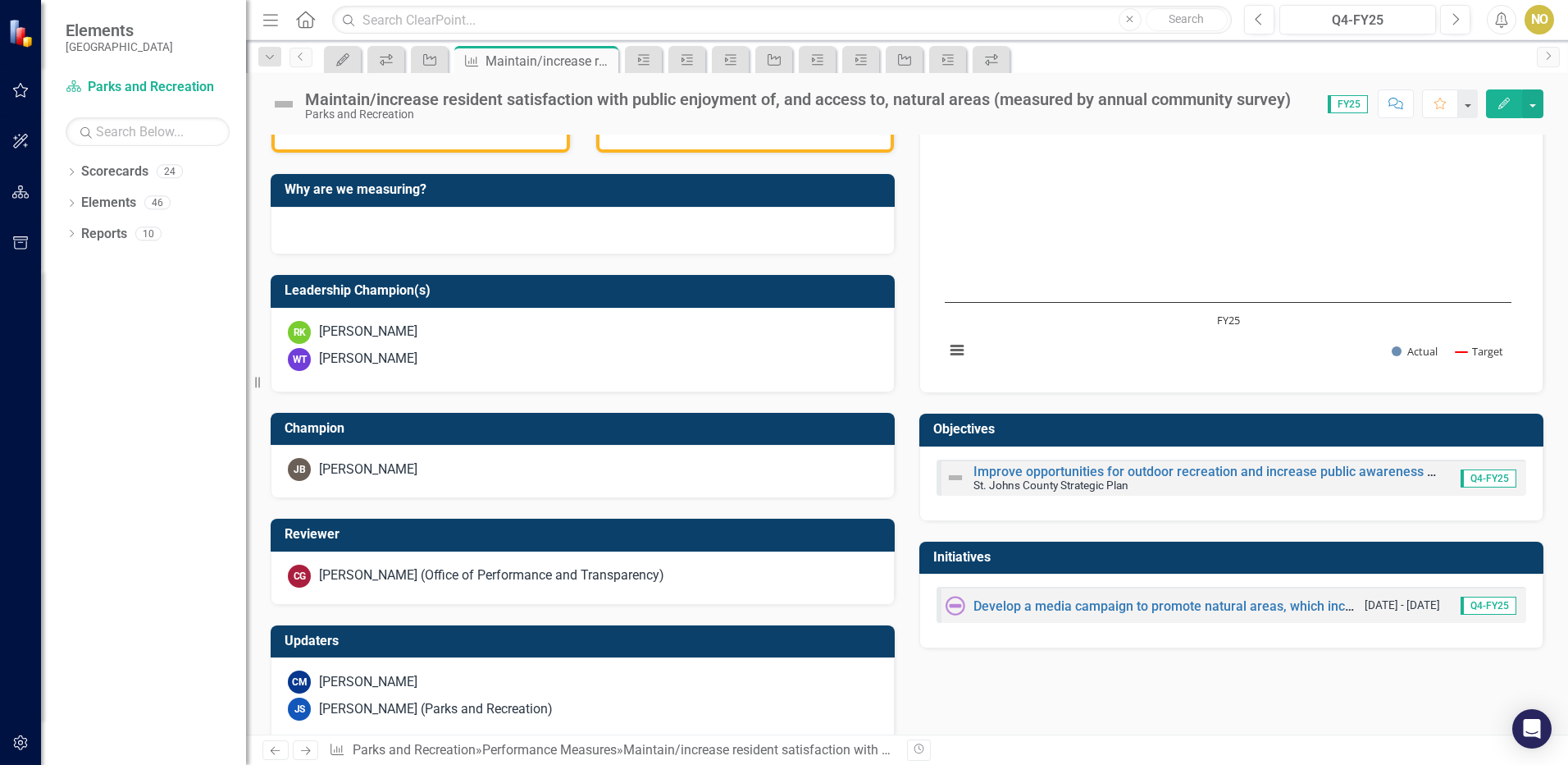
scroll to position [444, 0]
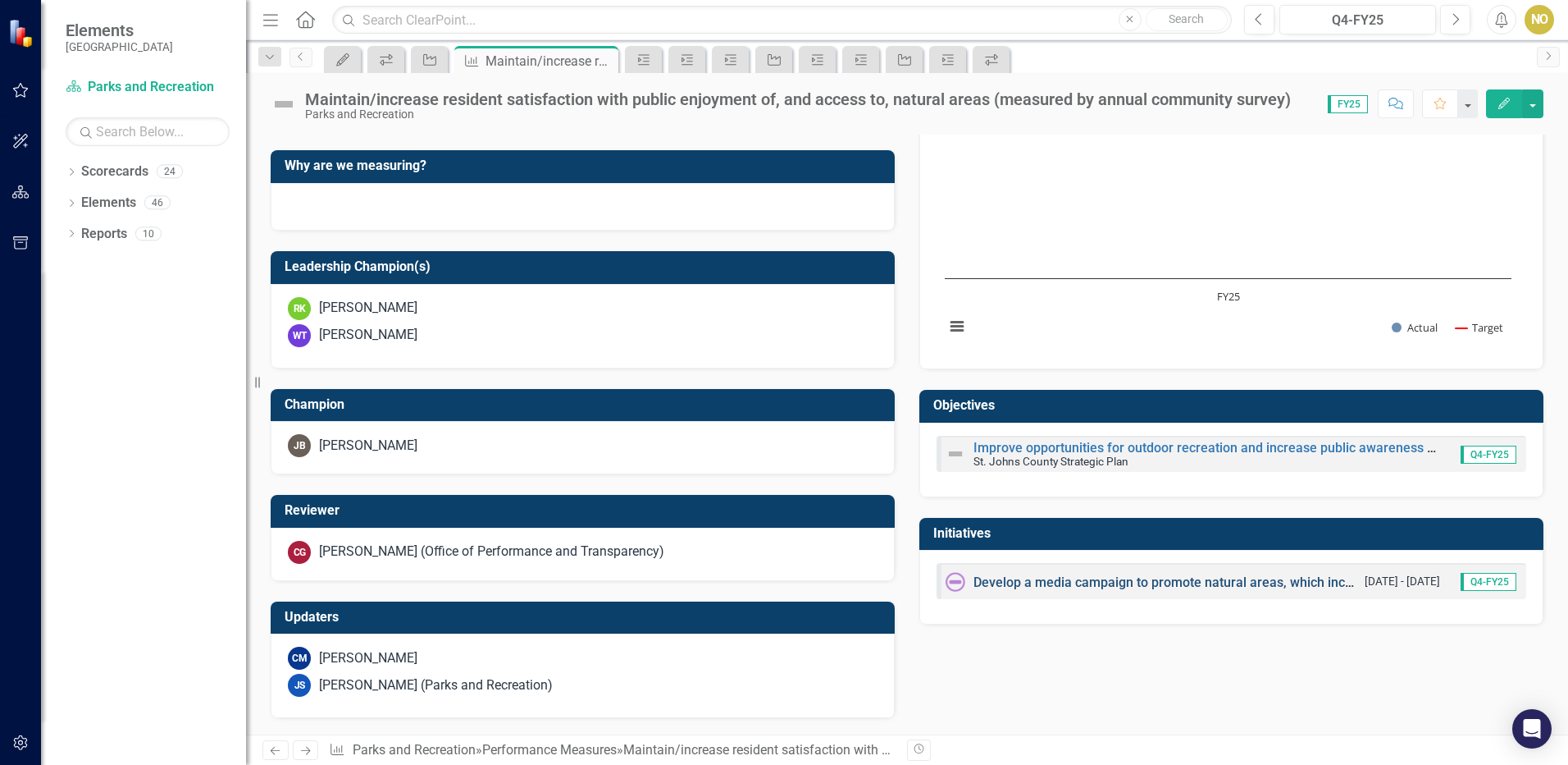
click at [1109, 581] on link "Develop a media campaign to promote natural areas, which includes conducting a …" at bounding box center [1270, 582] width 596 height 16
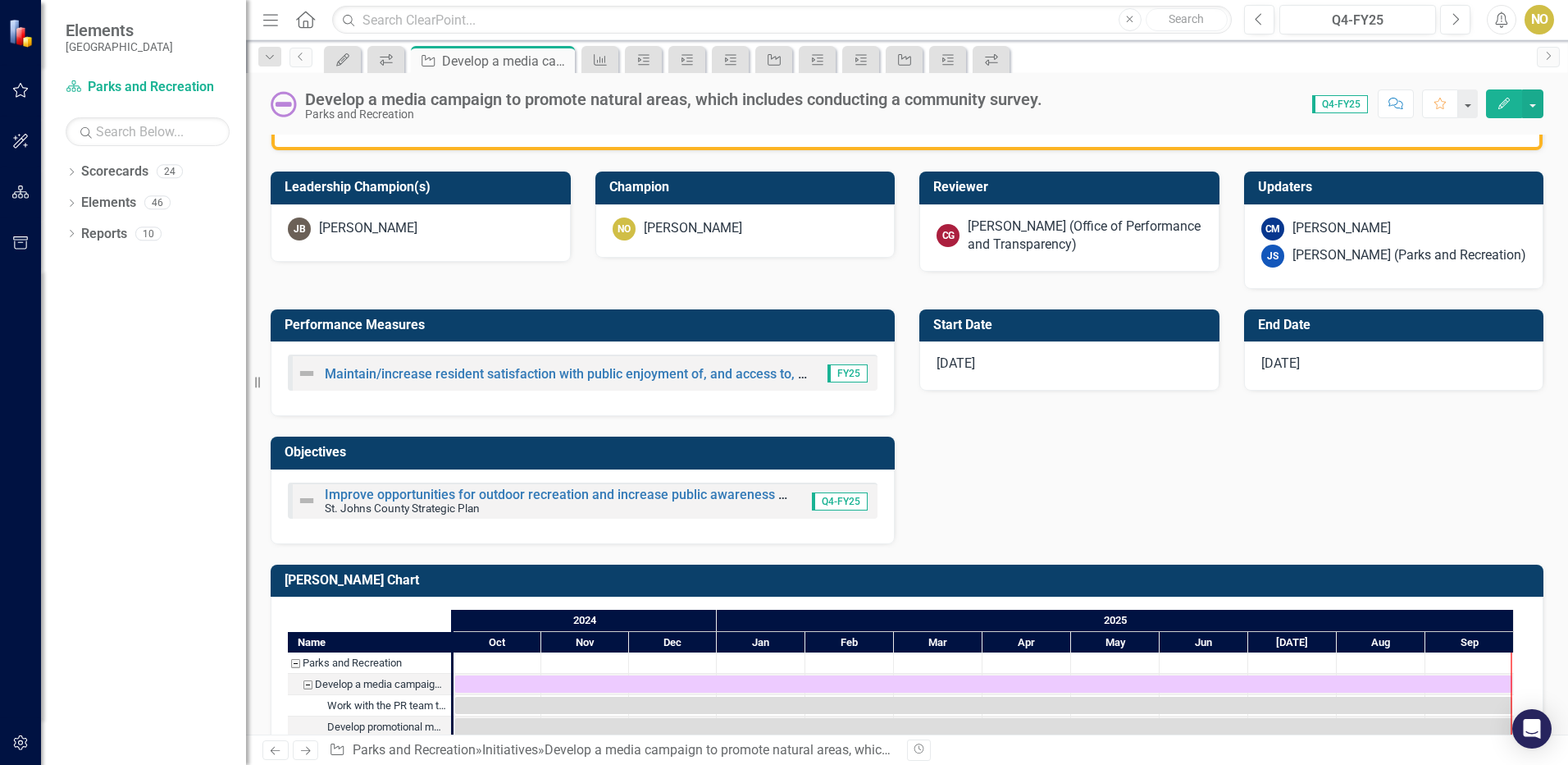
scroll to position [656, 0]
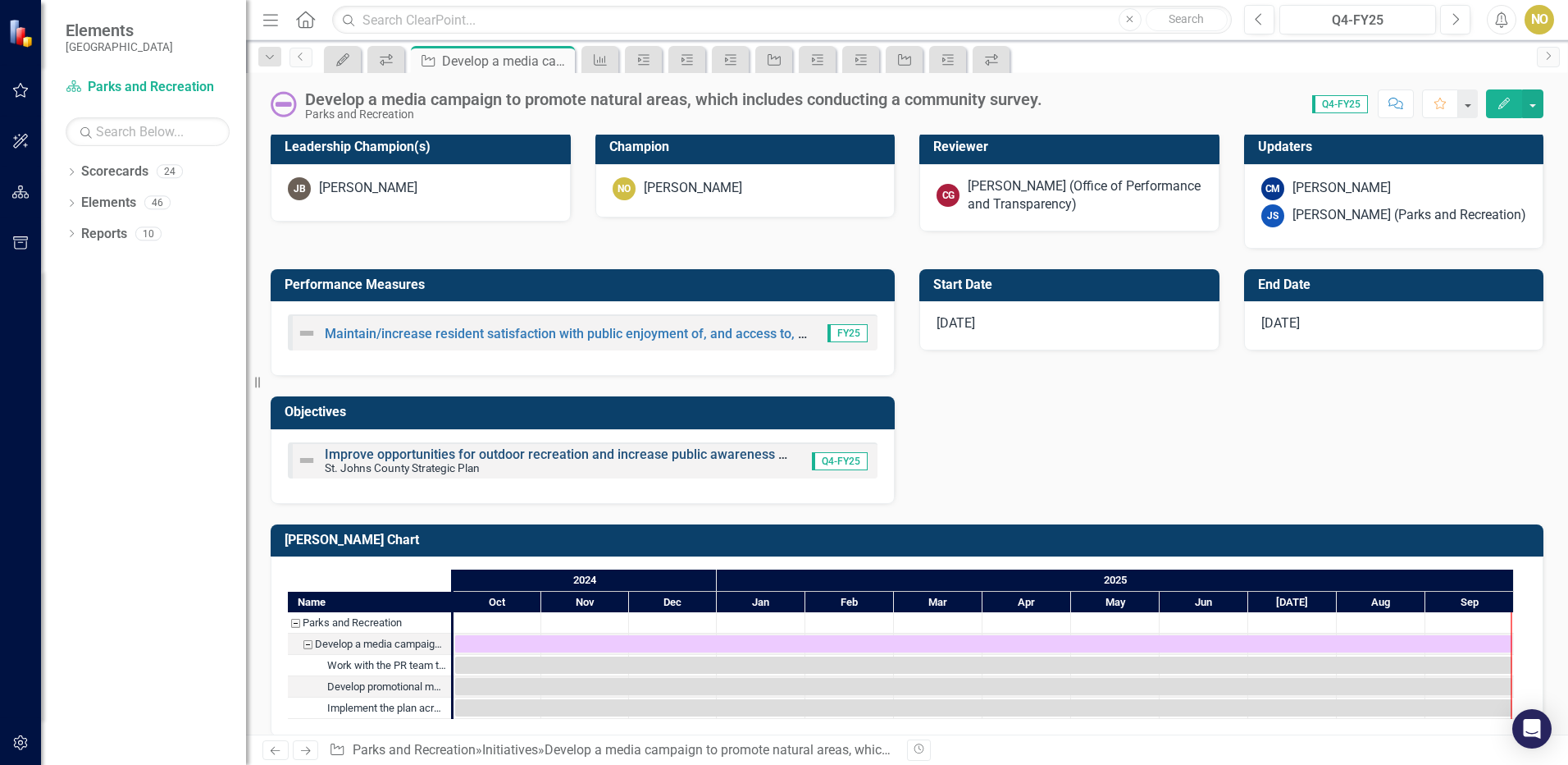
click at [618, 448] on link "Improve opportunities for outdoor recreation and increase public awareness of a…" at bounding box center [693, 454] width 739 height 16
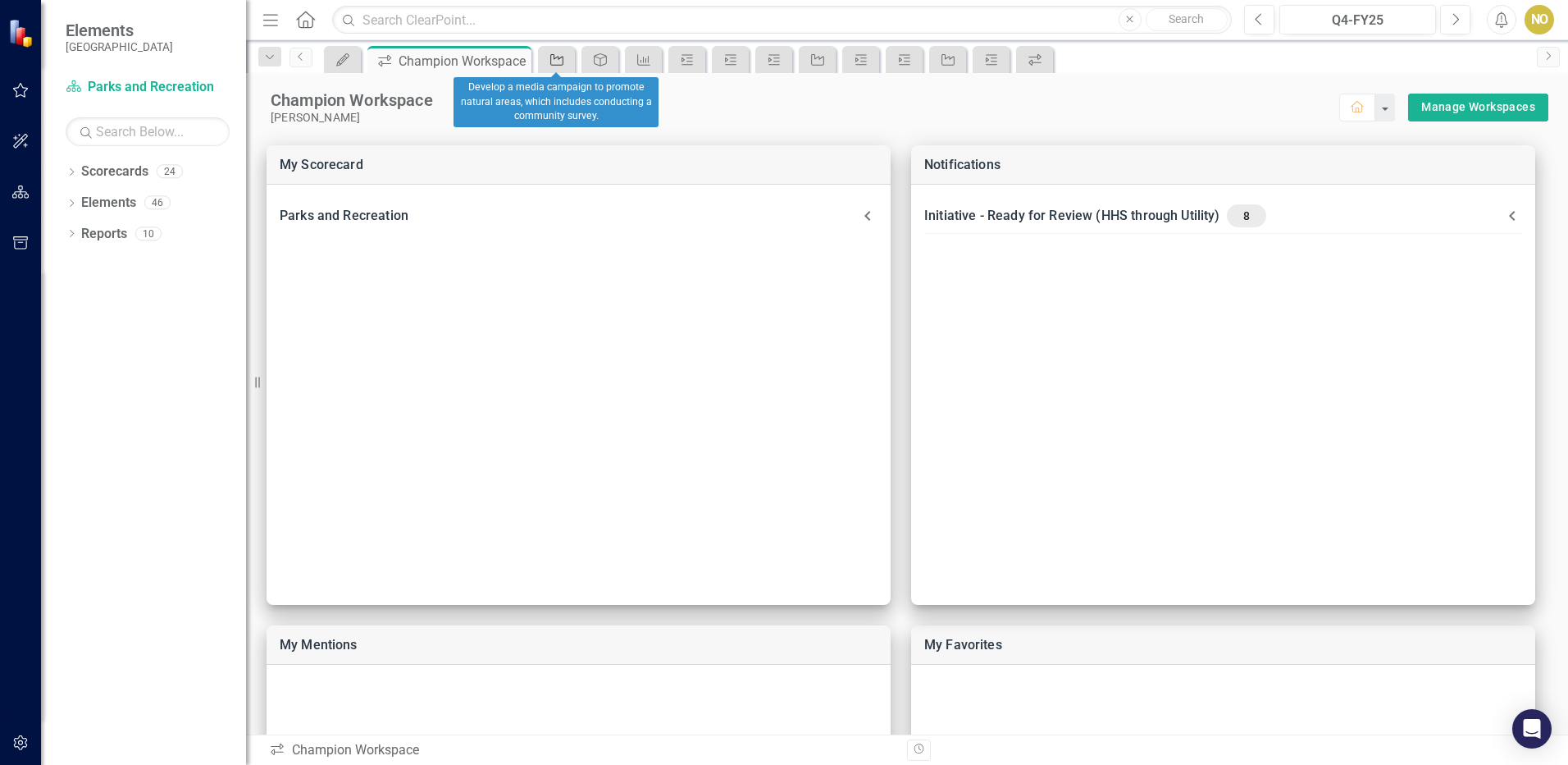
click at [561, 57] on icon at bounding box center [556, 61] width 13 height 12
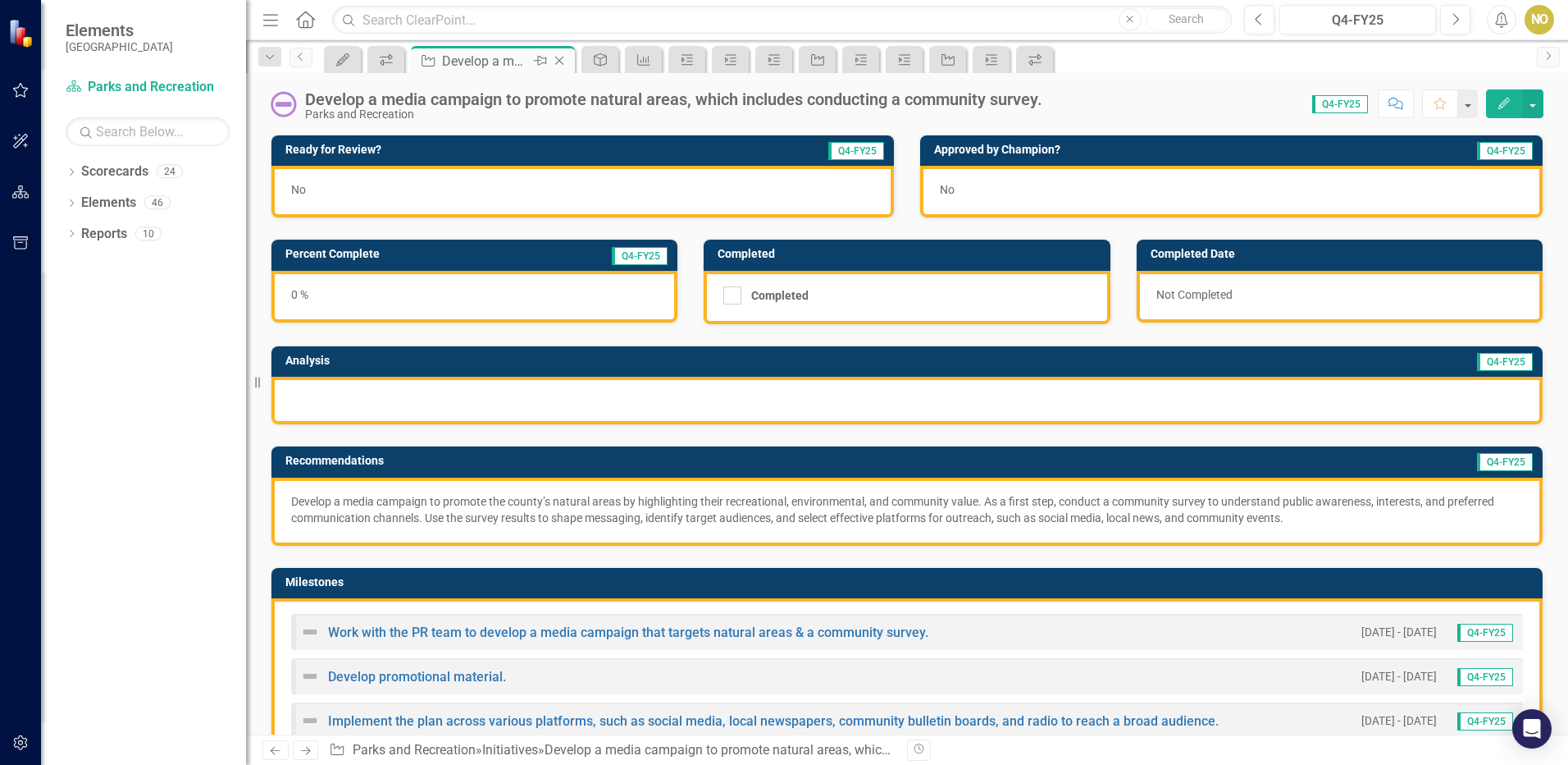
click at [561, 60] on icon "Close" at bounding box center [559, 61] width 17 height 13
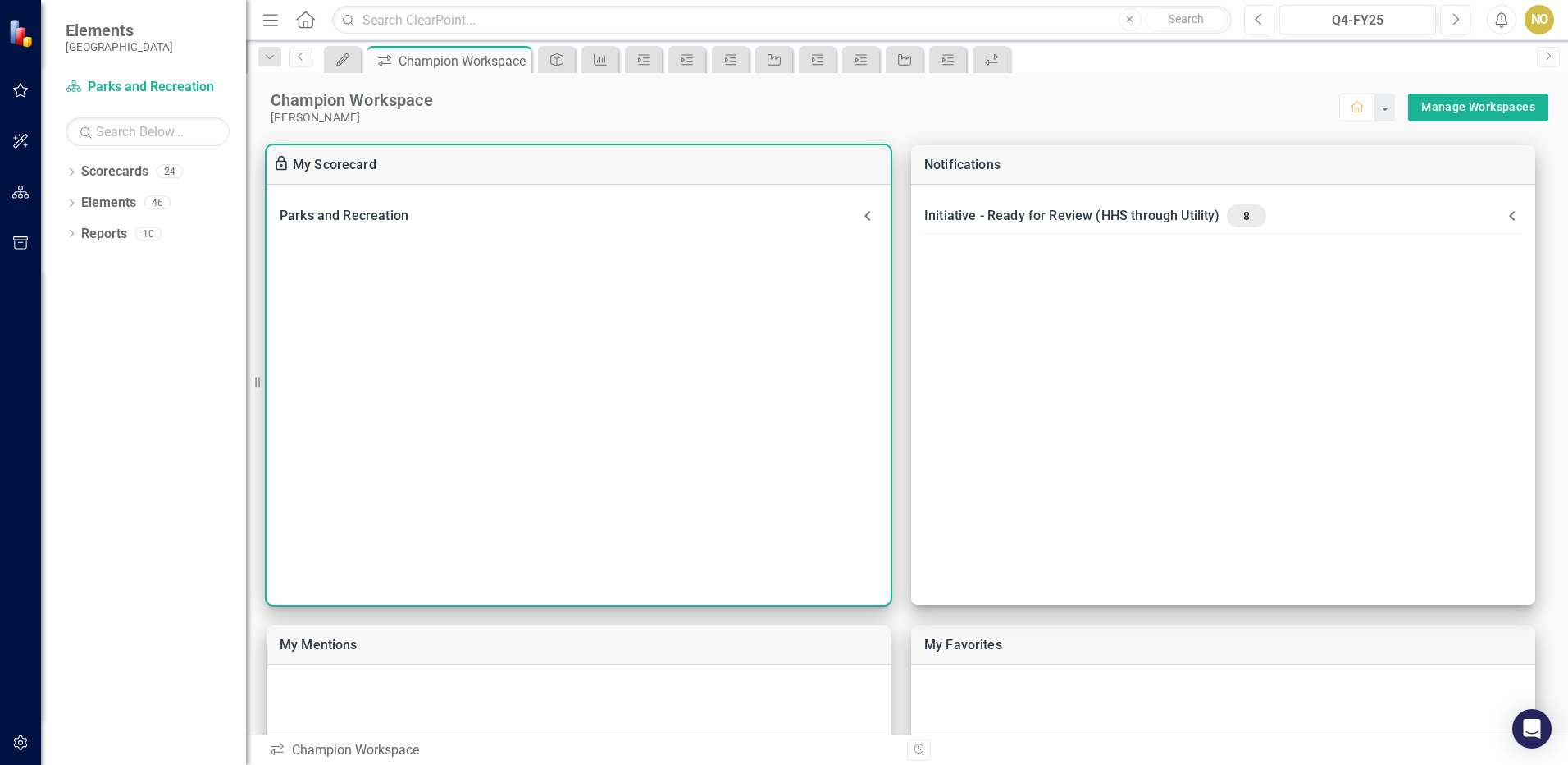
click at [869, 211] on icon at bounding box center [867, 215] width 6 height 10
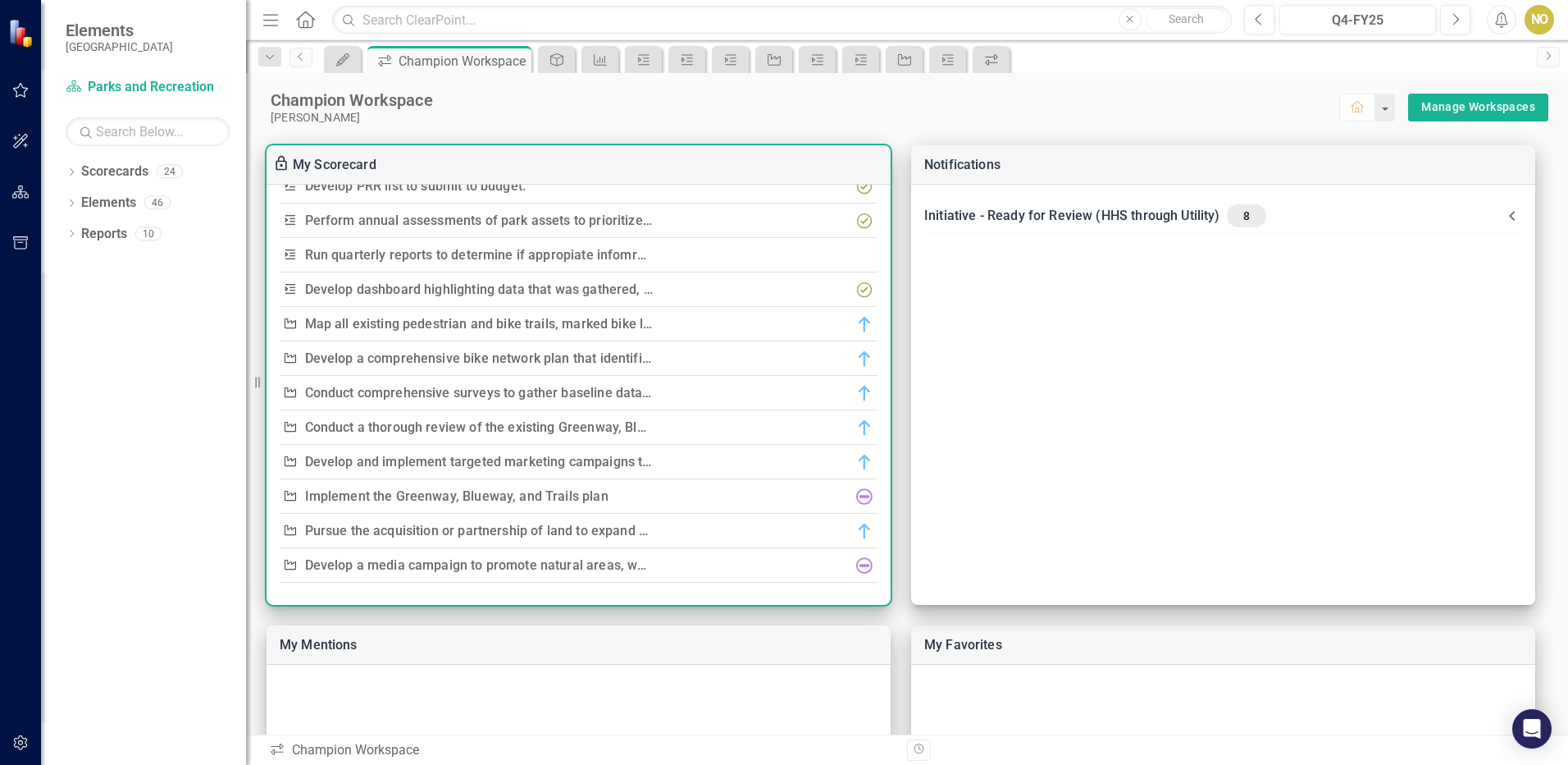
scroll to position [130, 0]
click at [567, 386] on link "Conduct comprehensive surveys to gather baseline data on community needs and sa…" at bounding box center [836, 389] width 1062 height 16
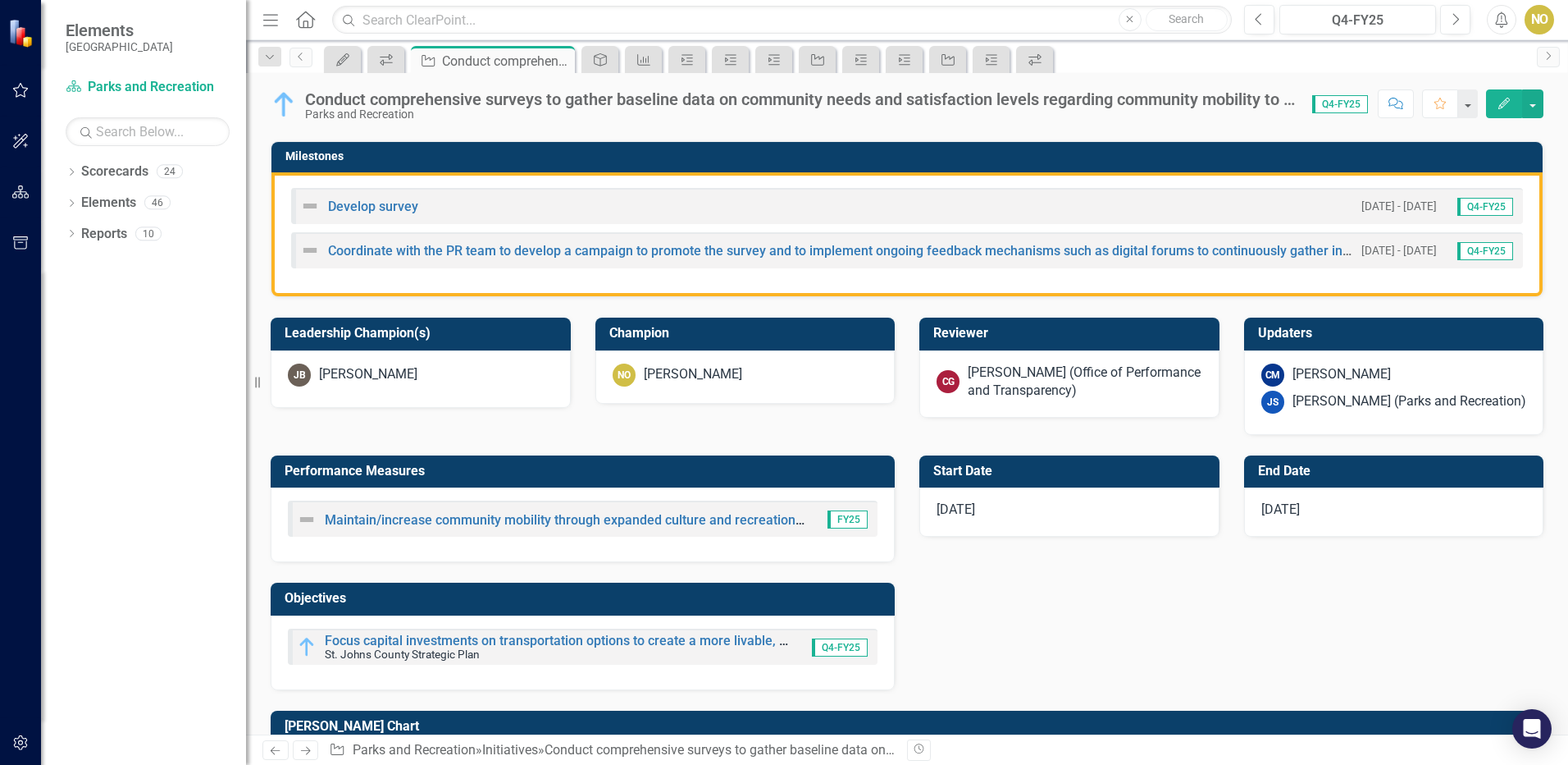
scroll to position [410, 0]
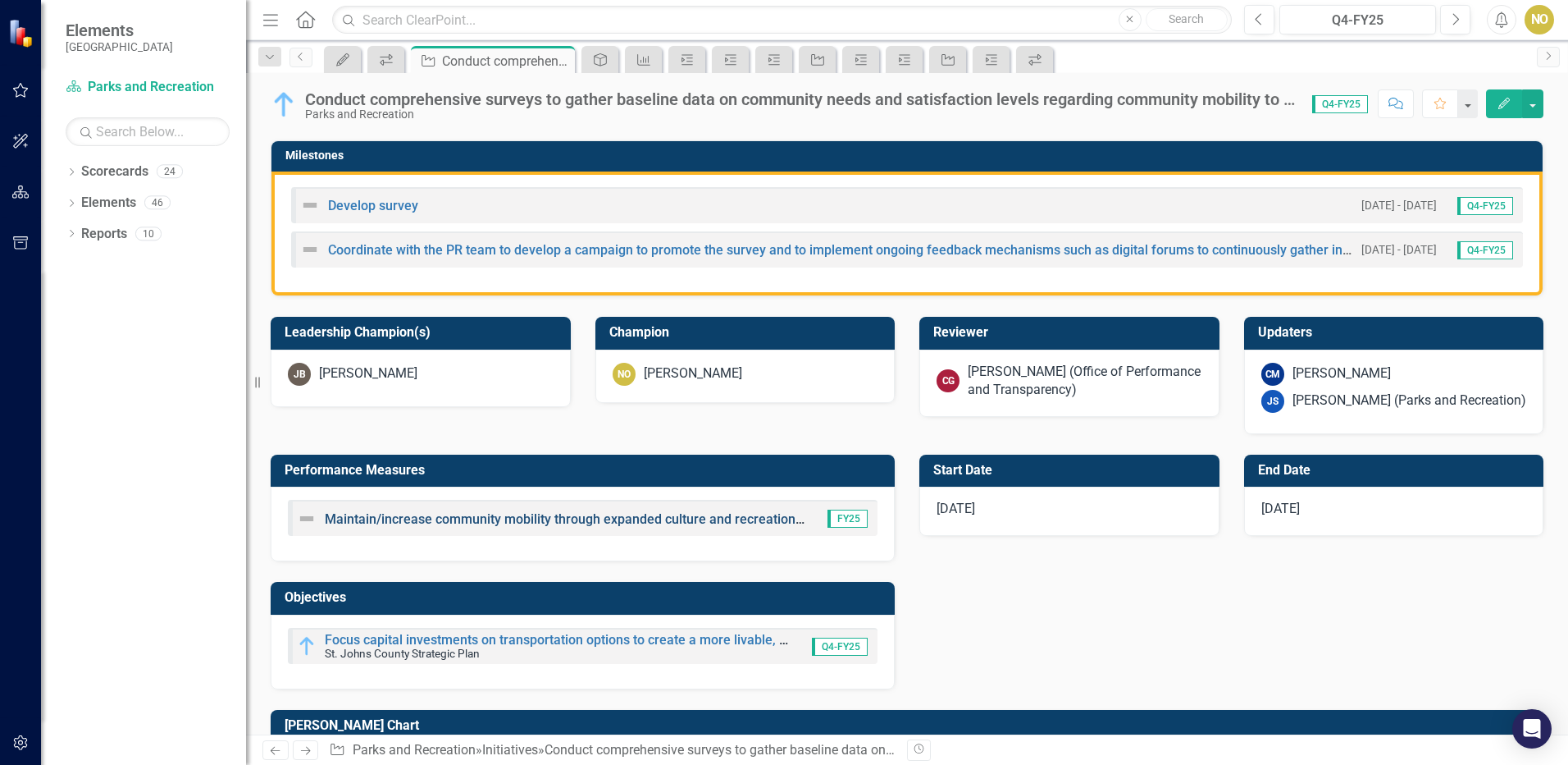
click at [501, 514] on link "Maintain/increase community mobility through expanded culture and recreational …" at bounding box center [758, 519] width 867 height 16
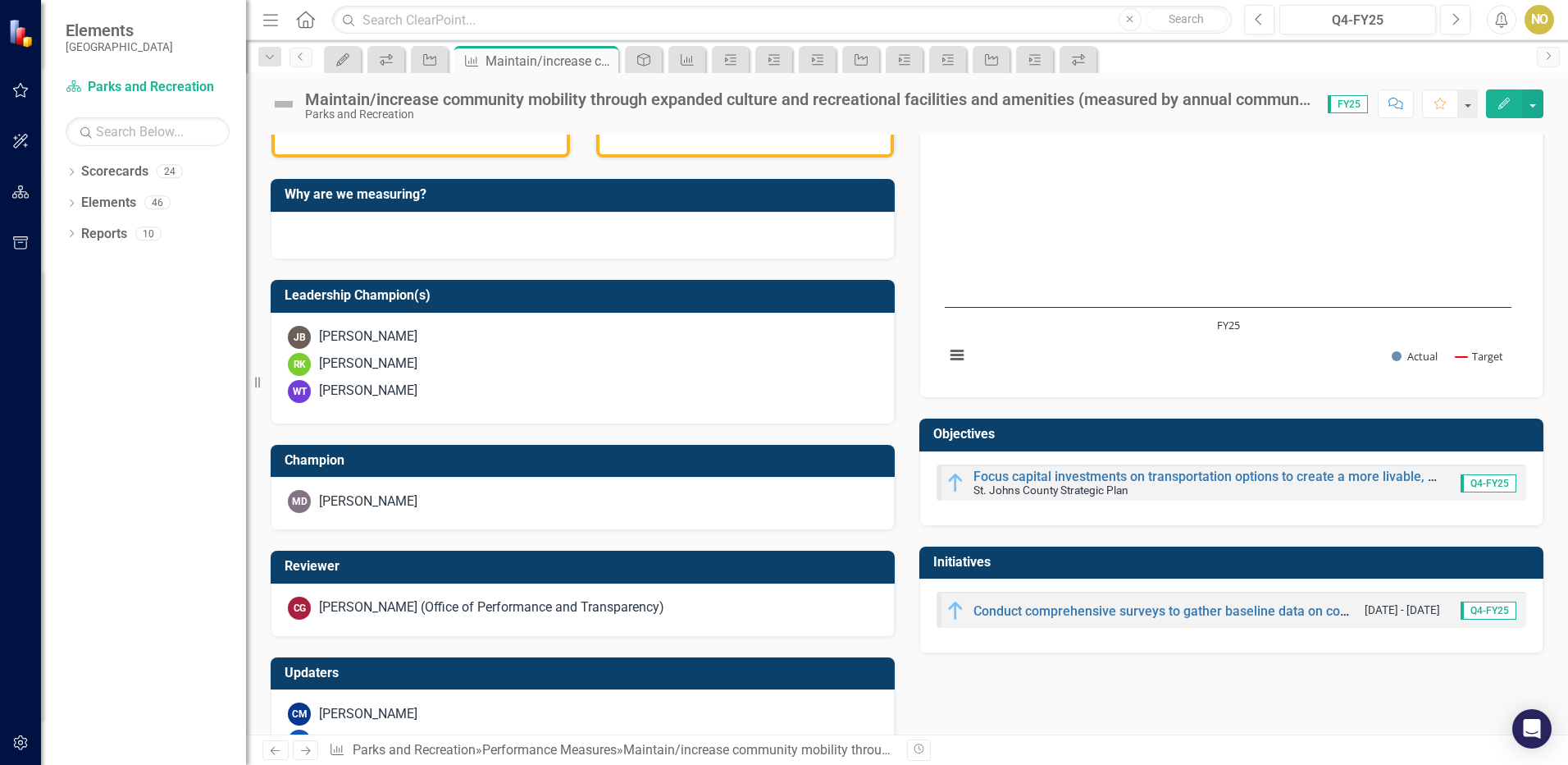
scroll to position [389, 0]
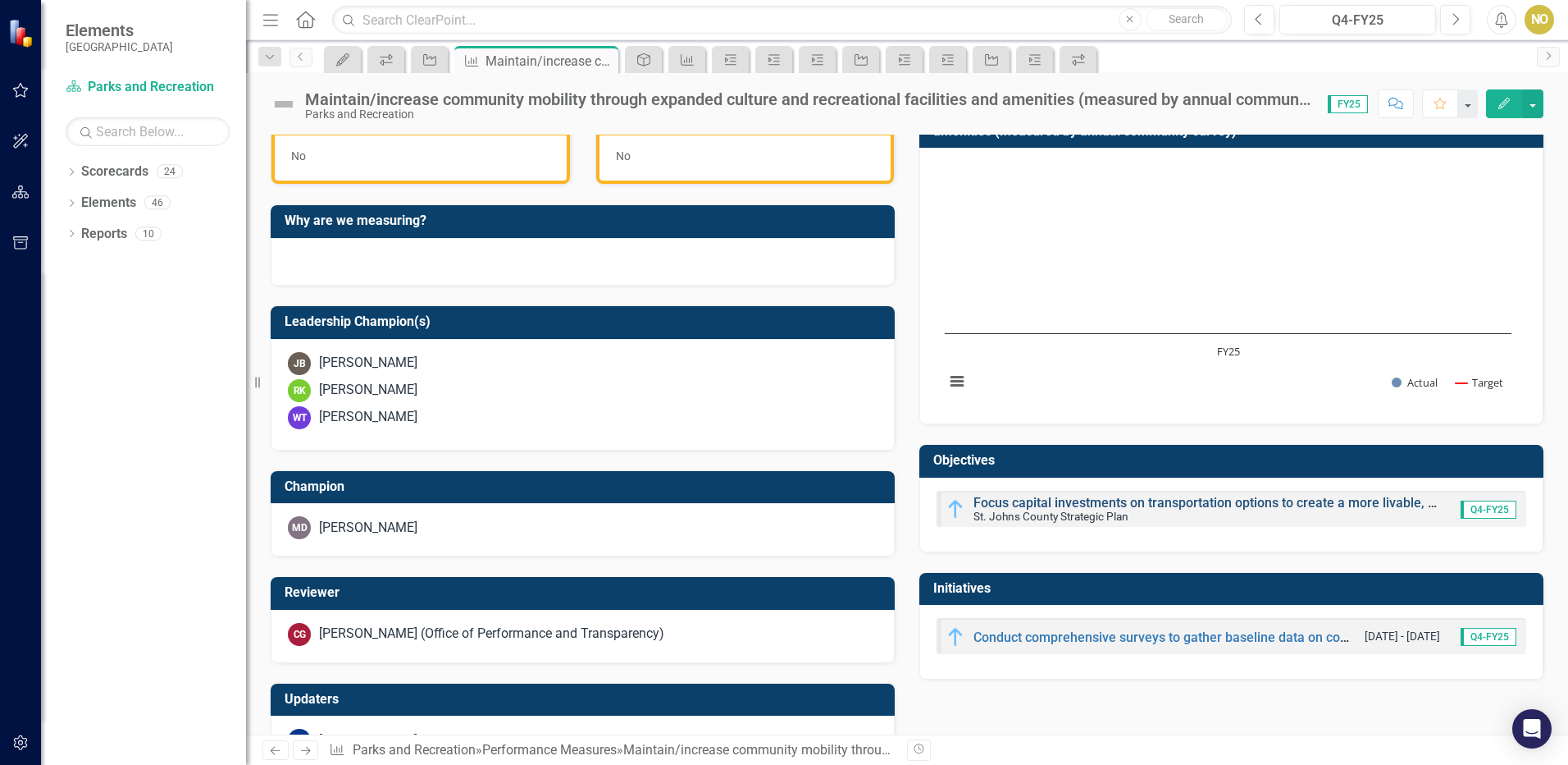
click at [1062, 505] on link "Focus capital investments on transportation options to create a more livable, c…" at bounding box center [1306, 503] width 666 height 16
